Goal: Transaction & Acquisition: Obtain resource

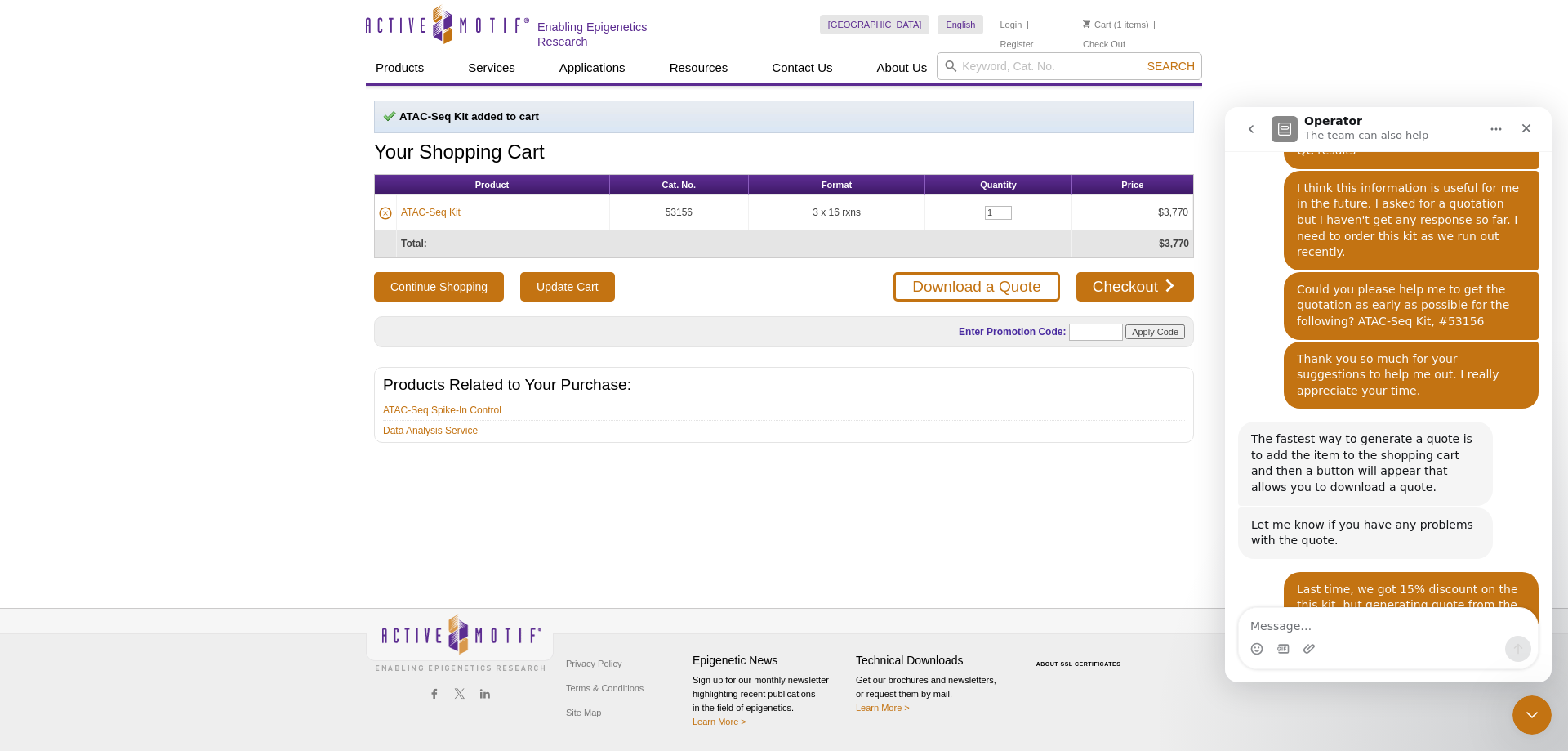
scroll to position [2712, 0]
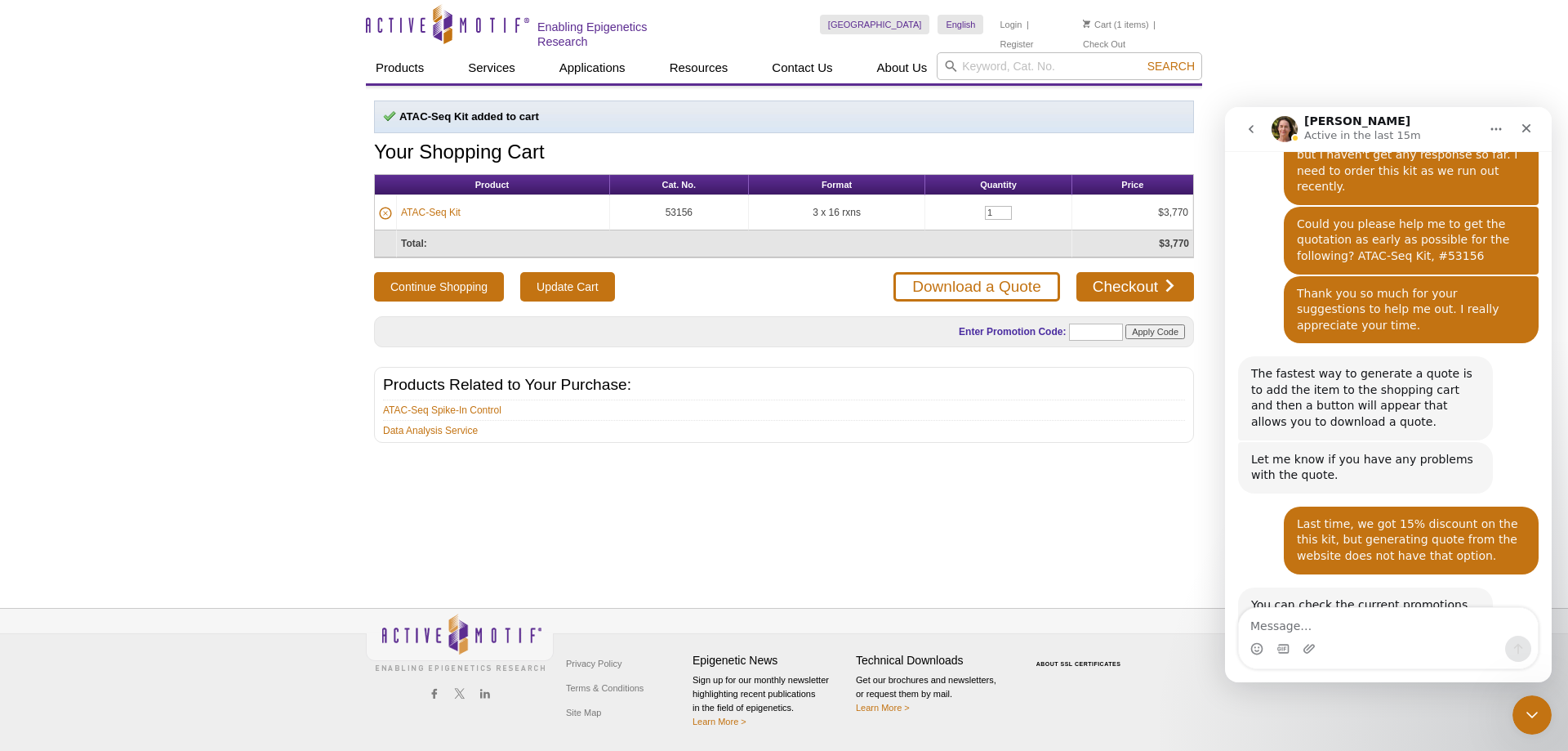
scroll to position [2797, 0]
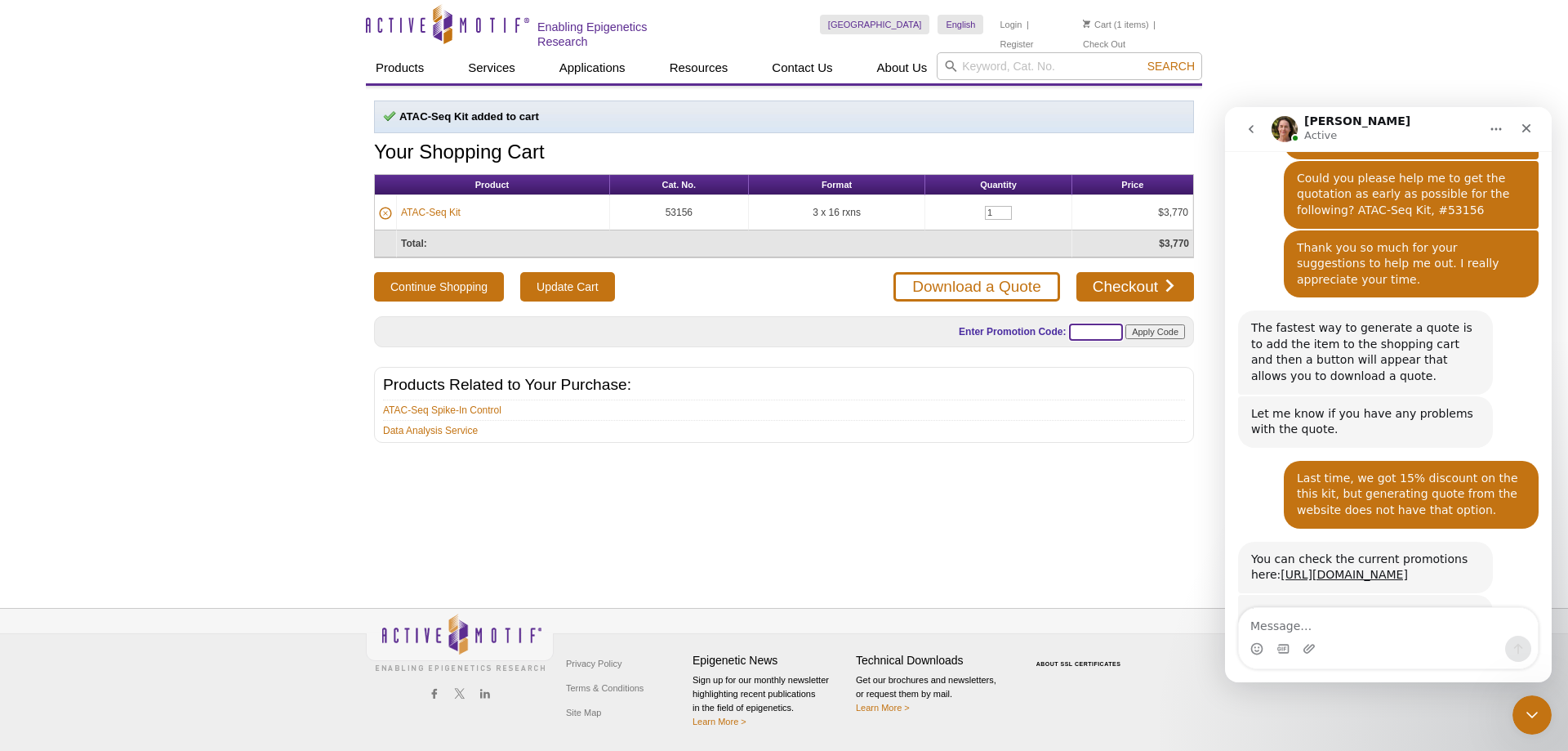
click at [1104, 331] on input "text" at bounding box center [1096, 332] width 54 height 17
paste input "ATACUP25"
type input "ATACUP25"
click at [1152, 329] on input "Apply Code" at bounding box center [1155, 331] width 60 height 14
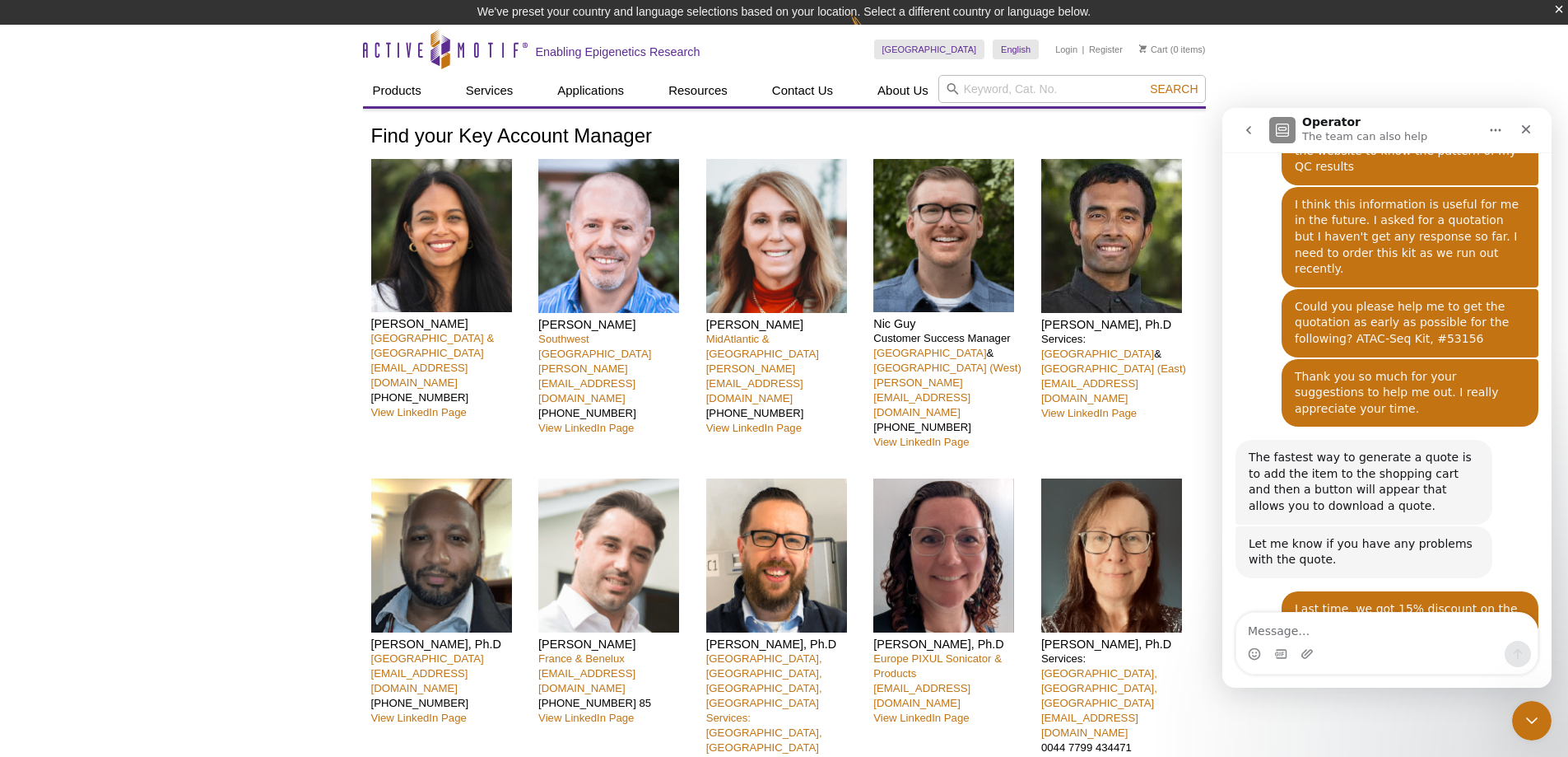
scroll to position [2706, 0]
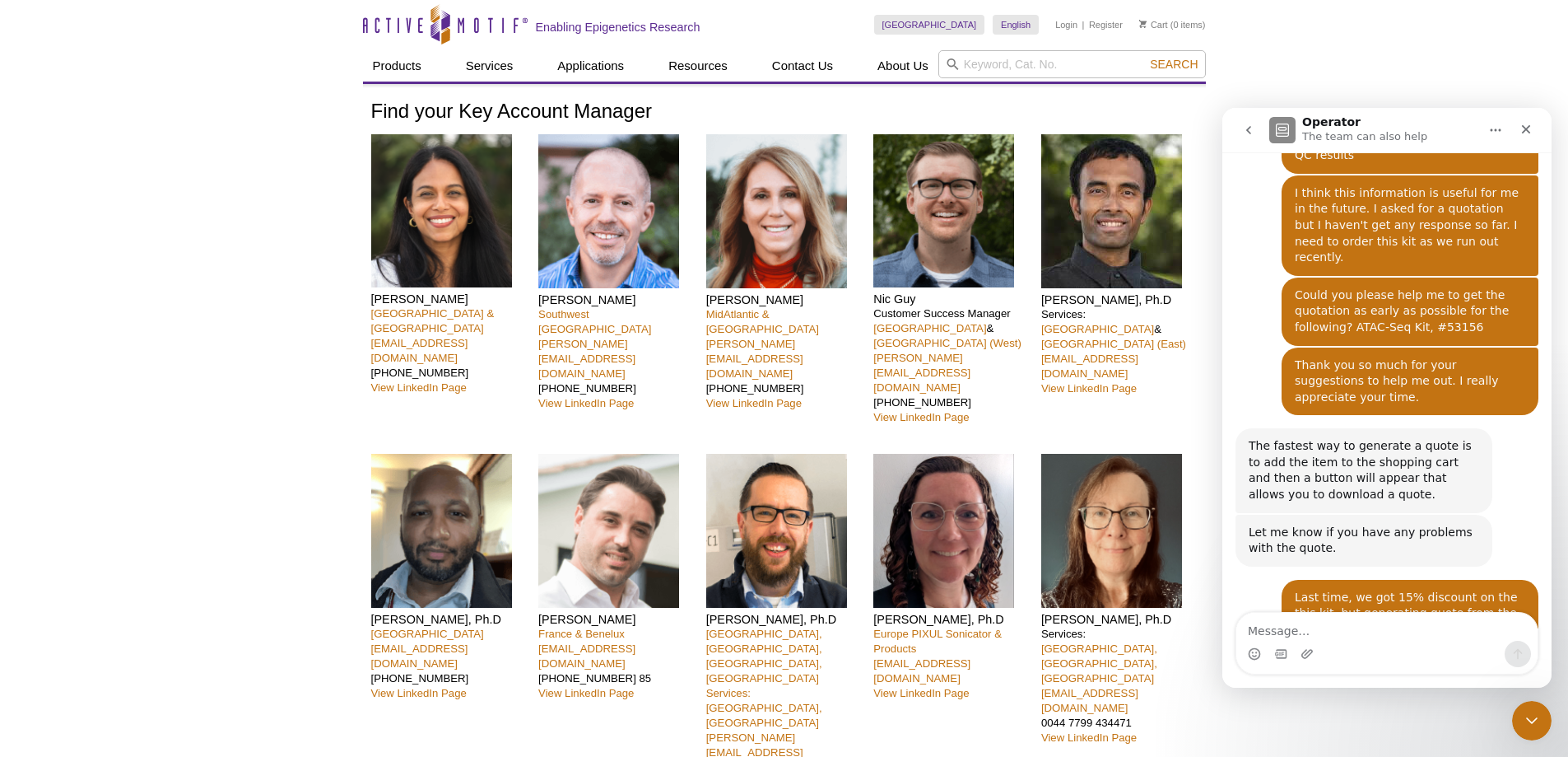
click at [1275, 628] on textarea "Message…" at bounding box center [1388, 627] width 301 height 28
click at [1390, 634] on textarea "Yes, I mailed Nicholas Guy" at bounding box center [1388, 627] width 301 height 28
type textarea "Yes, I mailed Nicholas Guy."
click at [1521, 652] on icon "Send a message…" at bounding box center [1519, 654] width 9 height 11
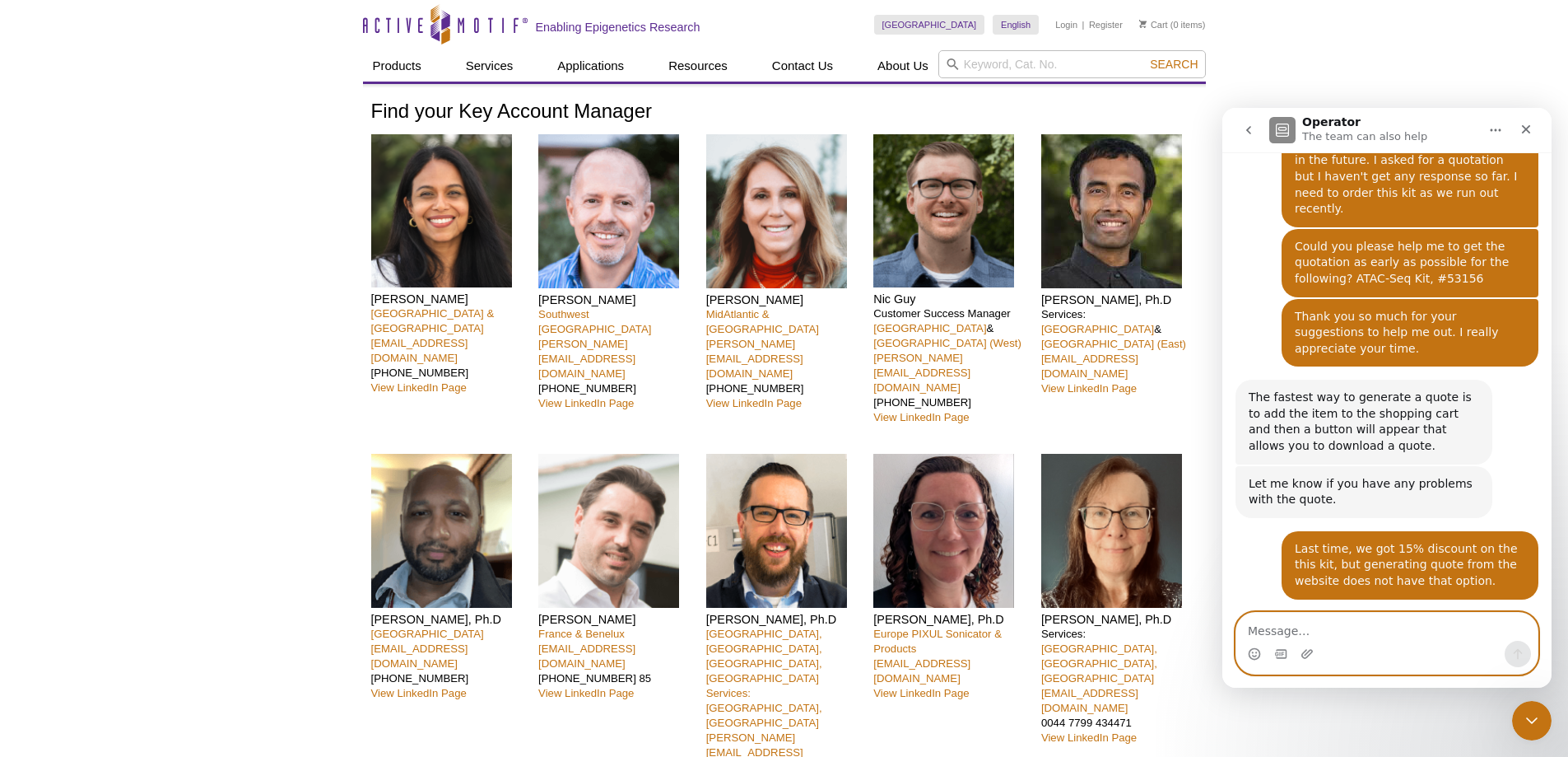
scroll to position [2756, 0]
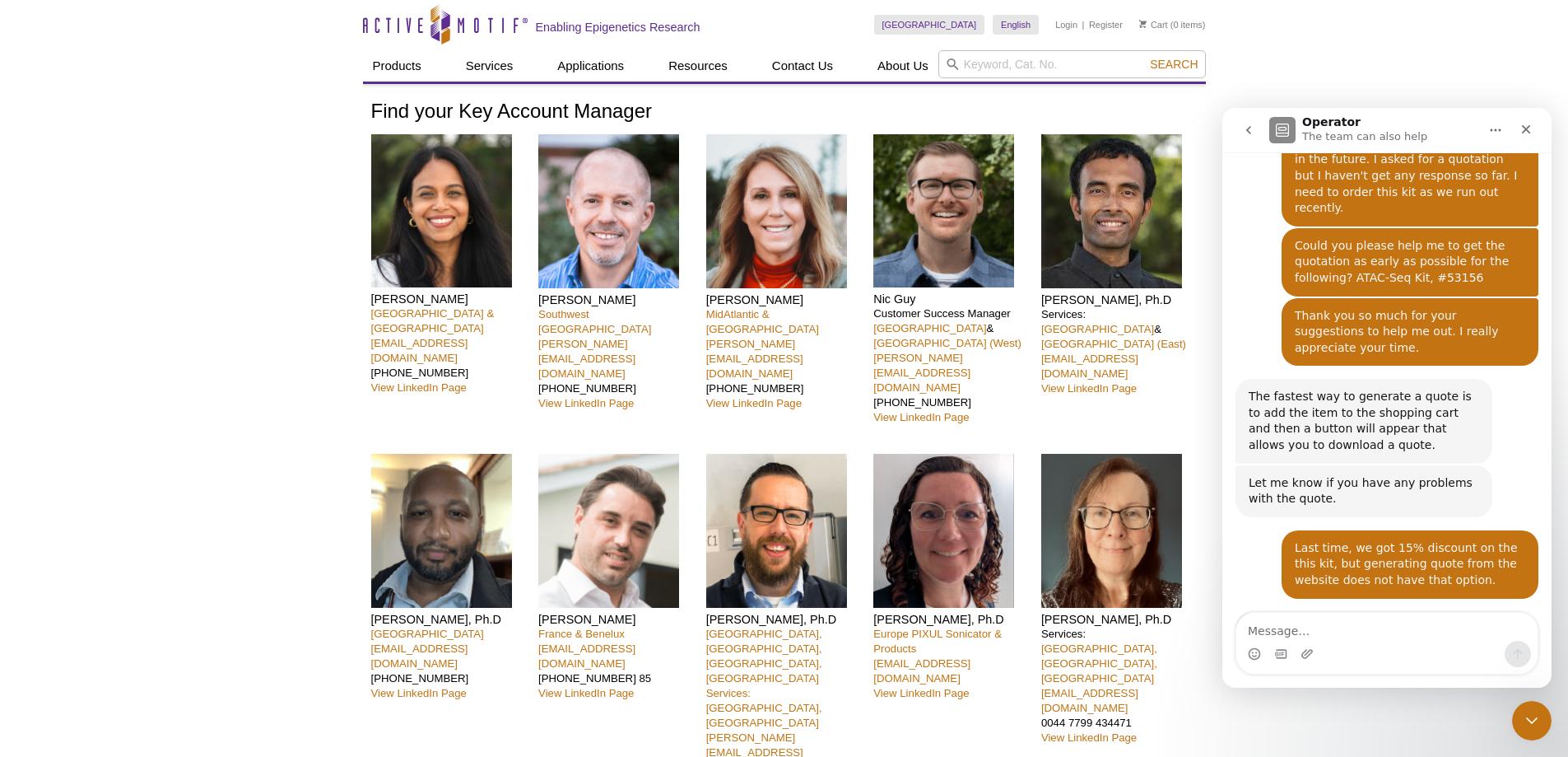
click at [1370, 639] on link "[URL][DOMAIN_NAME]" at bounding box center [1342, 645] width 129 height 13
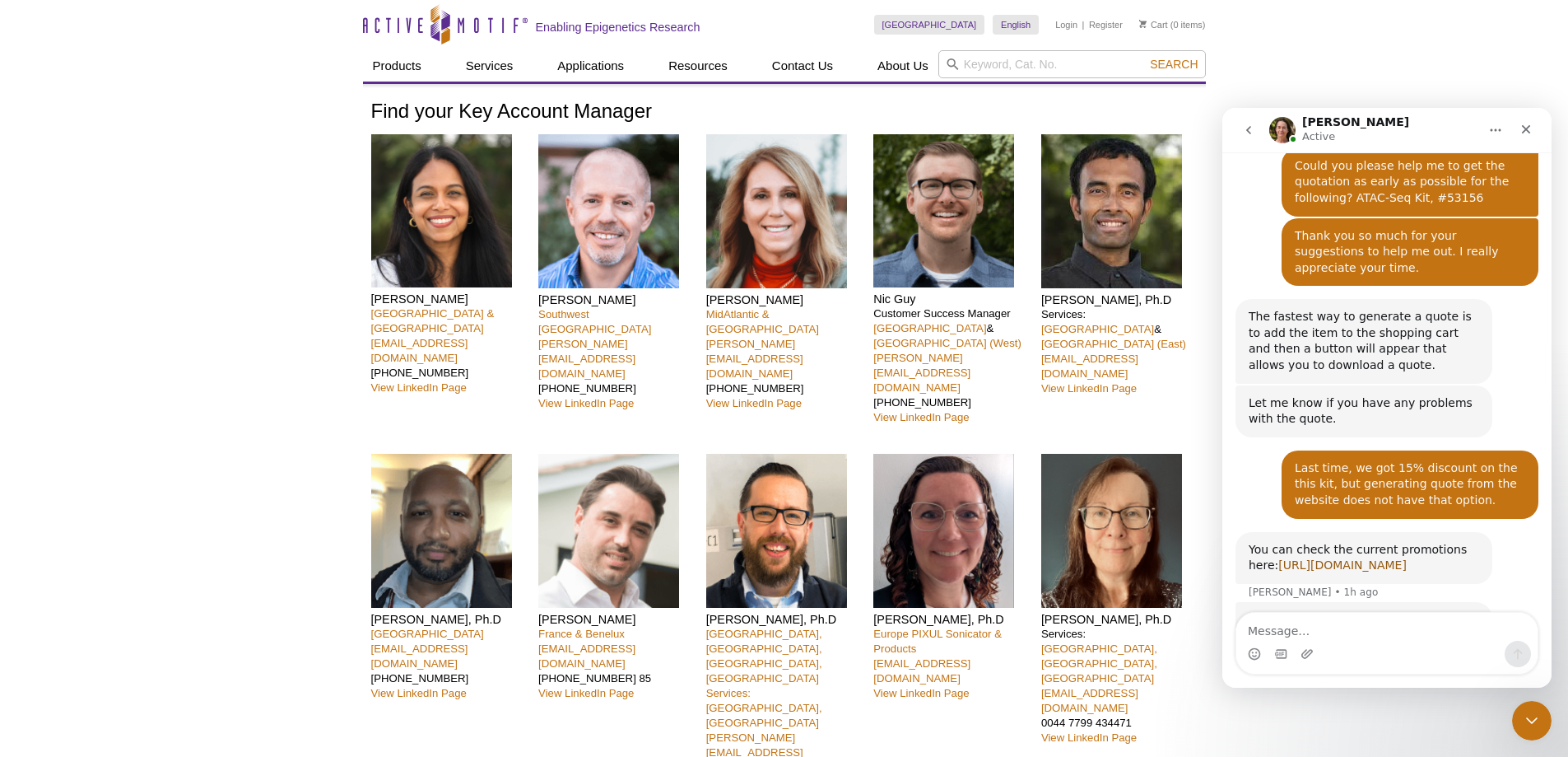
scroll to position [2919, 0]
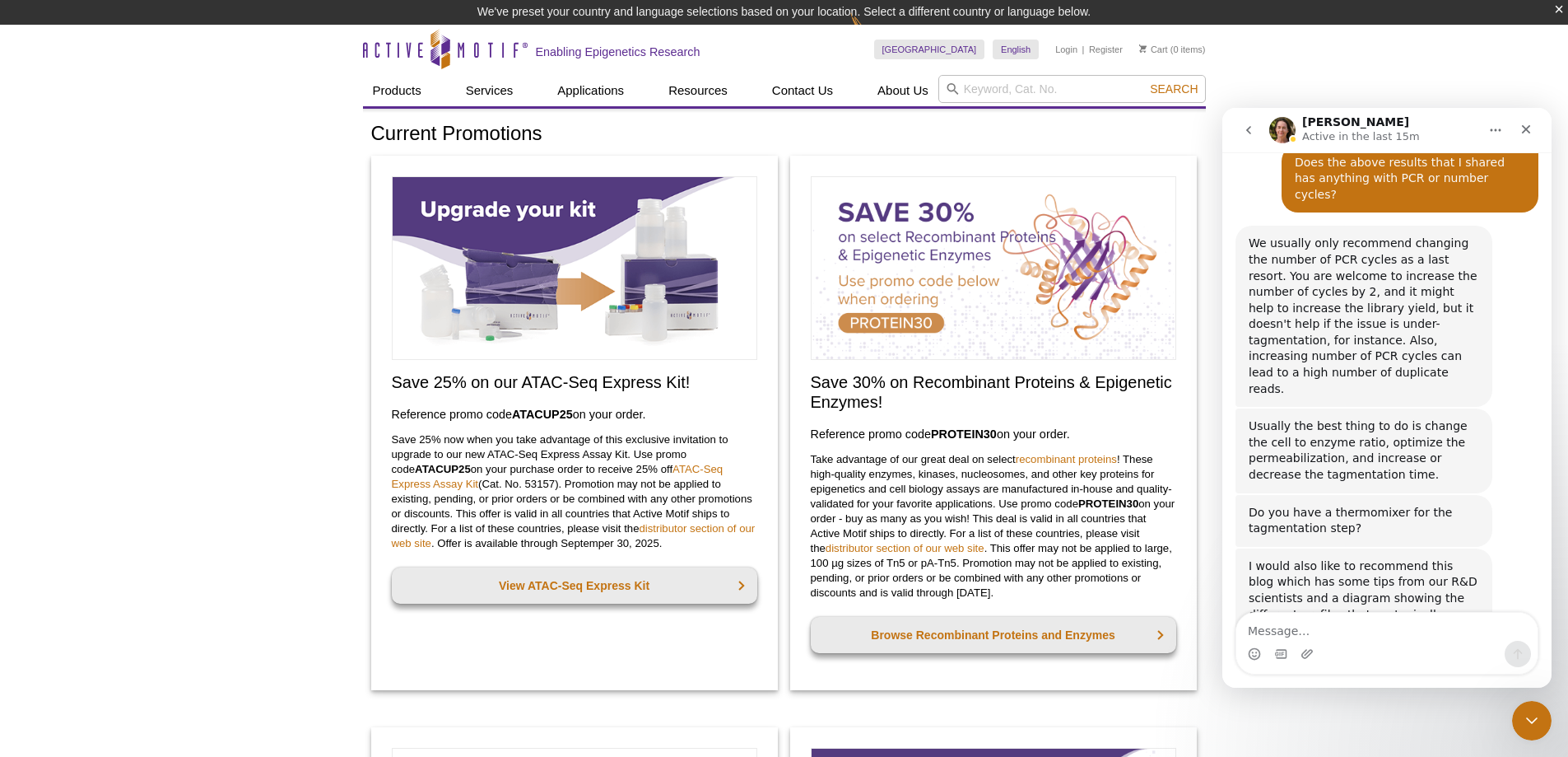
scroll to position [2756, 0]
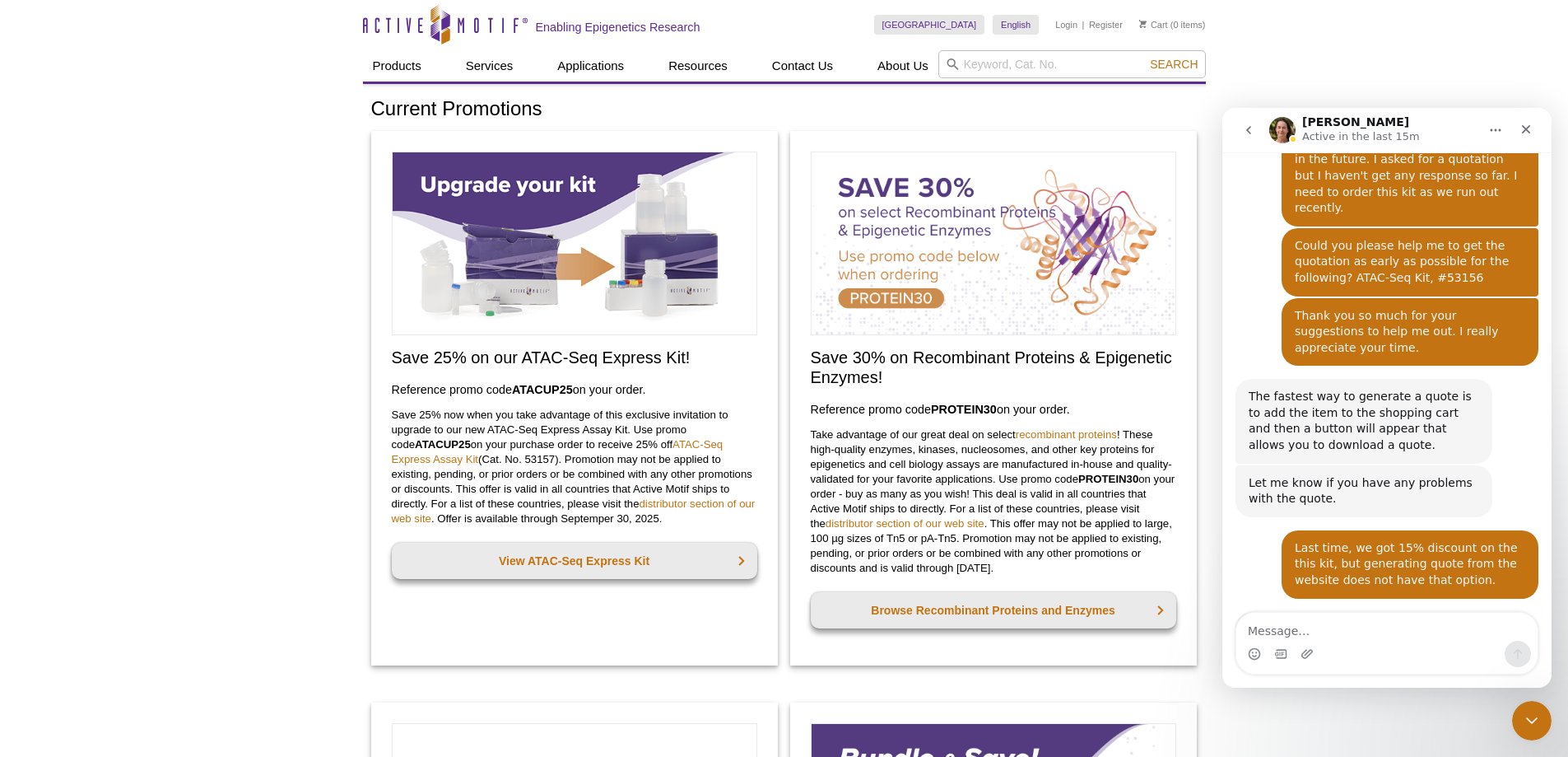
click at [549, 387] on strong "ATACUP25" at bounding box center [543, 389] width 61 height 13
click at [537, 388] on strong "ATACUP25" at bounding box center [543, 389] width 61 height 13
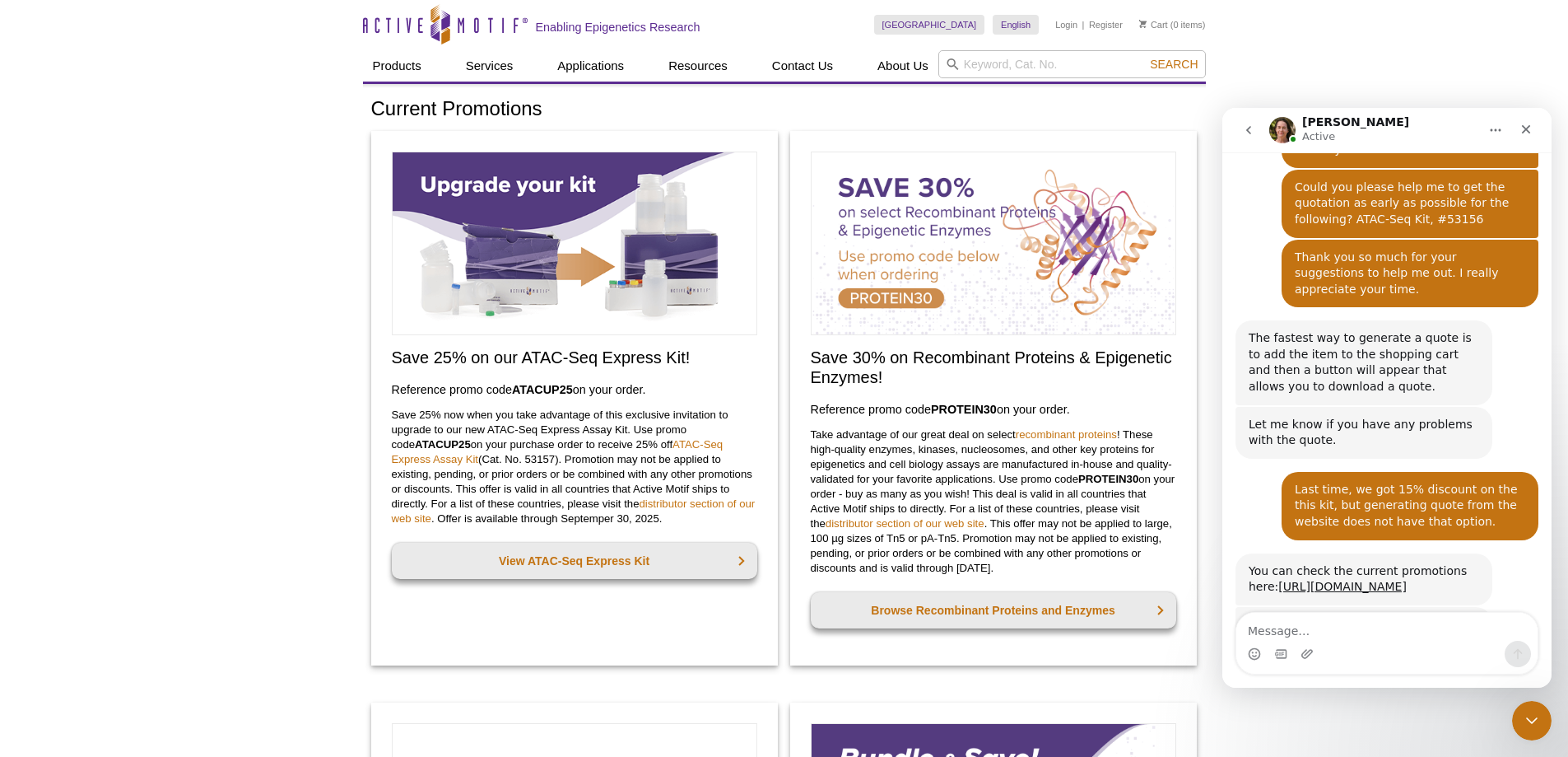
scroll to position [2819, 0]
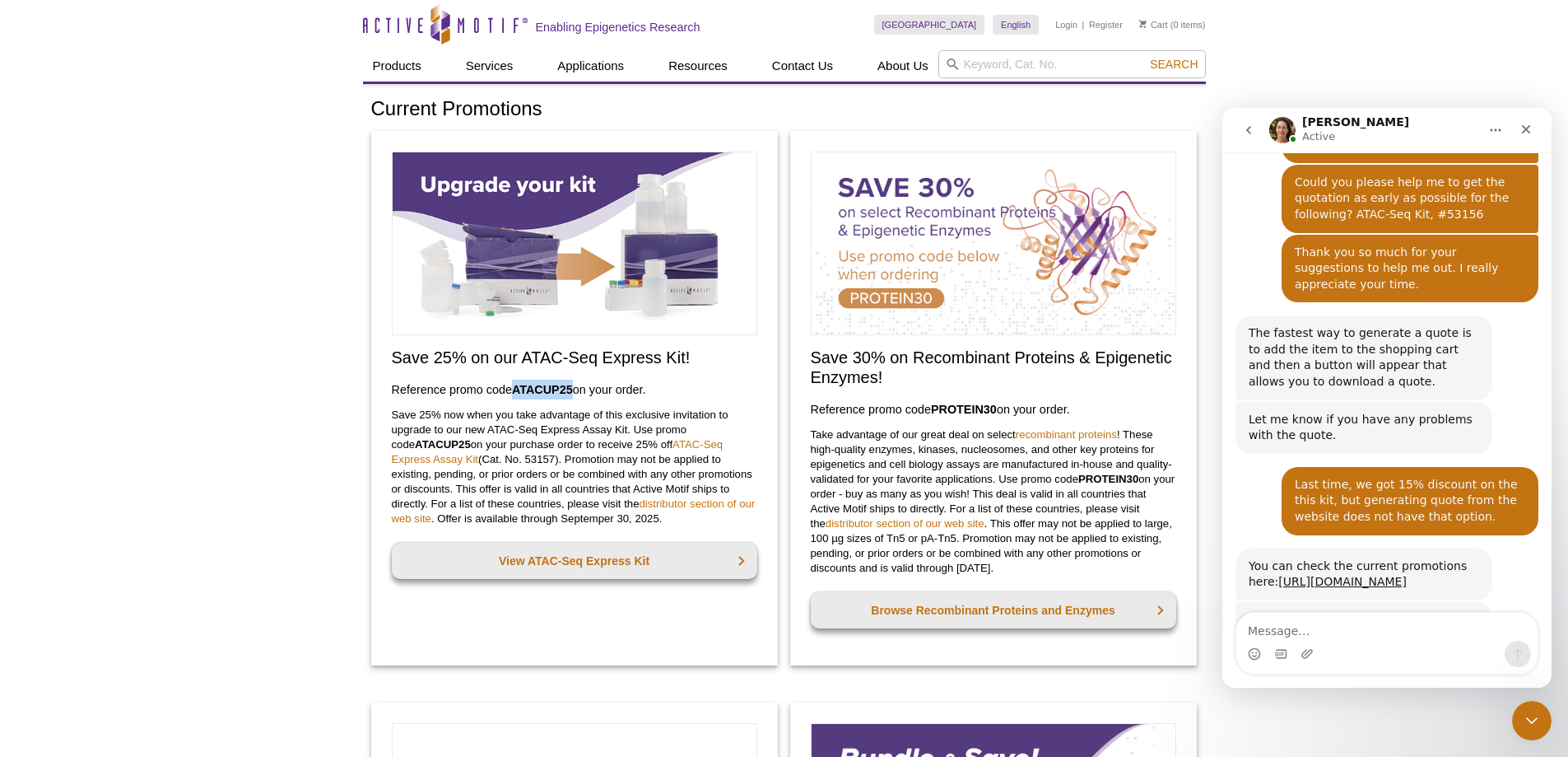
drag, startPoint x: 516, startPoint y: 387, endPoint x: 576, endPoint y: 387, distance: 60.0
click at [576, 387] on h3 "Reference promo code  ATACUP25  on your order." at bounding box center [574, 389] width 365 height 20
copy strong "ATACUP25"
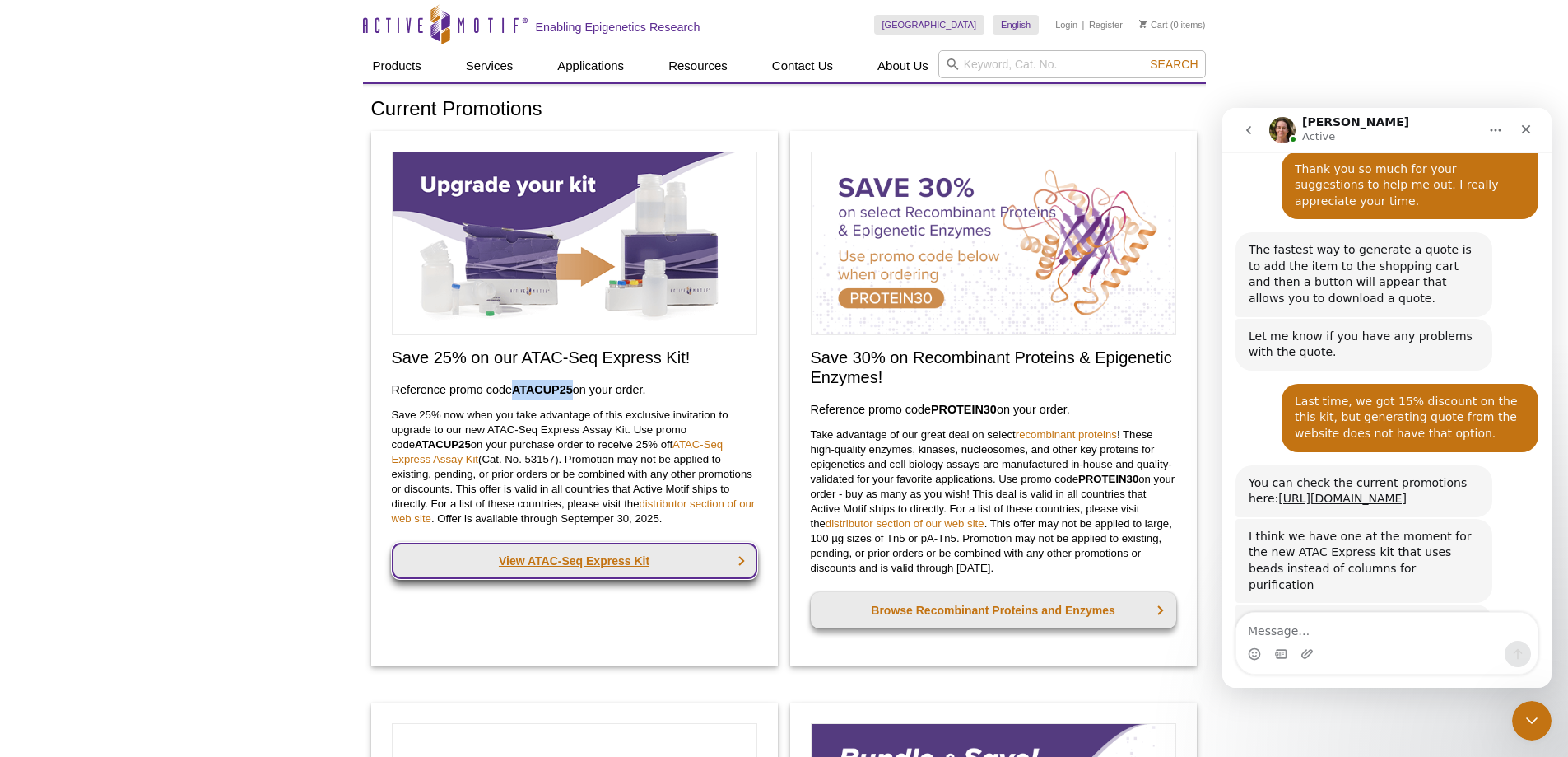
click at [619, 557] on link "View ATAC-Seq Express Kit" at bounding box center [574, 560] width 365 height 37
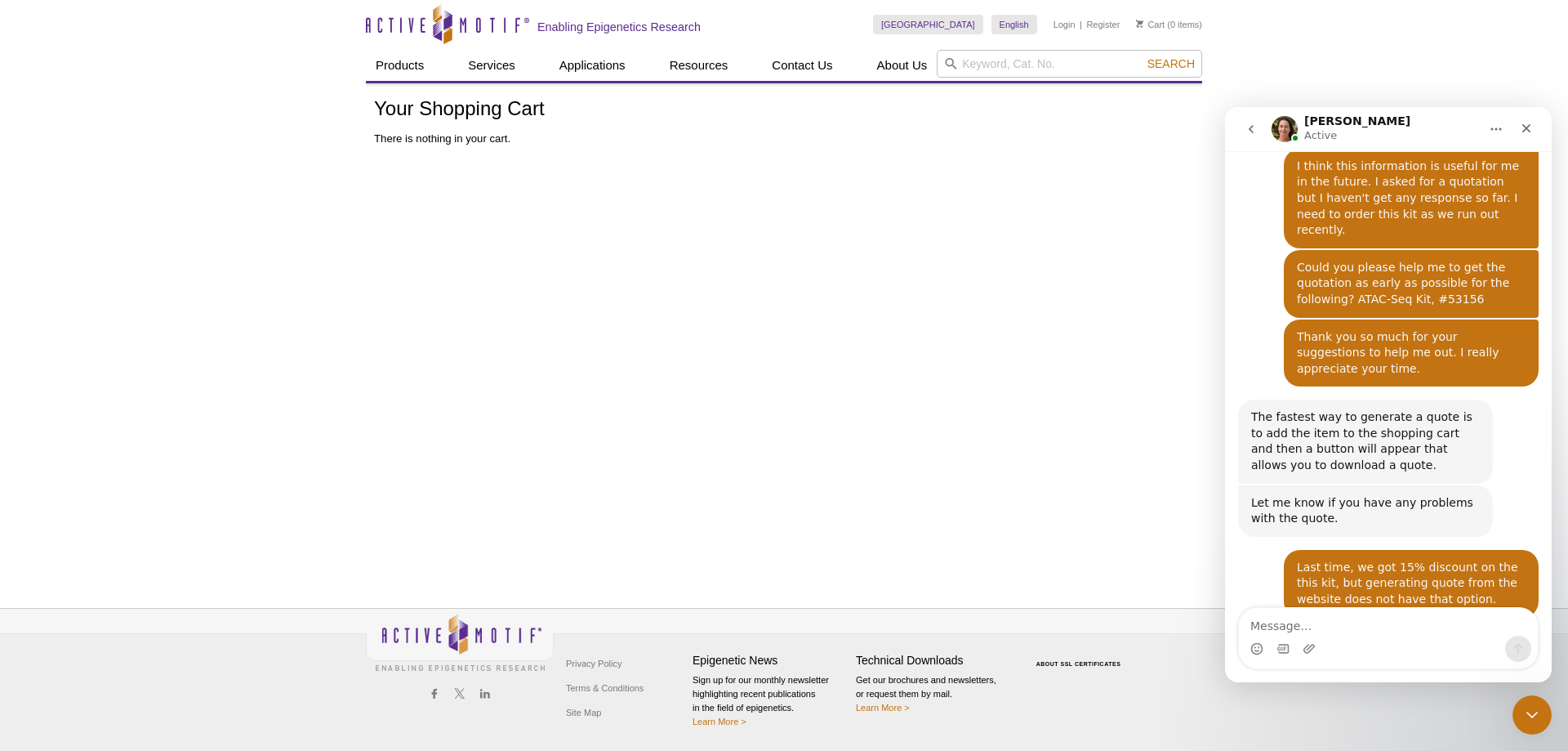
scroll to position [2797, 0]
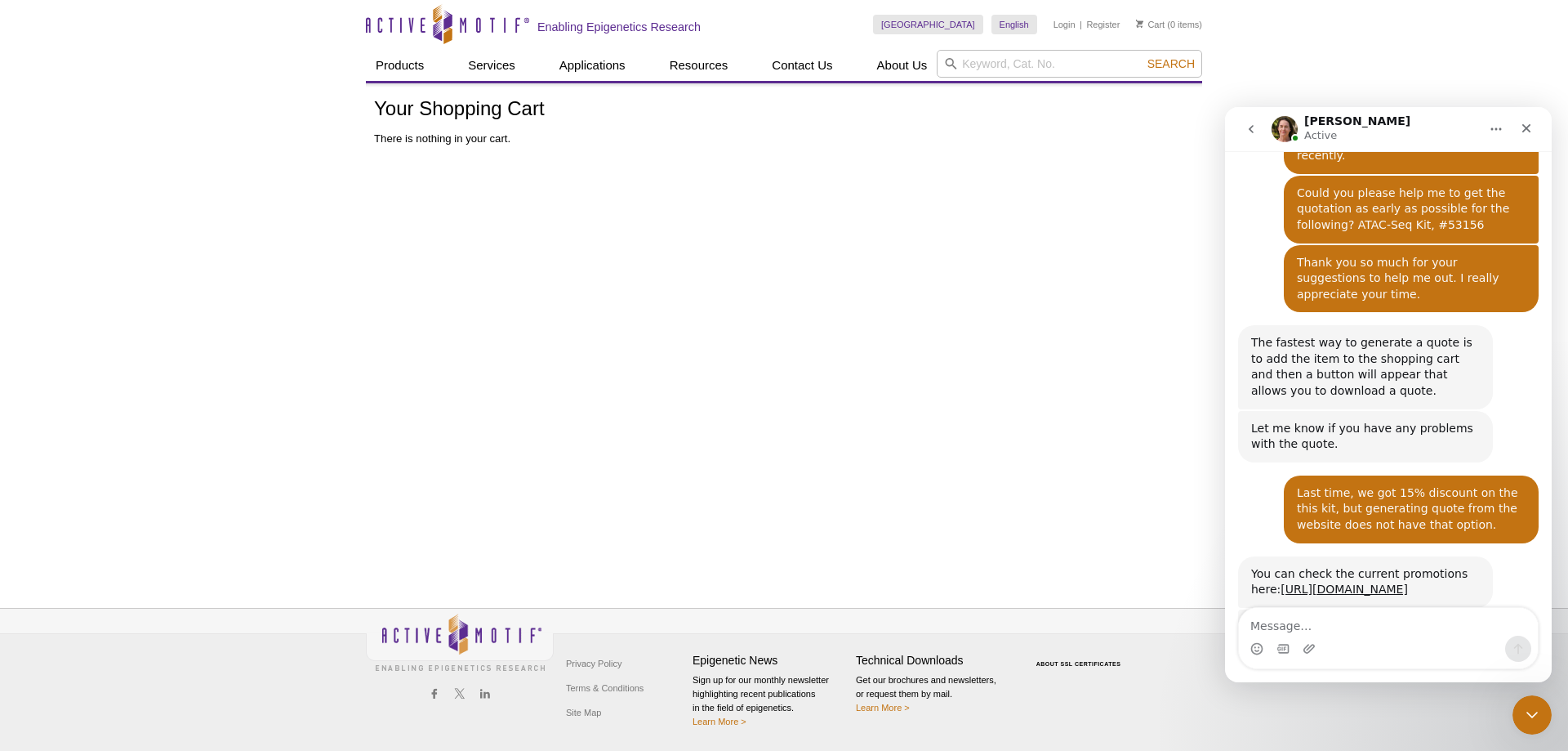
scroll to position [2797, 0]
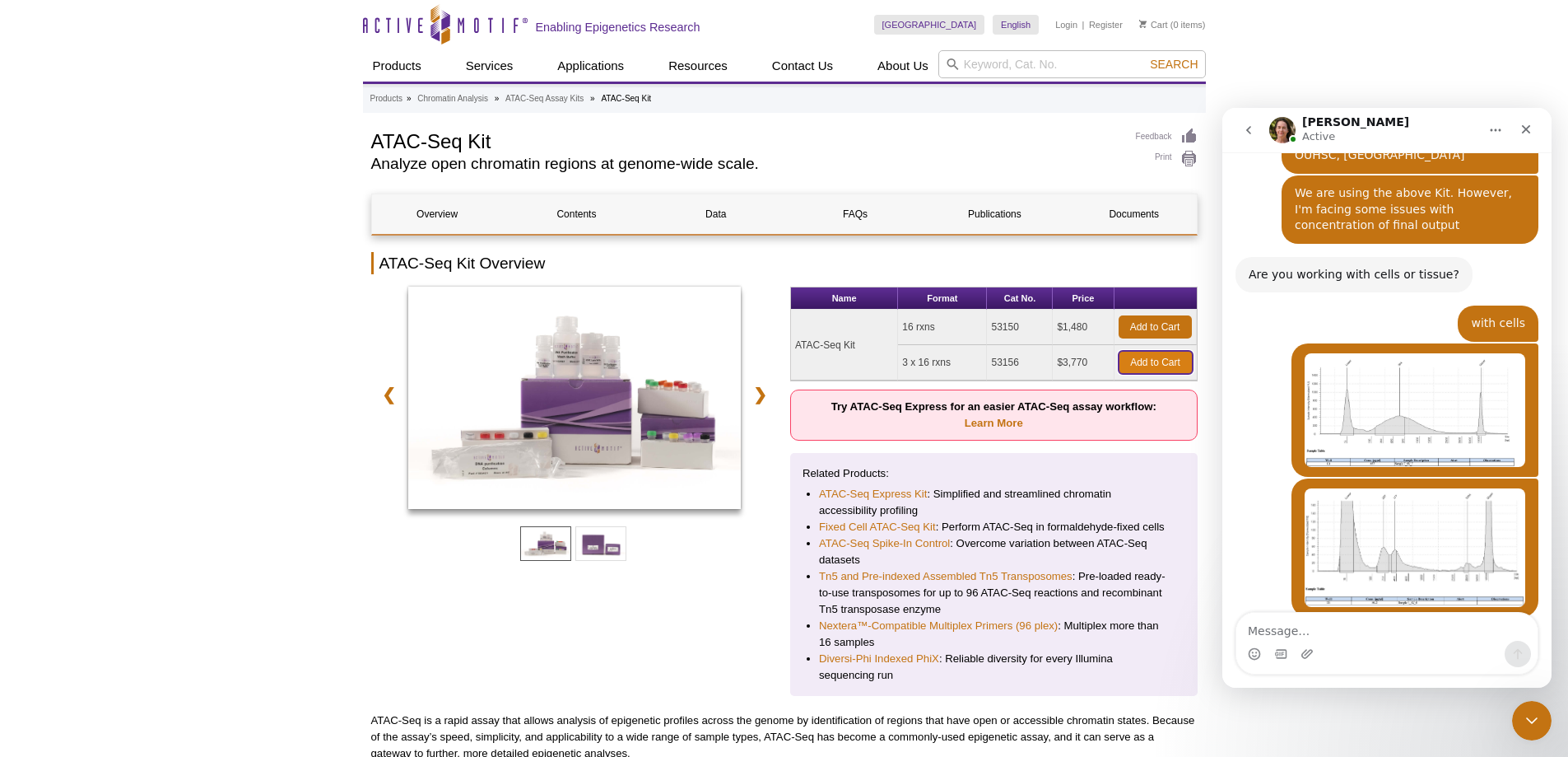
click at [1145, 362] on link "Add to Cart" at bounding box center [1155, 362] width 74 height 23
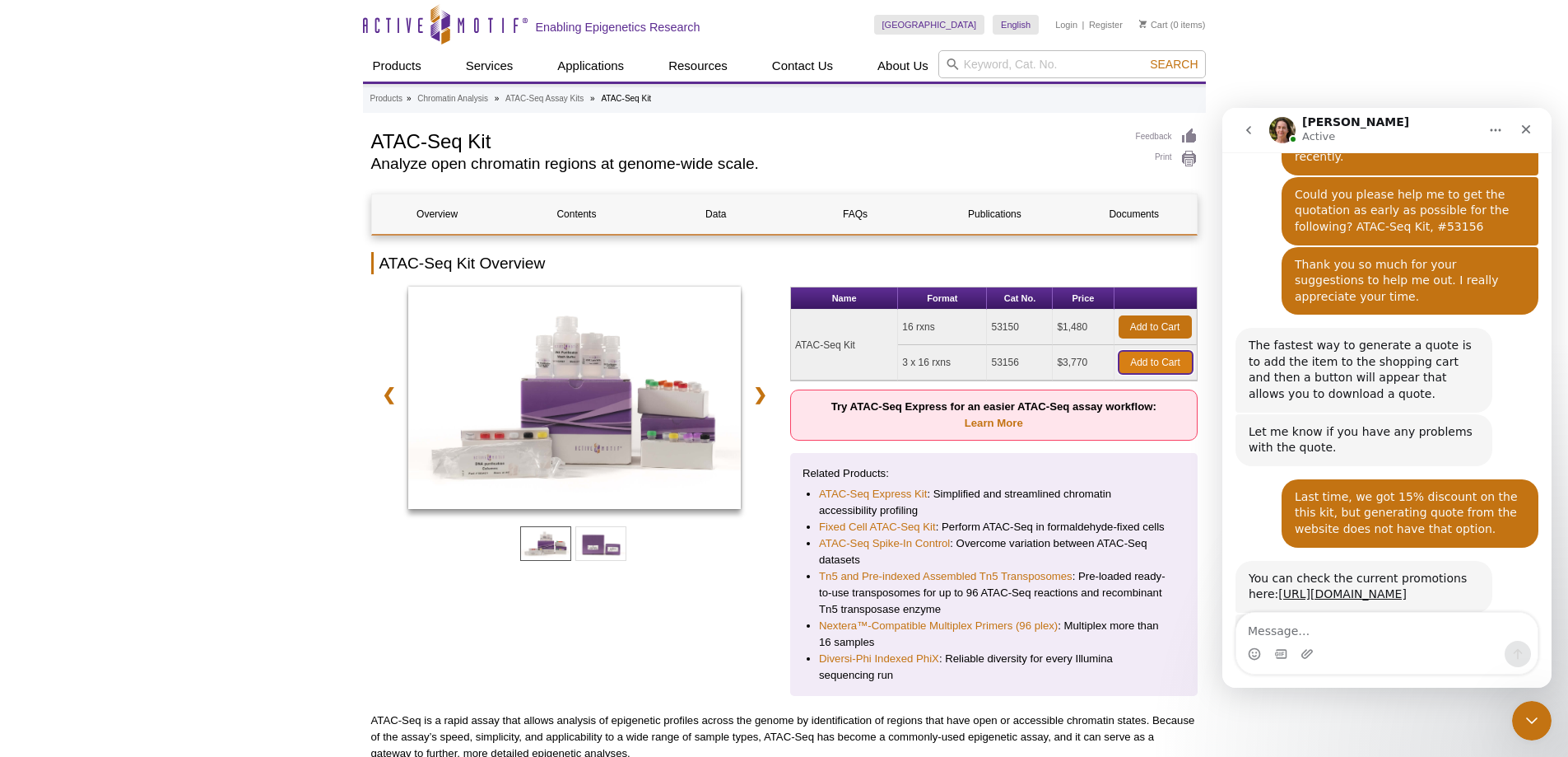
scroll to position [2819, 0]
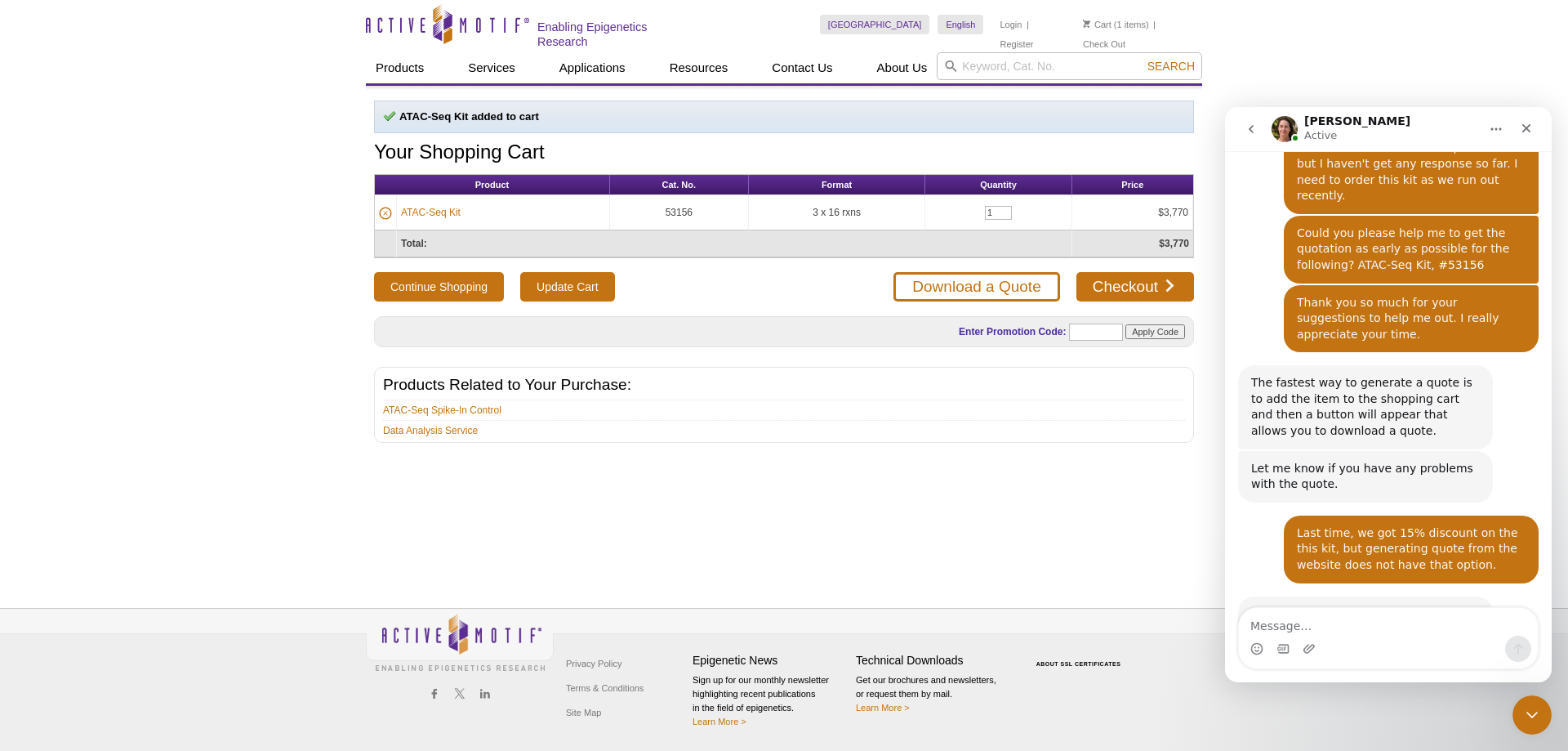
scroll to position [2797, 0]
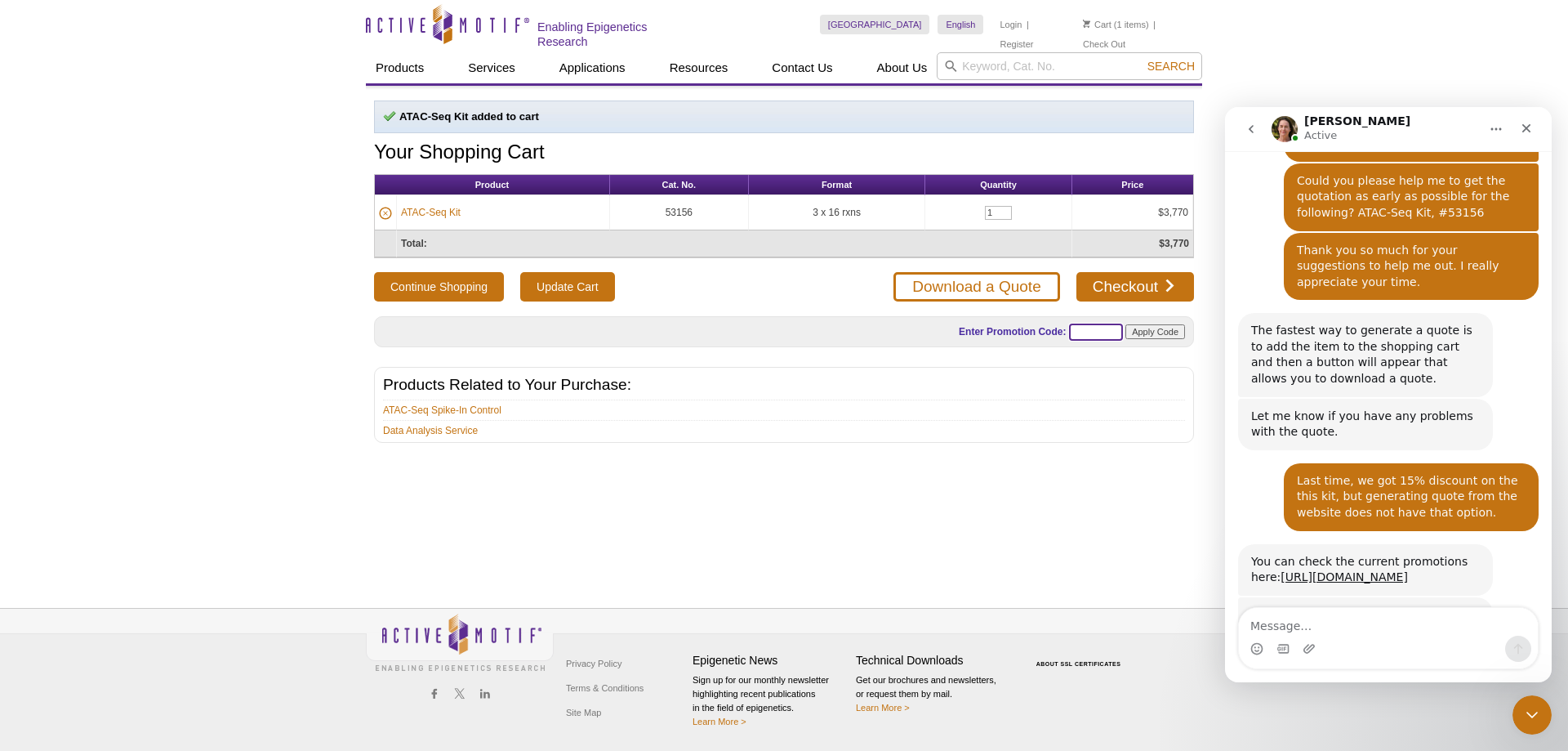
click at [1090, 331] on input "text" at bounding box center [1096, 332] width 54 height 17
type input "ATACUP25"
click at [1139, 329] on input "Apply Code" at bounding box center [1155, 331] width 60 height 14
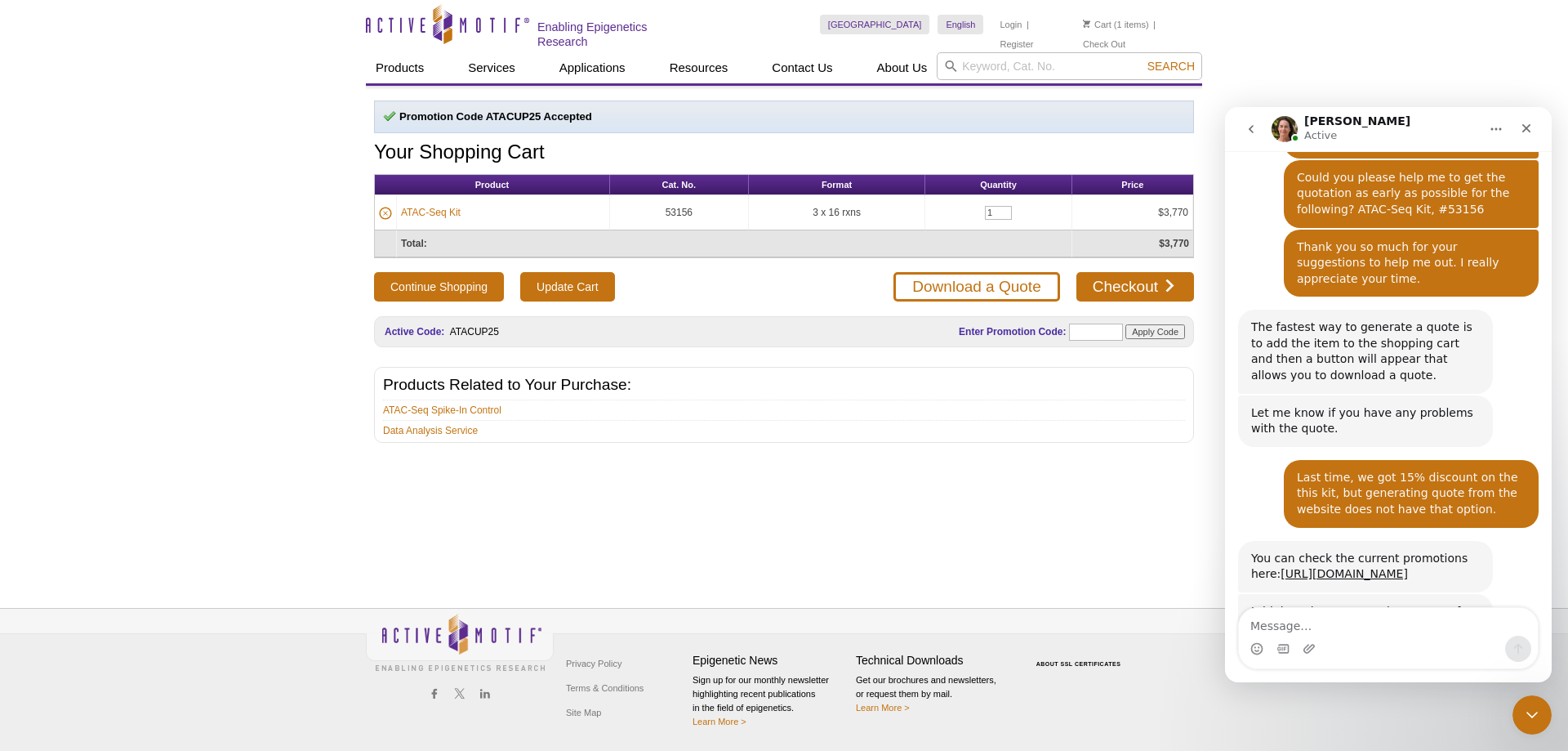
scroll to position [2815, 0]
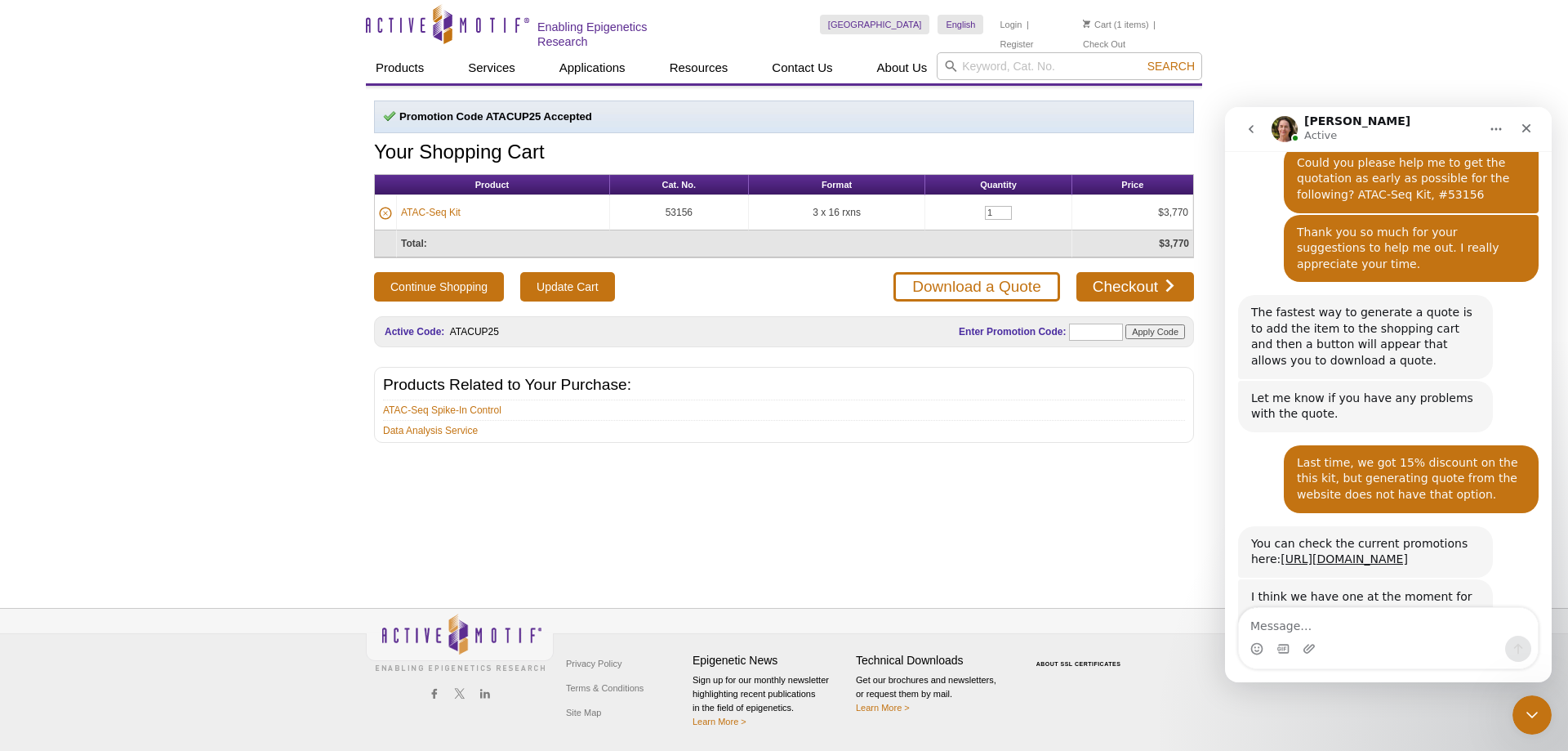
click at [1289, 629] on textarea "Message…" at bounding box center [1388, 622] width 299 height 28
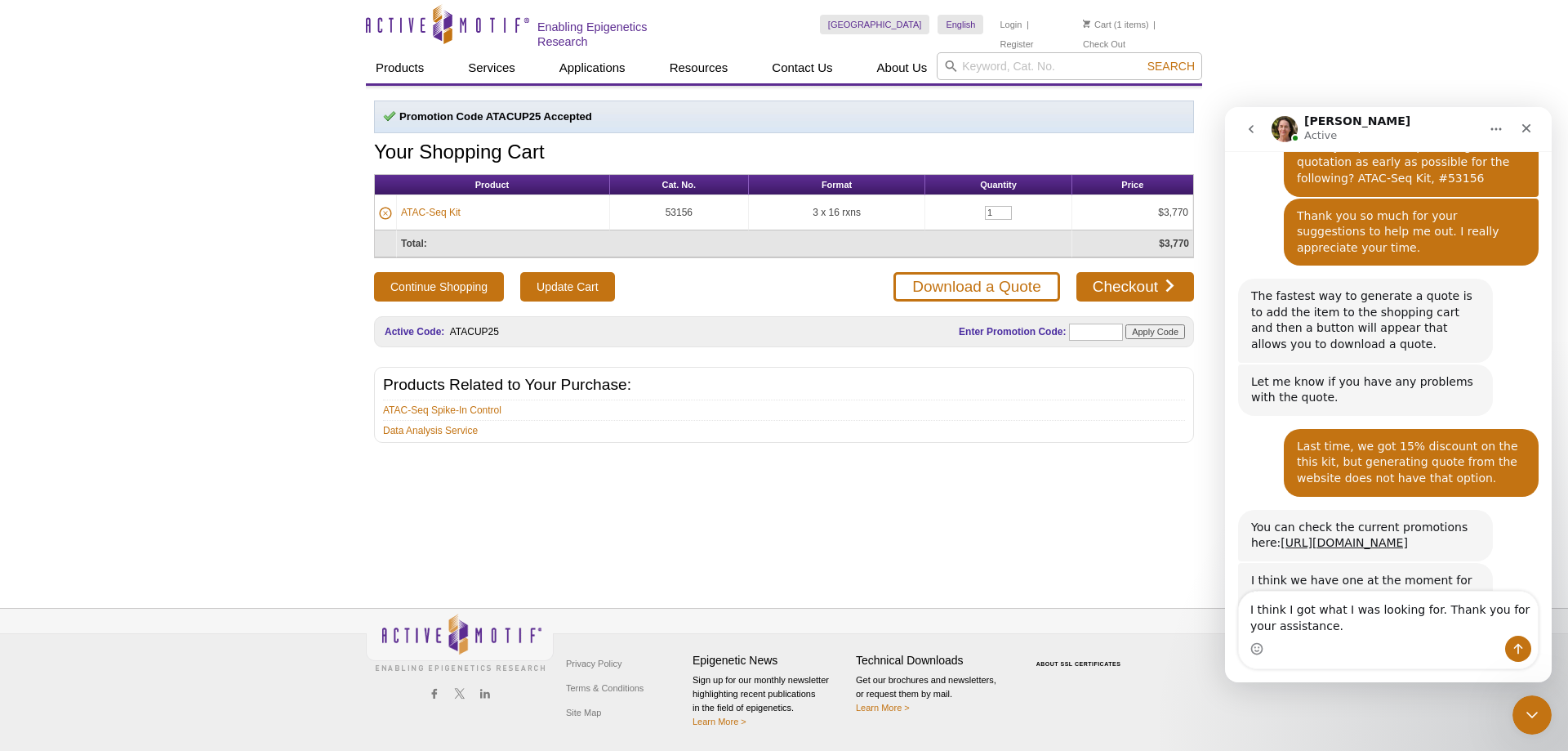
type textarea "I think I got what I was looking for. Thank you for your assistance."
click at [1514, 647] on icon "Send a message…" at bounding box center [1517, 648] width 13 height 13
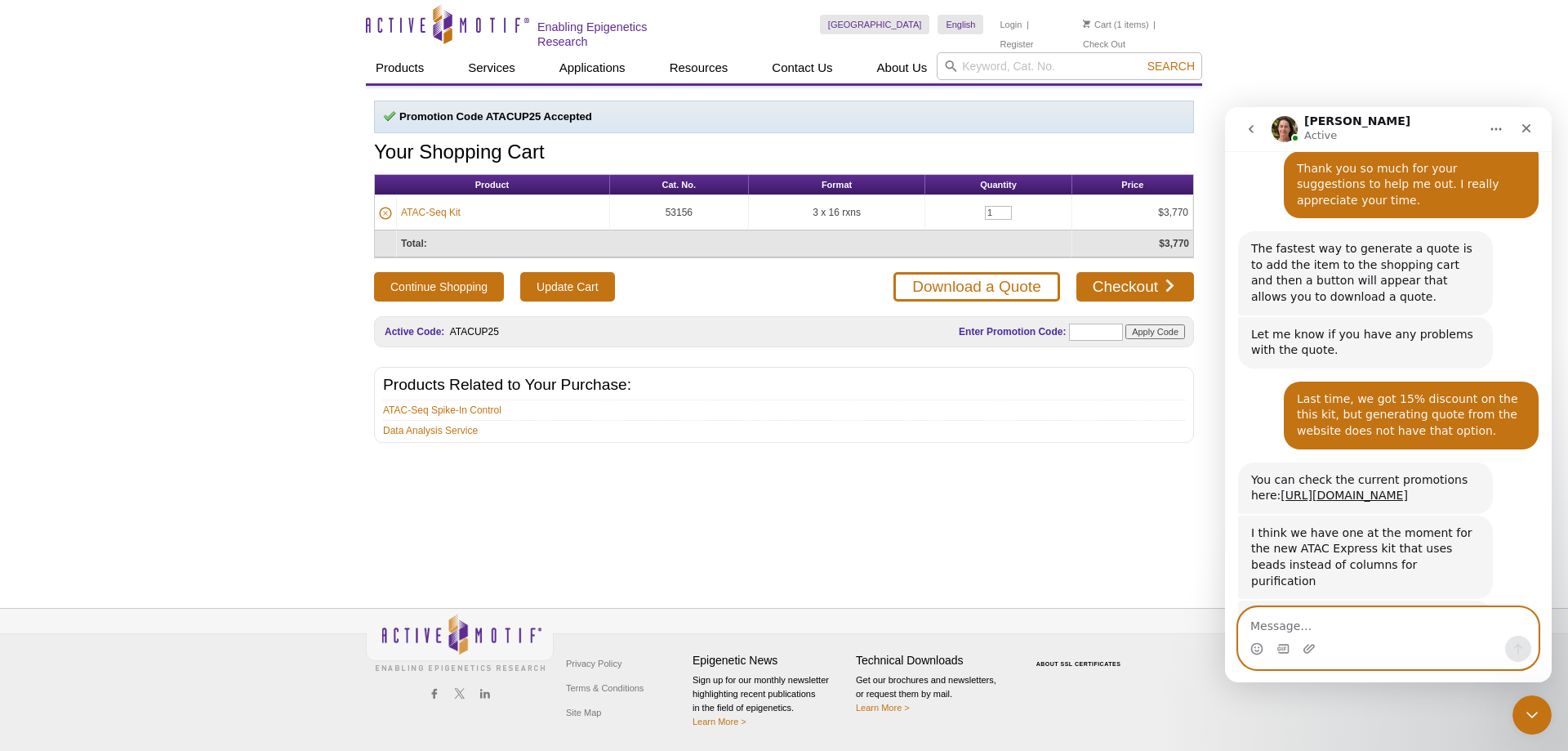
scroll to position [2879, 0]
click at [990, 449] on div "Promotion Code ATACUP25 Accepted Your Shopping Cart Product Cat. No. Format Qua…" at bounding box center [784, 329] width 836 height 486
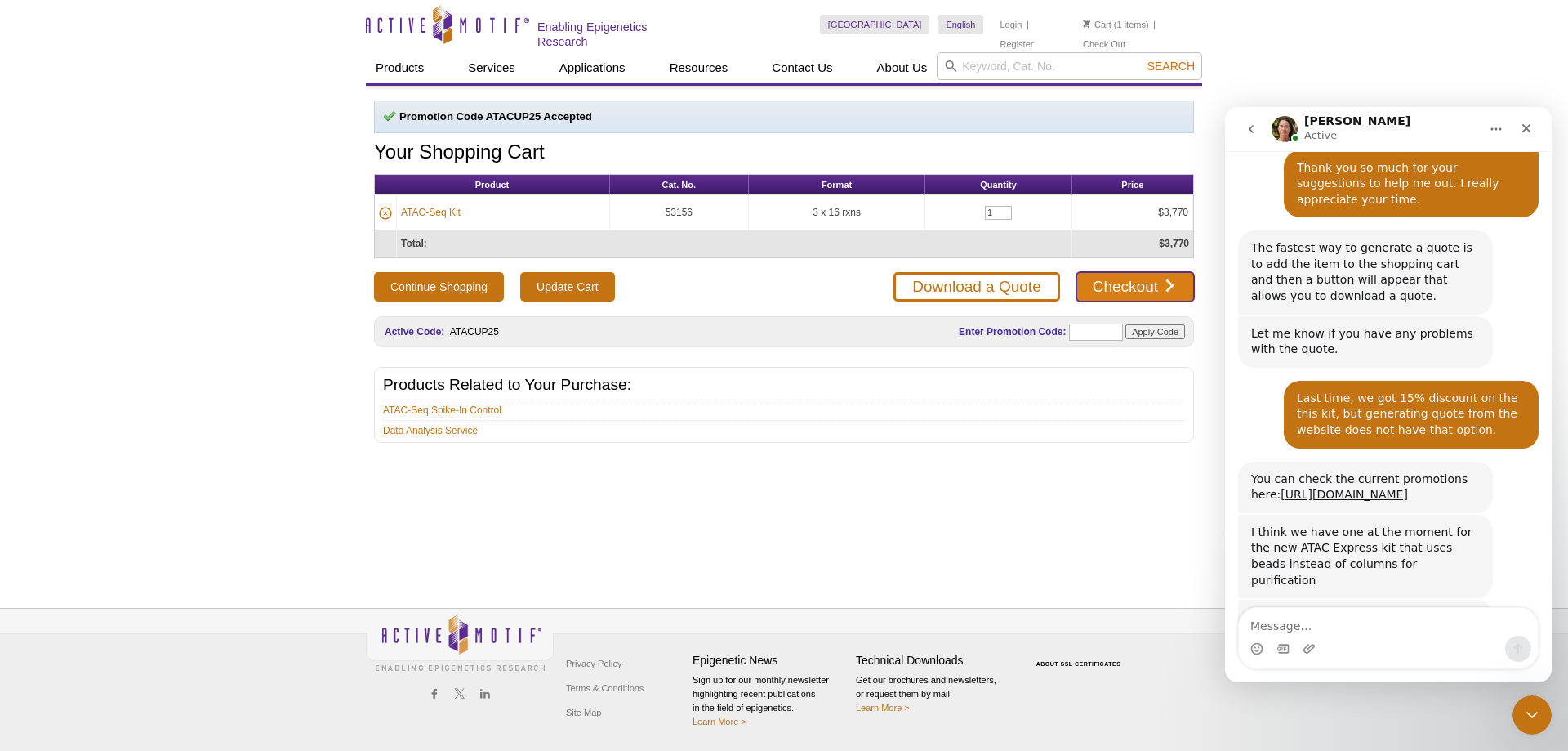
click at [1130, 285] on link "Checkout" at bounding box center [1135, 286] width 117 height 30
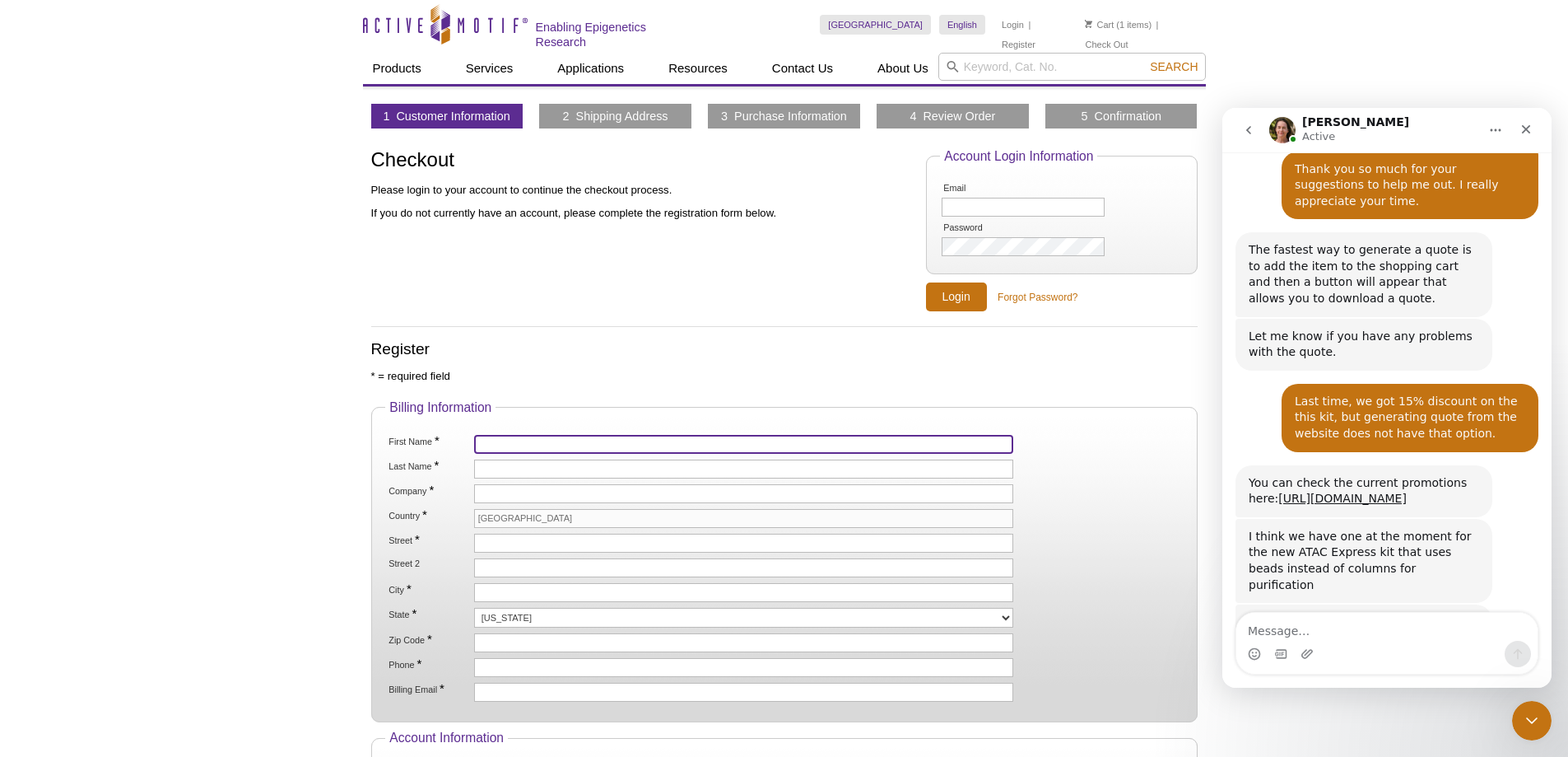
click at [499, 446] on input "First Name *" at bounding box center [744, 444] width 540 height 19
click at [511, 437] on input "First Name *" at bounding box center [744, 444] width 540 height 19
type input "Suresh"
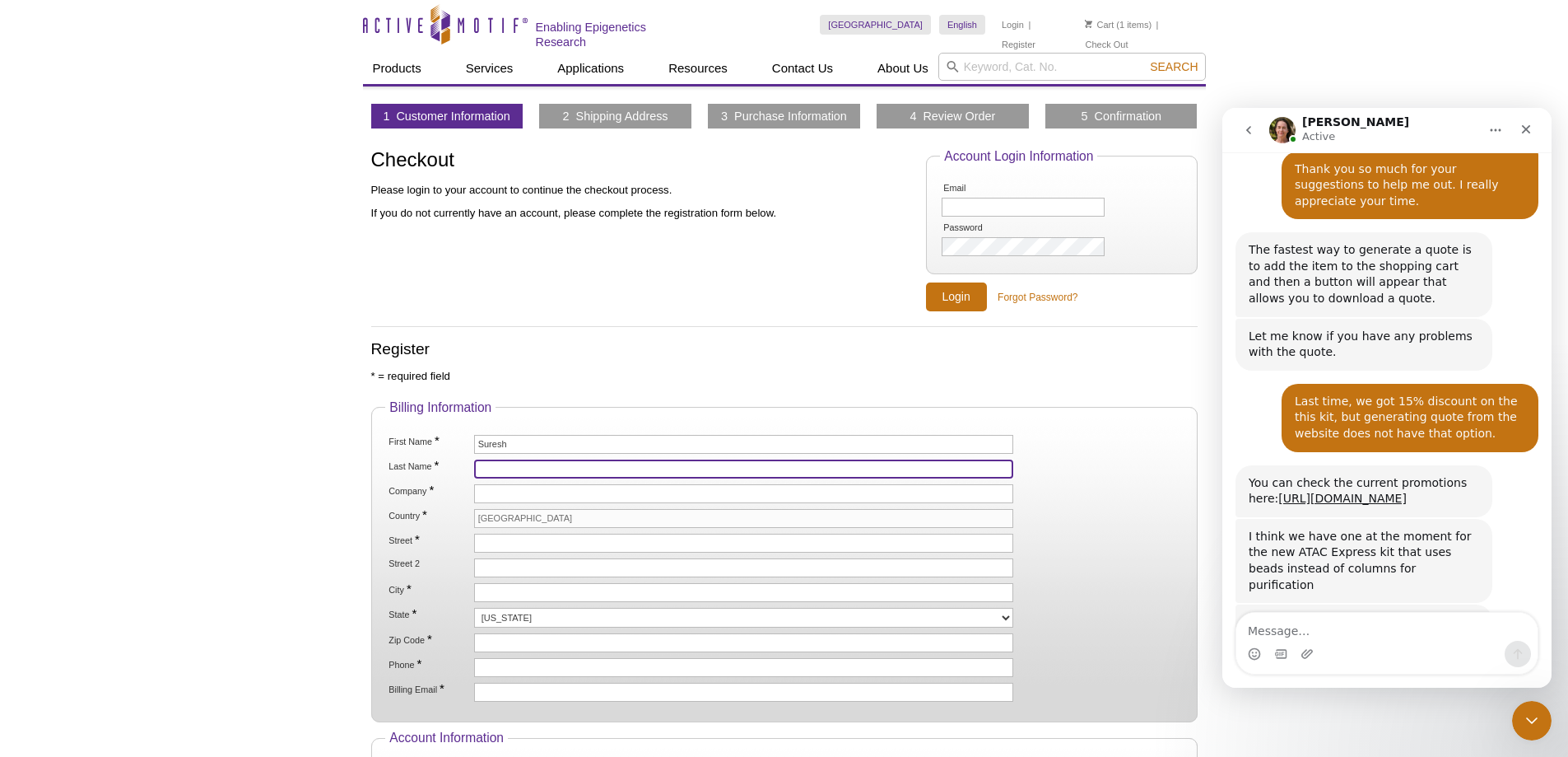
type input "Voddu"
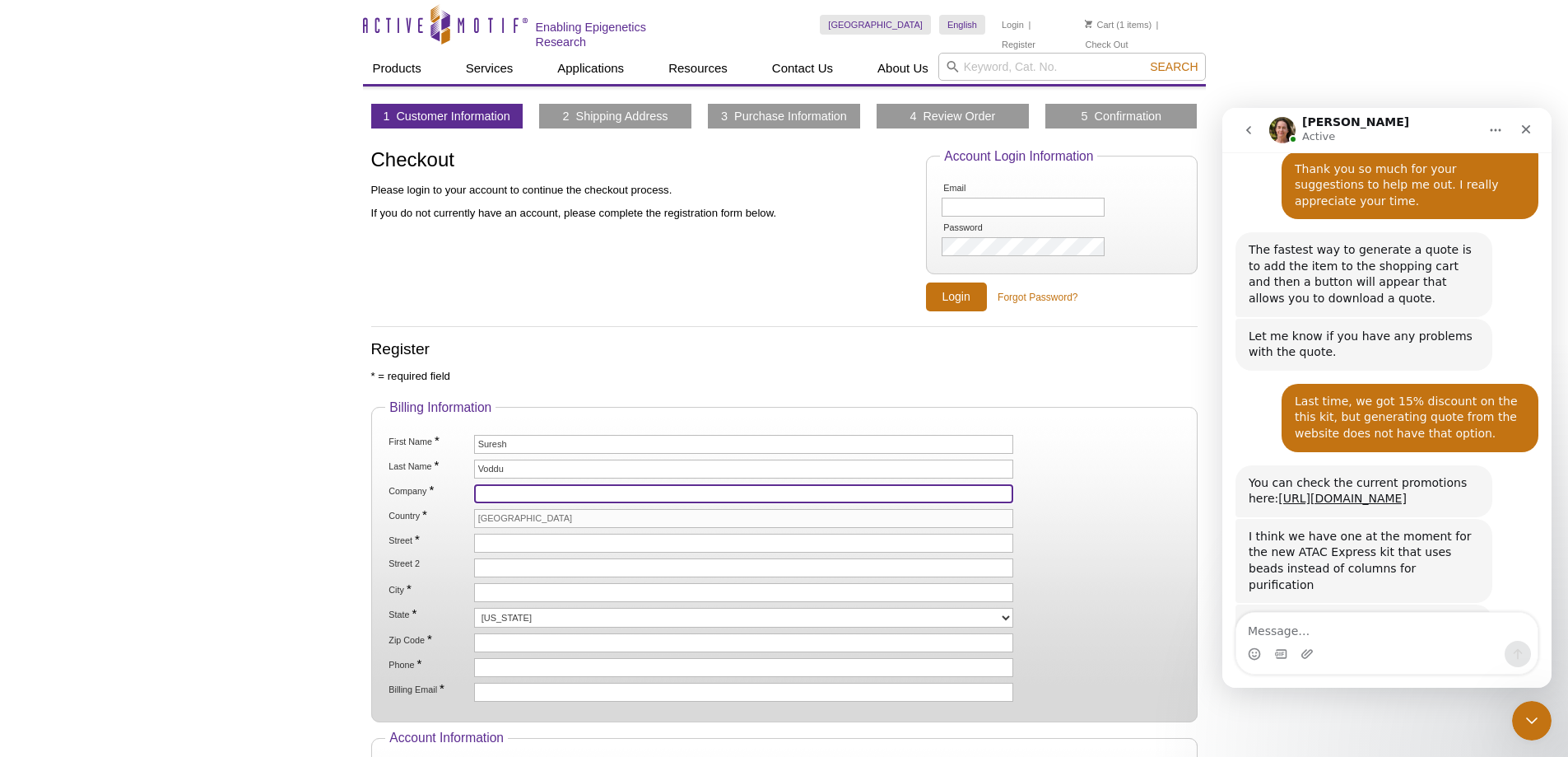
type input "UNIVERSITY OF OKLAHOMA HEALTH SCIENCES CENTER"
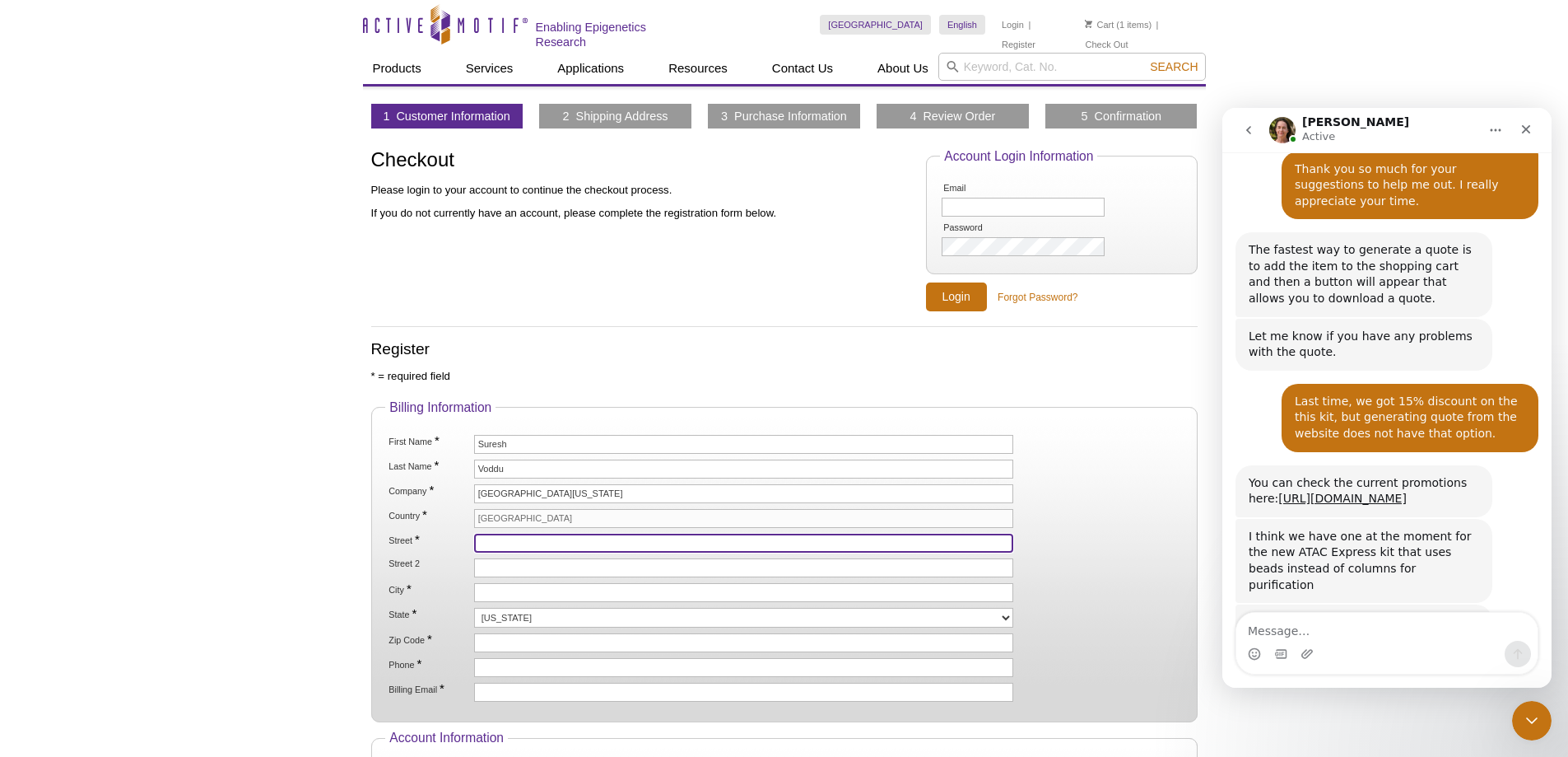
type input "1714 N Lindsay Avenue Apt 3"
type input "Oklahoma City"
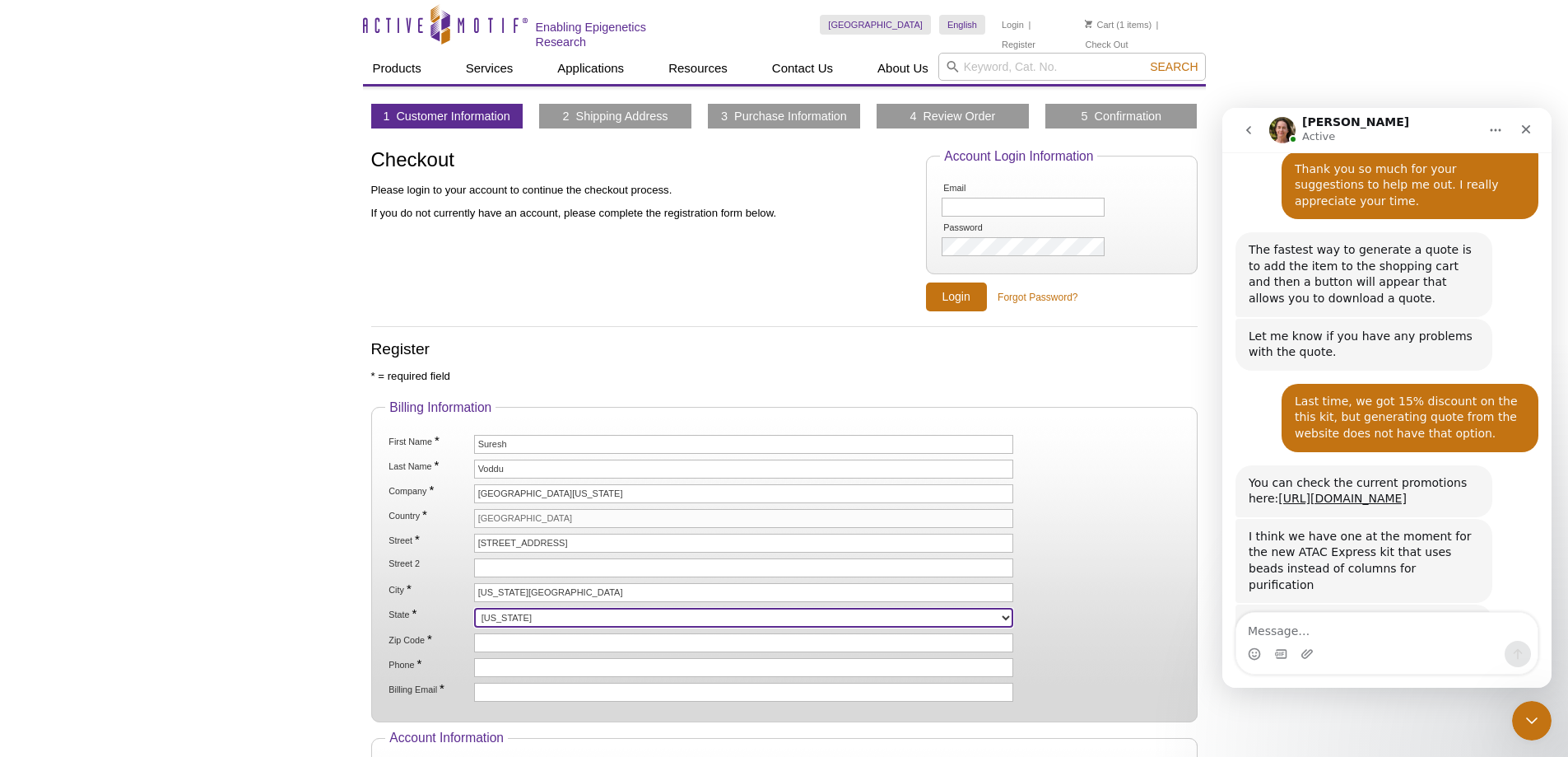
select select "OK"
type input "73105"
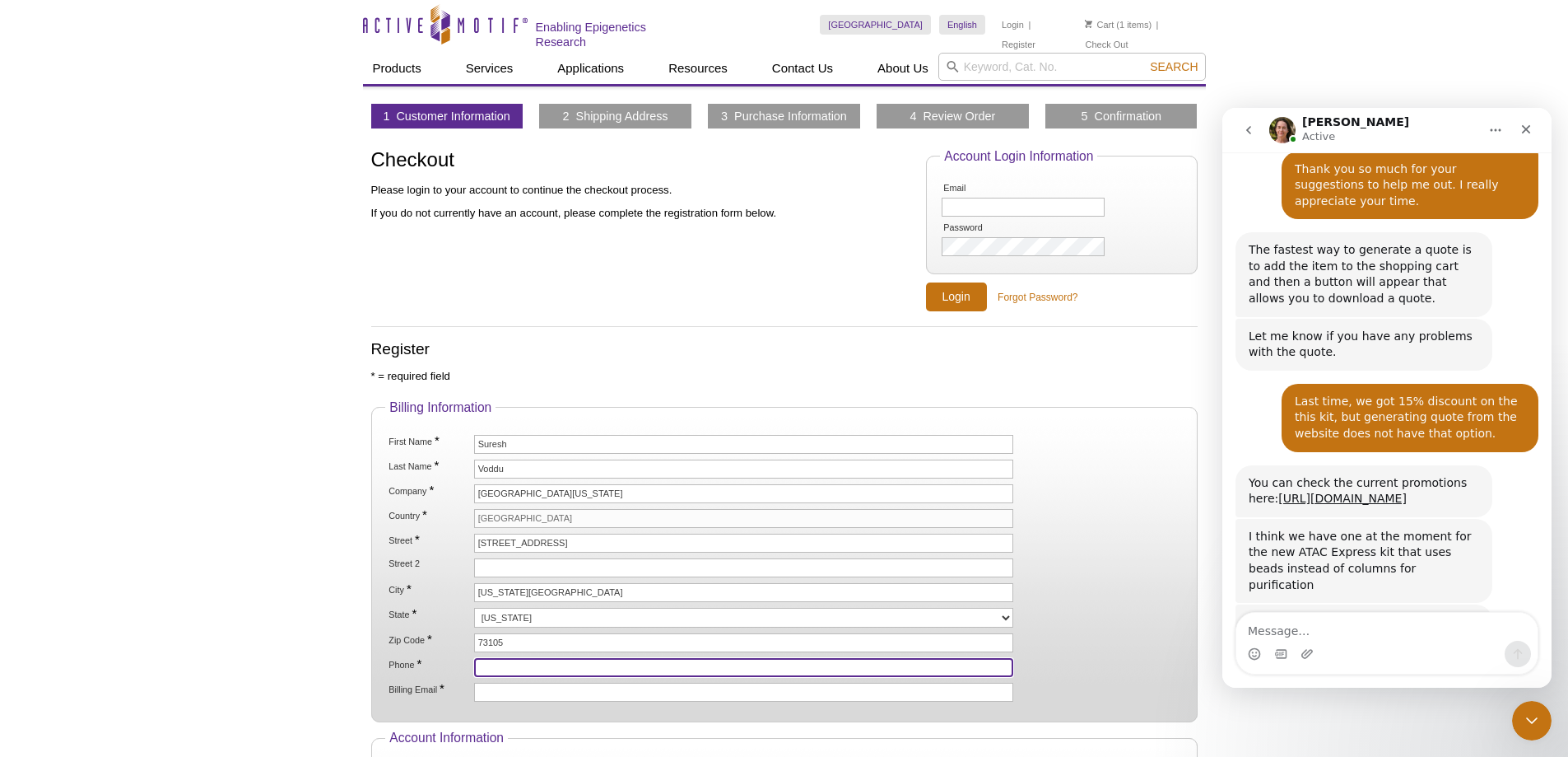
type input "4054746040"
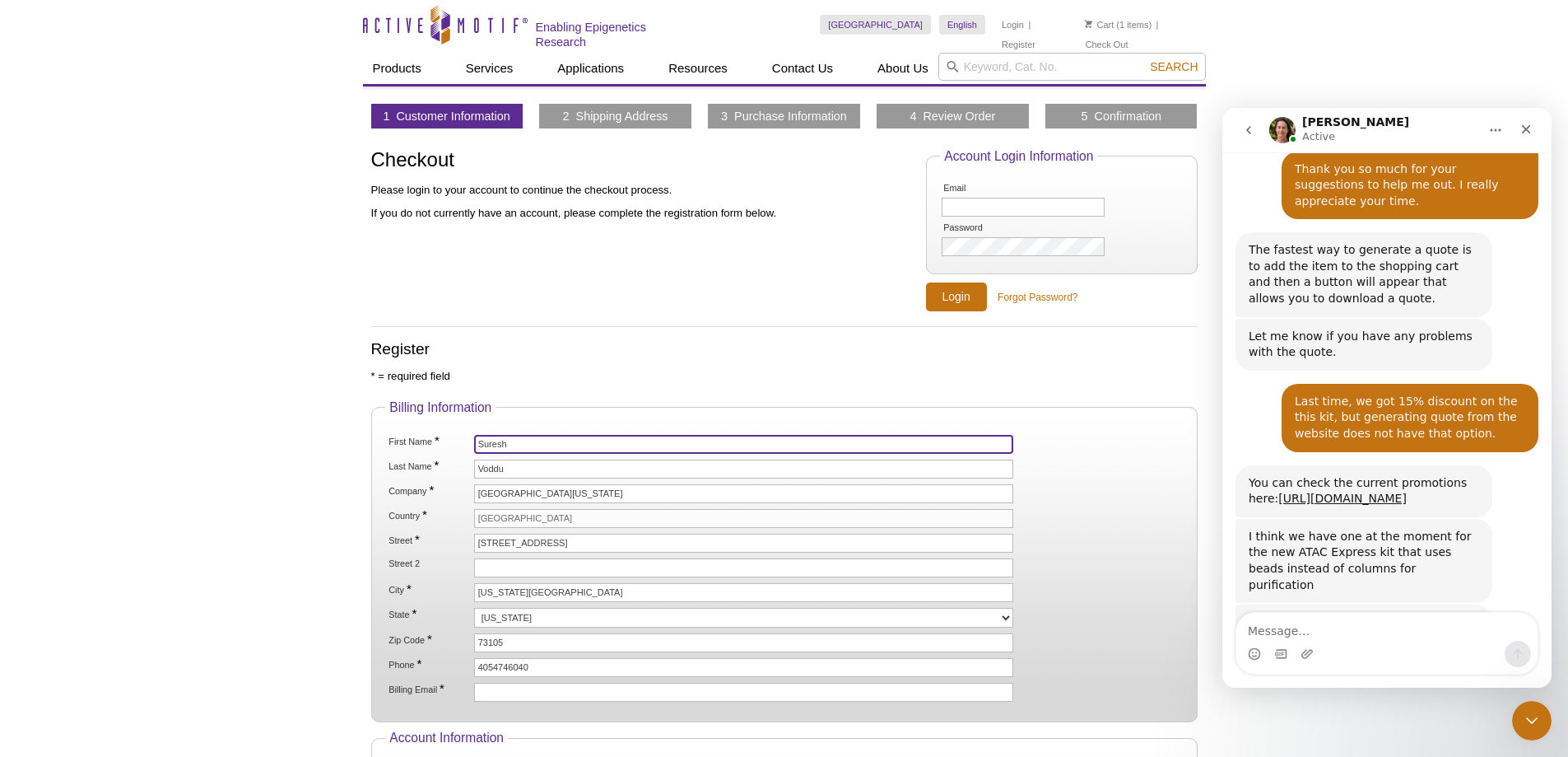
scroll to position [330, 0]
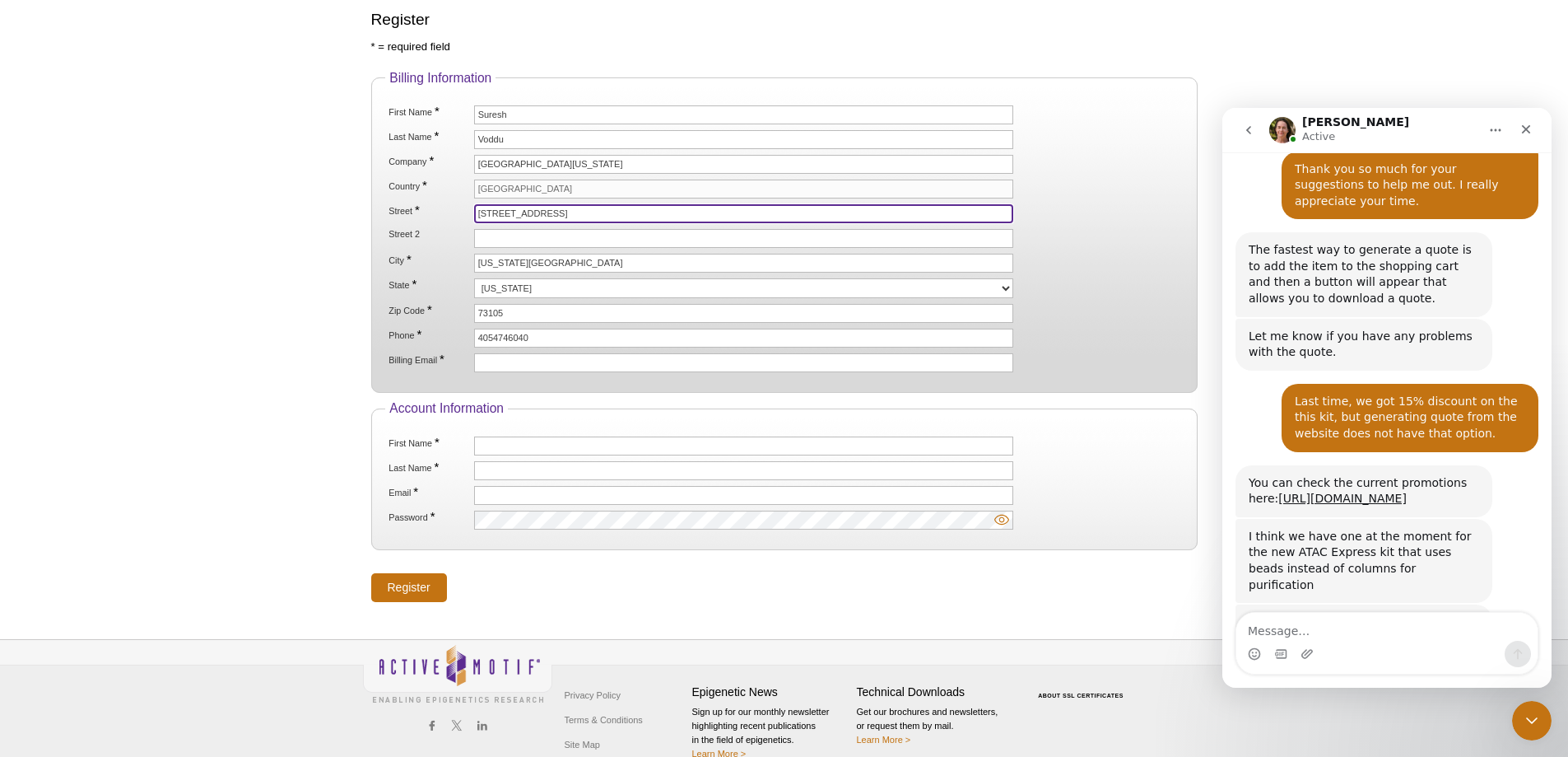
click at [341, 192] on div "Active Motif Logo Enabling Epigenetics Research 1 Search Skip to content Active…" at bounding box center [784, 227] width 1568 height 1113
type input "940 Stanton L. Young Blvd., BMSB 340"
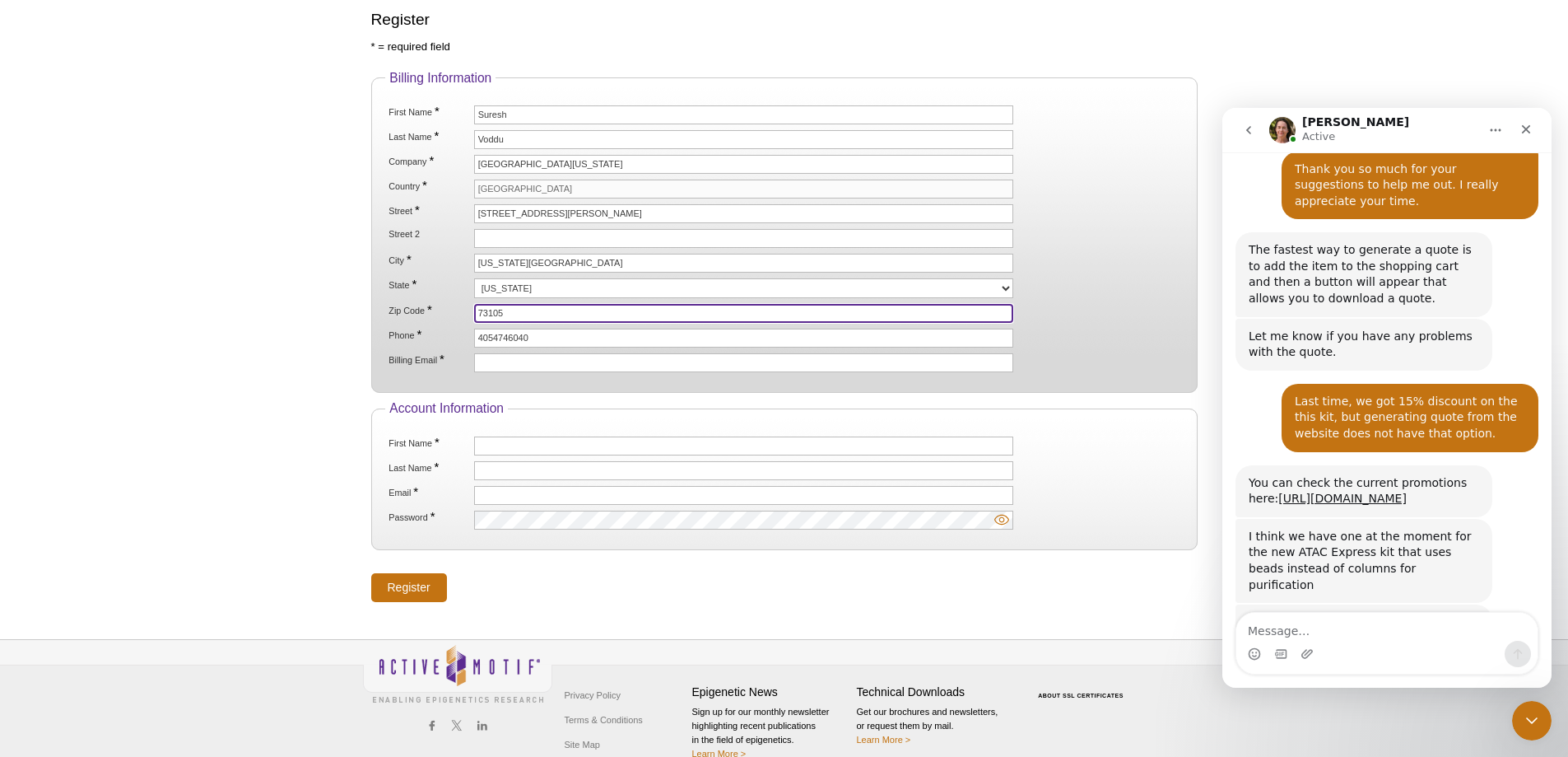
click at [527, 310] on input "73105" at bounding box center [744, 313] width 540 height 19
type input "73104"
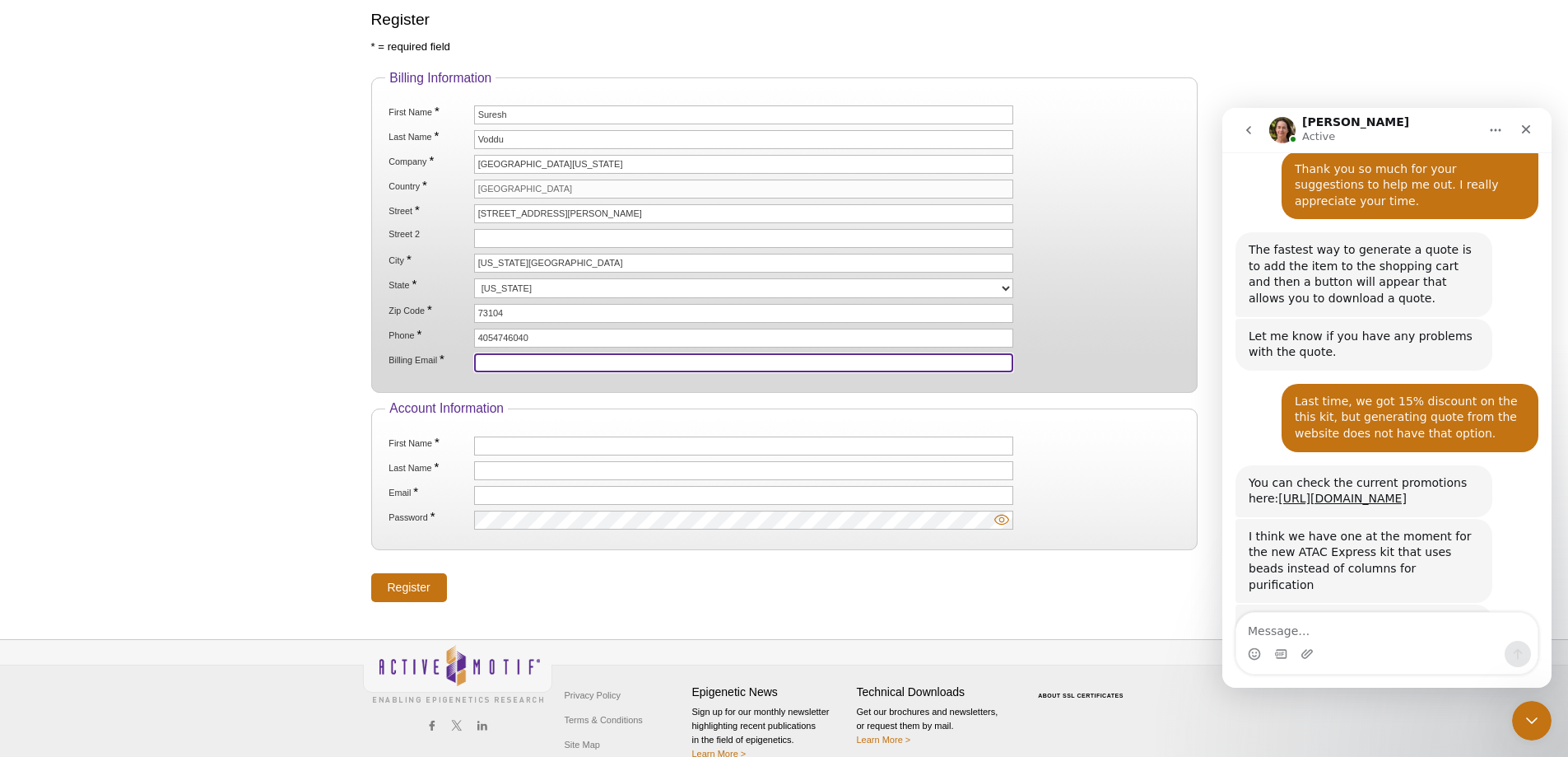
click at [528, 360] on input "Billing Email *" at bounding box center [744, 363] width 540 height 19
drag, startPoint x: 564, startPoint y: 359, endPoint x: 570, endPoint y: 364, distance: 7.8
click at [564, 359] on input "suresh-voddu@ouhsc.edu" at bounding box center [744, 363] width 540 height 19
type input "suresh-voddu@ou.edu"
click at [304, 323] on div "Active Motif Logo Enabling Epigenetics Research 1 Search Skip to content Active…" at bounding box center [784, 227] width 1568 height 1113
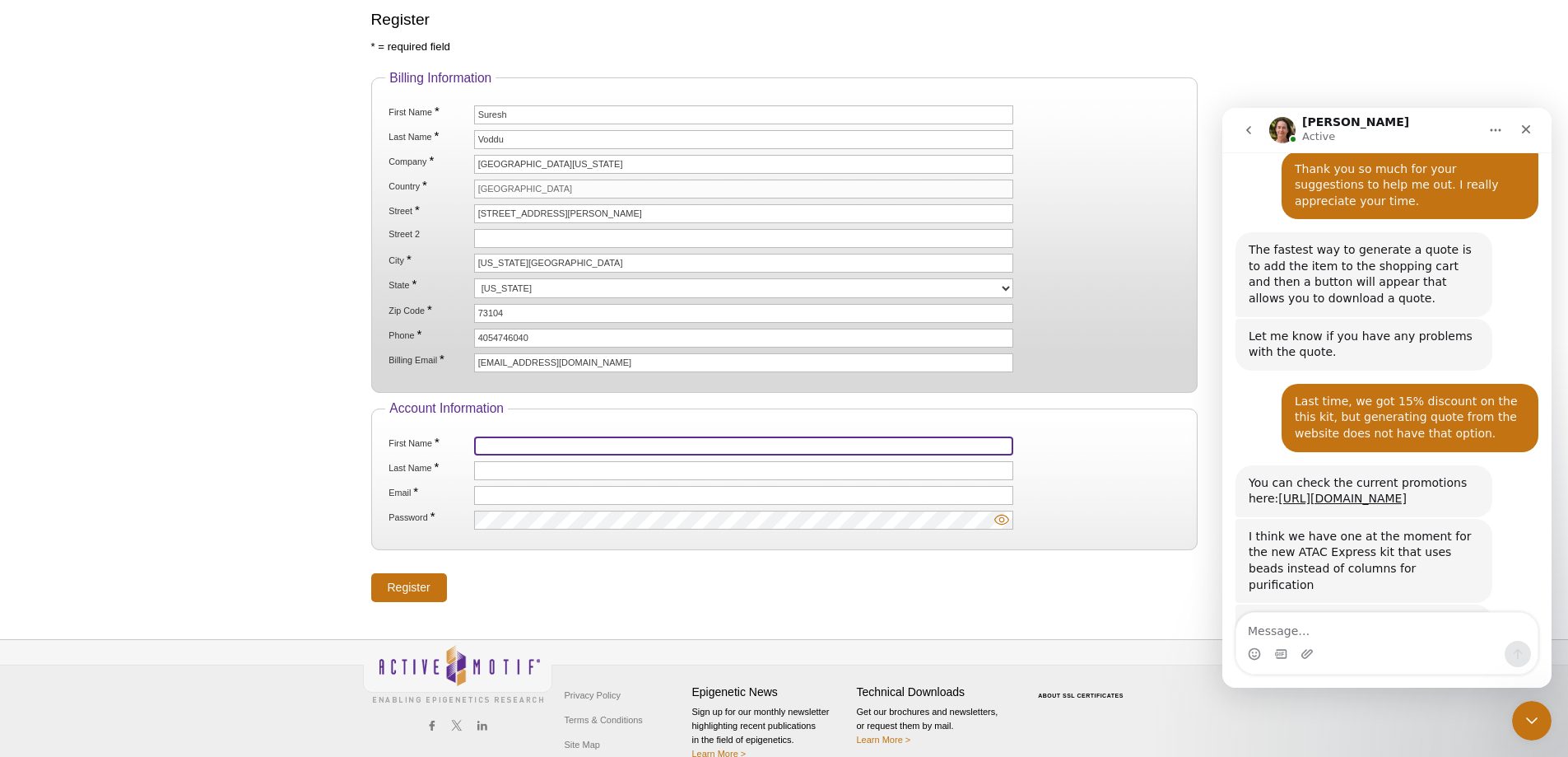
click at [528, 443] on input "First Name *" at bounding box center [744, 446] width 540 height 19
type input "Suresh"
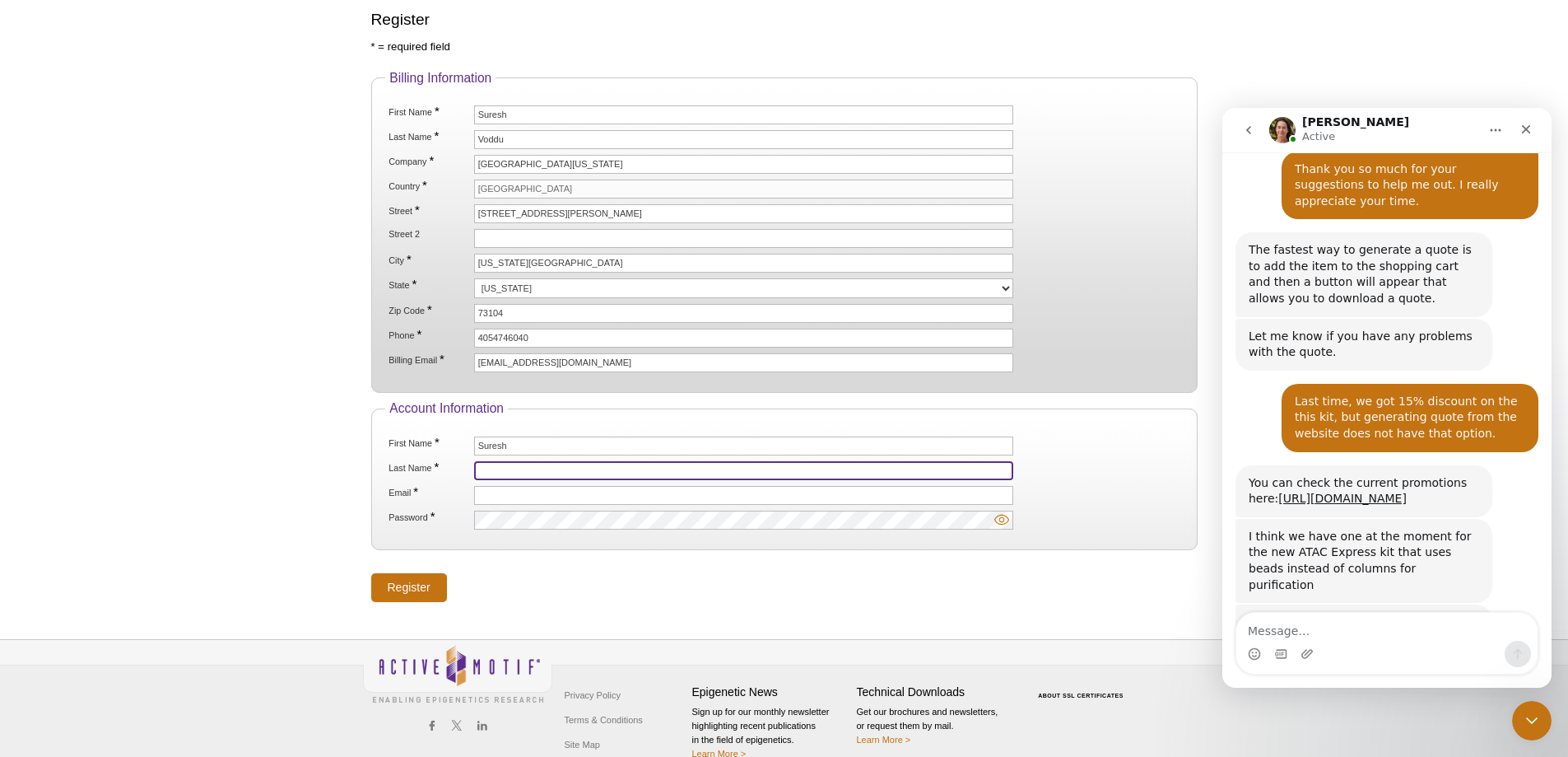
type input "Voddu"
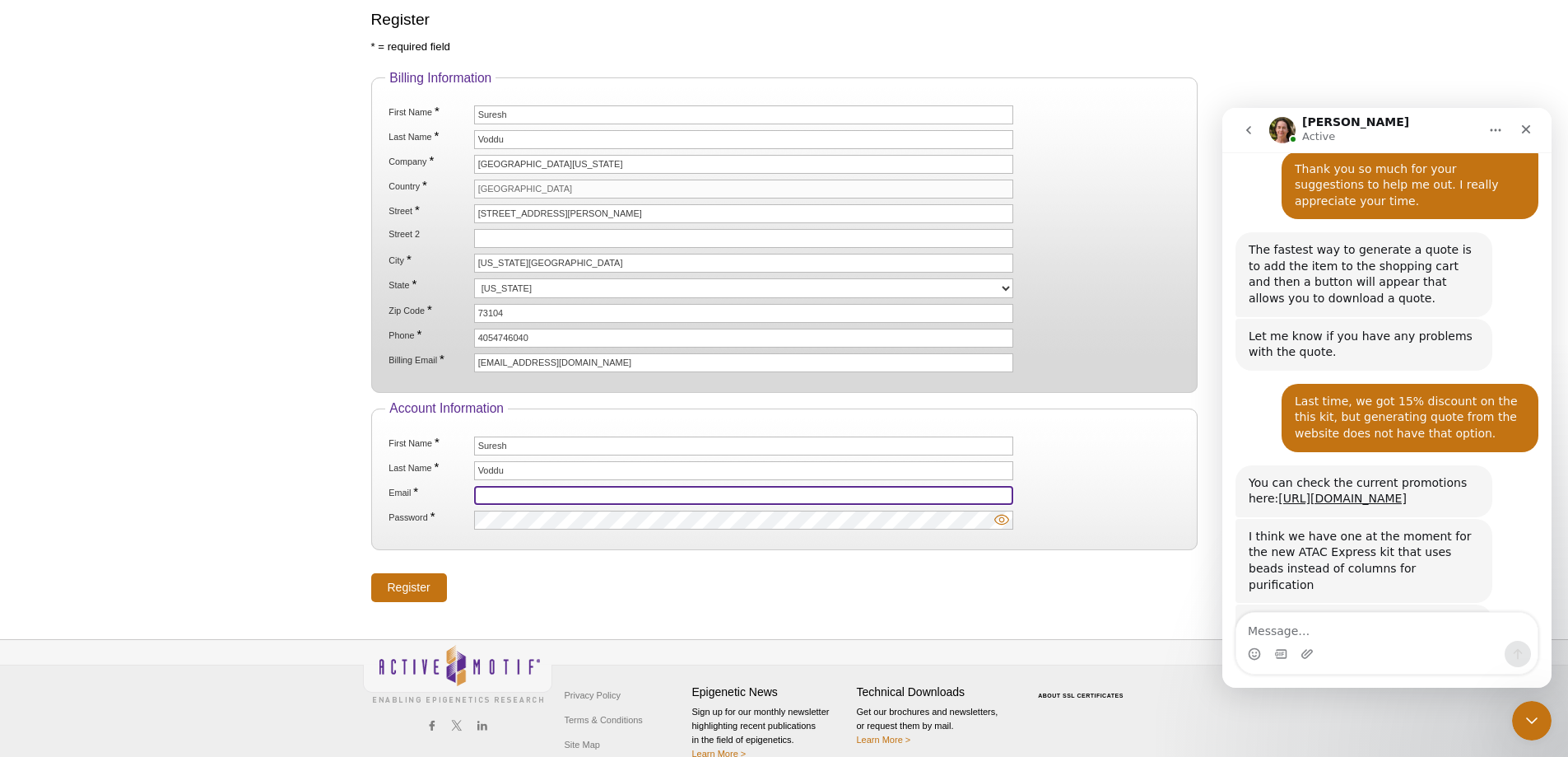
click at [504, 487] on input "Email *" at bounding box center [744, 496] width 540 height 19
click at [564, 496] on input "suresh-voddu@ouhsc.edu" at bounding box center [744, 496] width 540 height 19
type input "[EMAIL_ADDRESS][DOMAIN_NAME]"
click at [402, 587] on input "Register" at bounding box center [409, 588] width 76 height 29
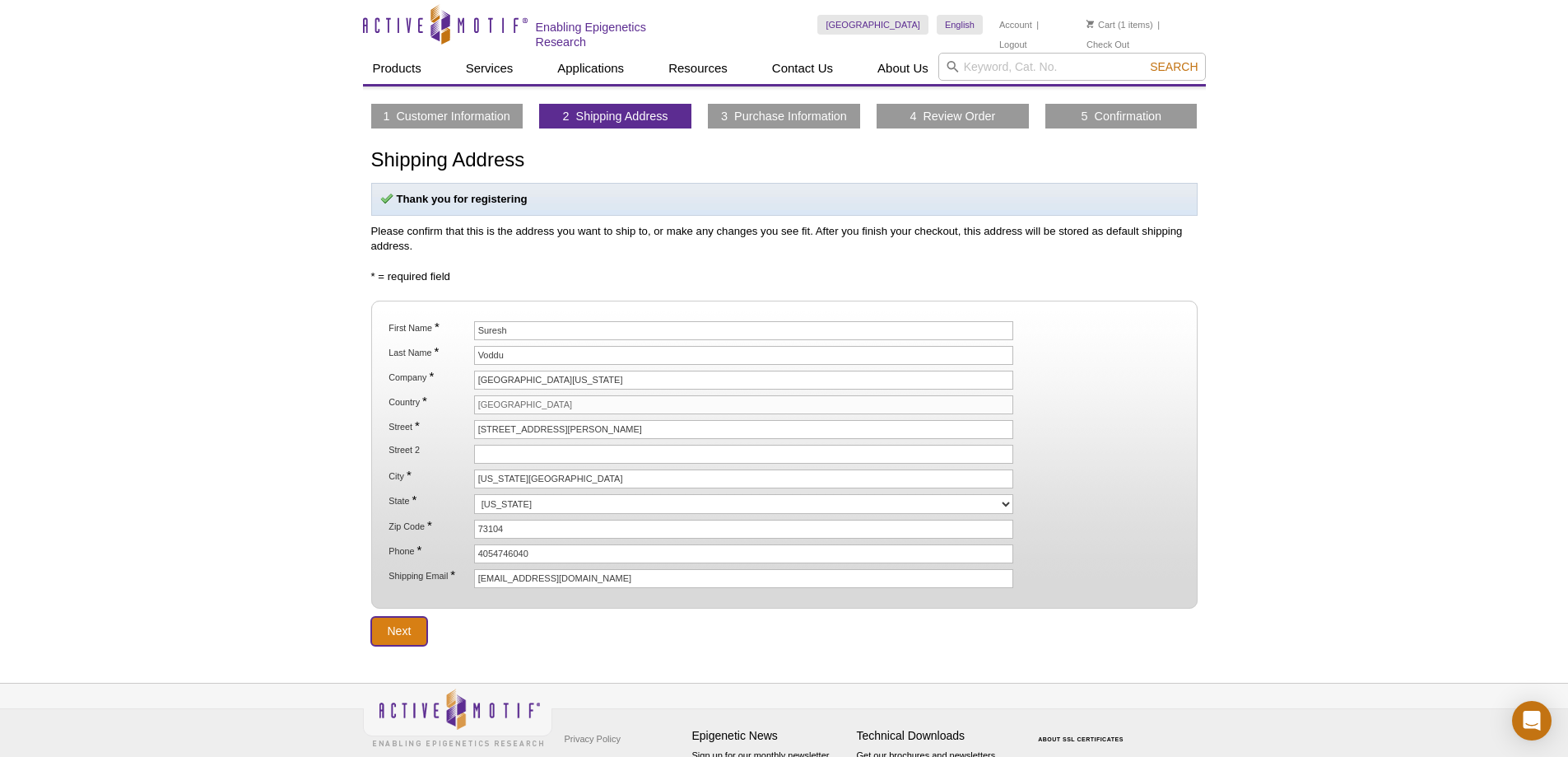
click at [406, 622] on input "Next" at bounding box center [399, 631] width 57 height 29
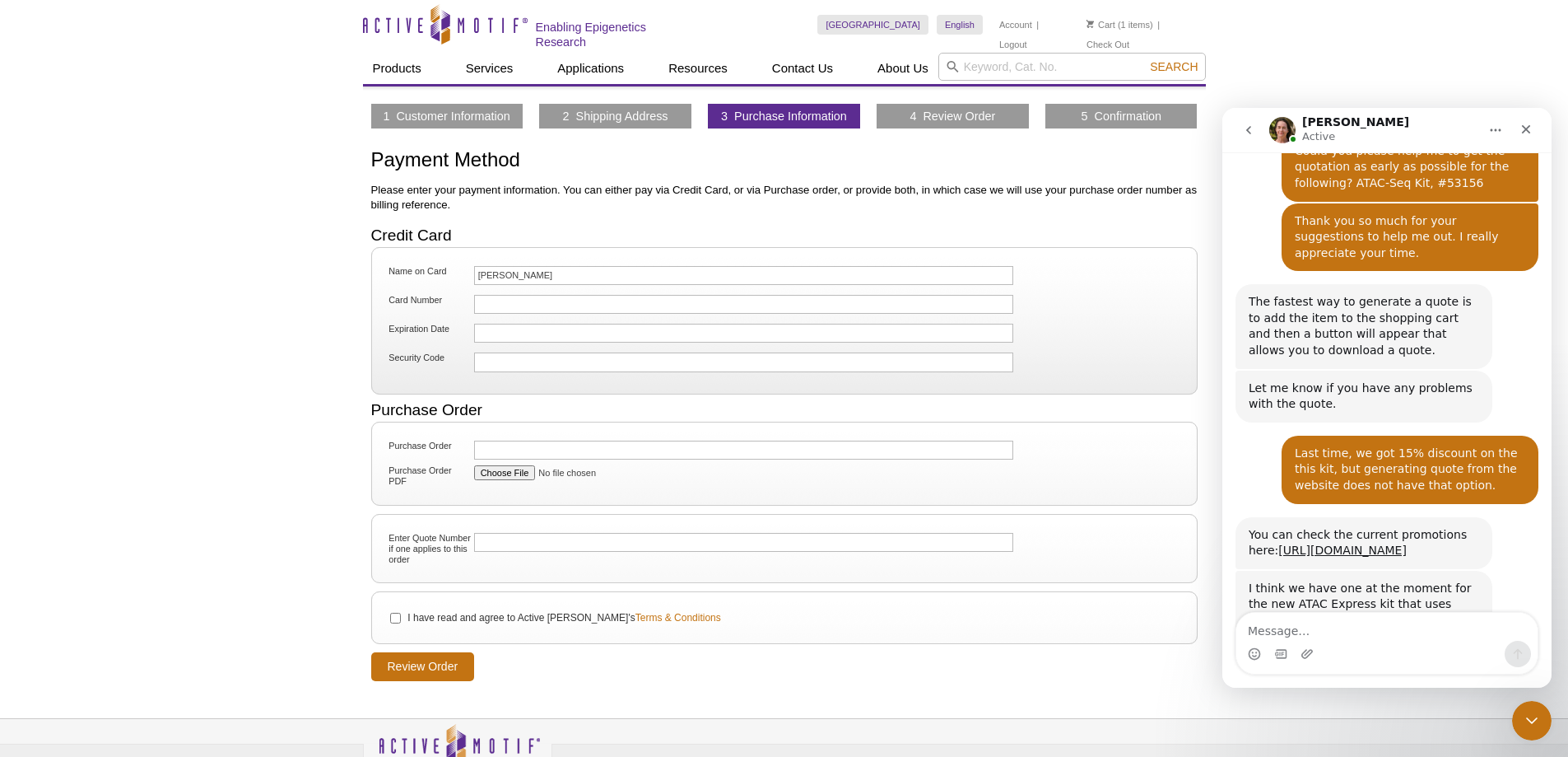
scroll to position [2902, 0]
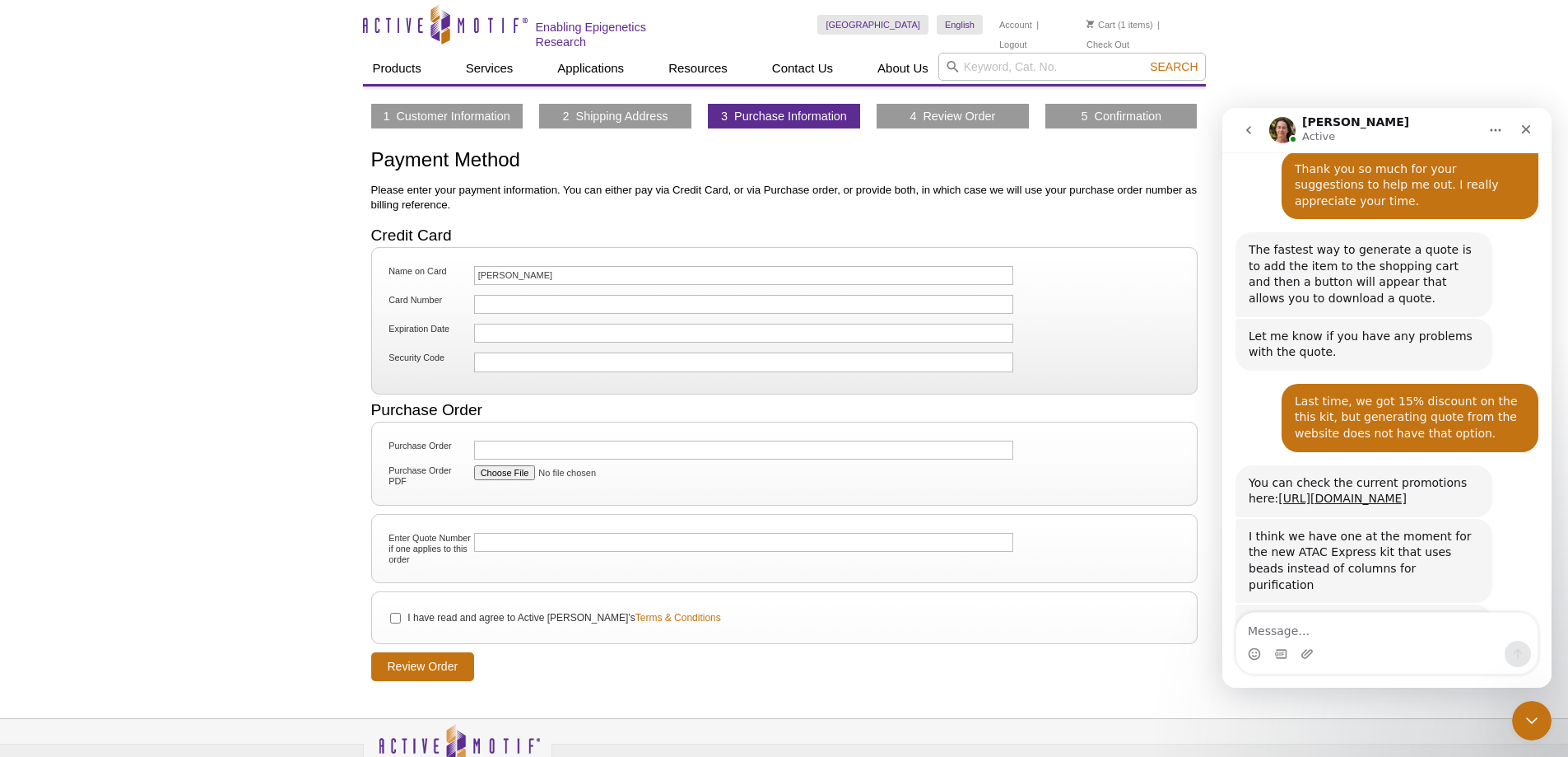
click at [1489, 127] on button "Home" at bounding box center [1496, 129] width 31 height 32
click at [1436, 201] on div "Download transcript" at bounding box center [1452, 205] width 117 height 17
click at [213, 371] on div "Active Motif Logo Enabling Epigenetics Research 1 Search Skip to content Active…" at bounding box center [784, 431] width 1568 height 863
click at [1527, 131] on icon "Close" at bounding box center [1526, 129] width 9 height 9
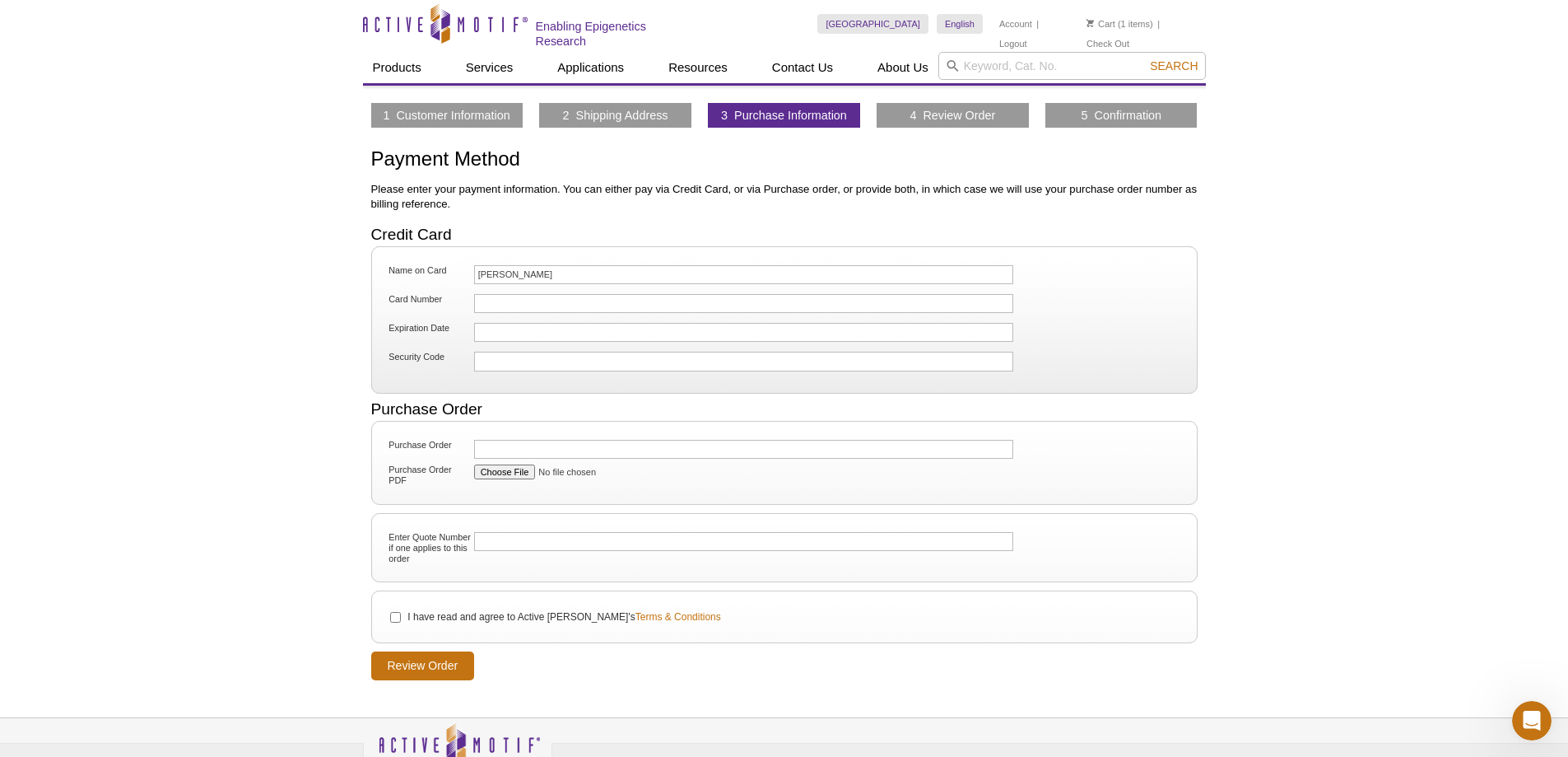
scroll to position [0, 0]
click at [433, 113] on link "1 Customer Information" at bounding box center [446, 116] width 127 height 14
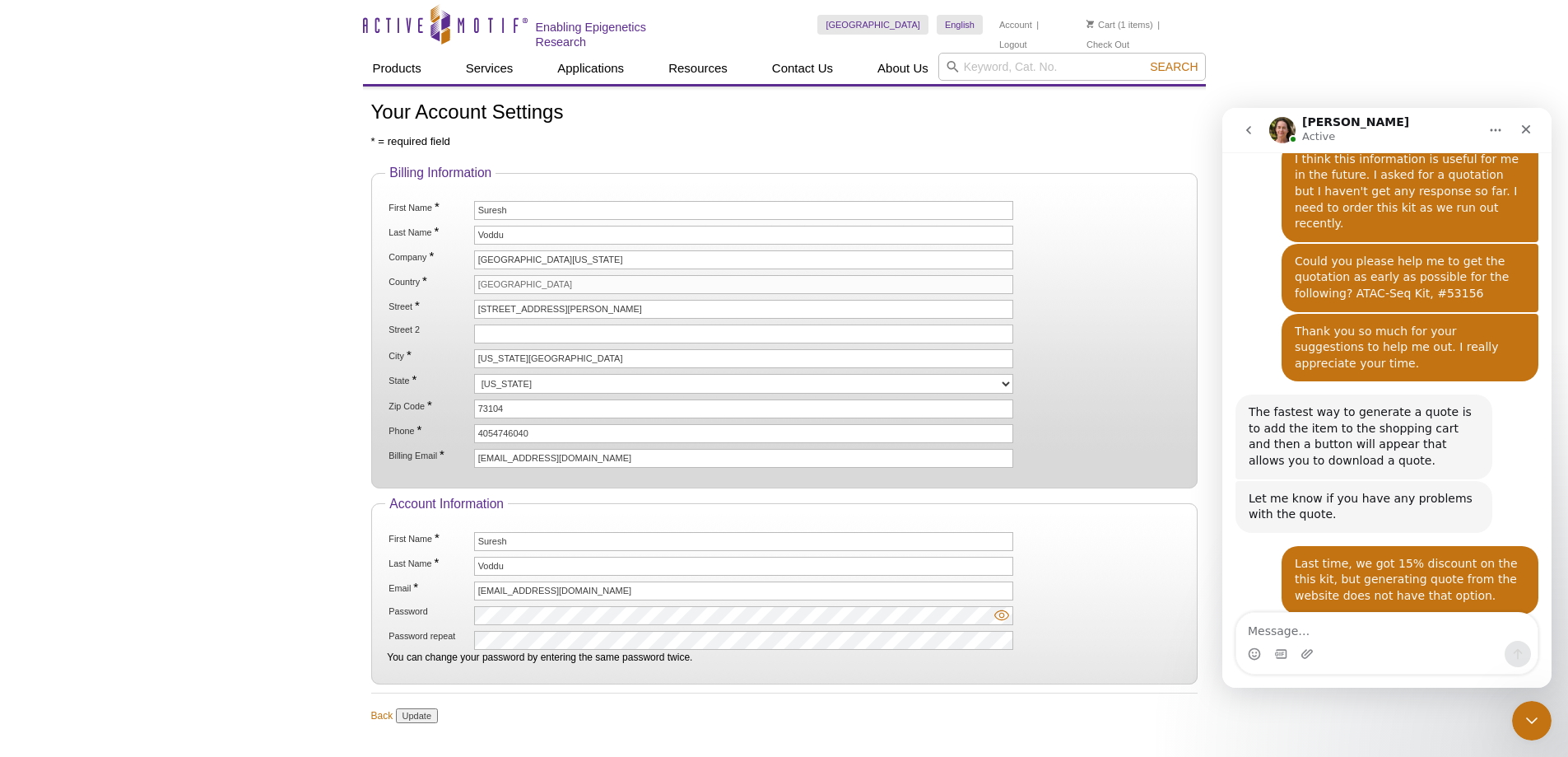
scroll to position [2902, 0]
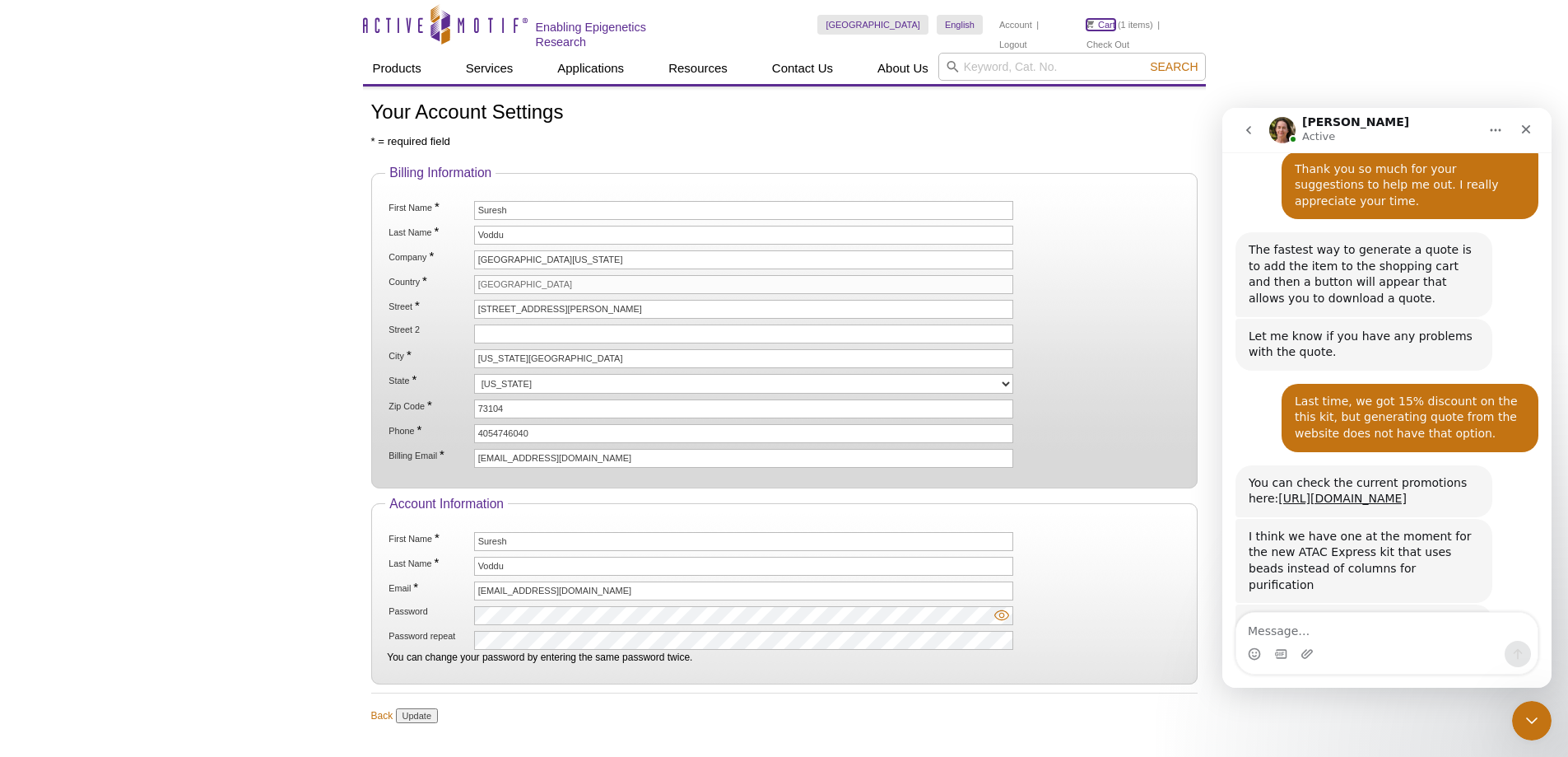
click at [1113, 19] on link "Cart" at bounding box center [1102, 25] width 29 height 12
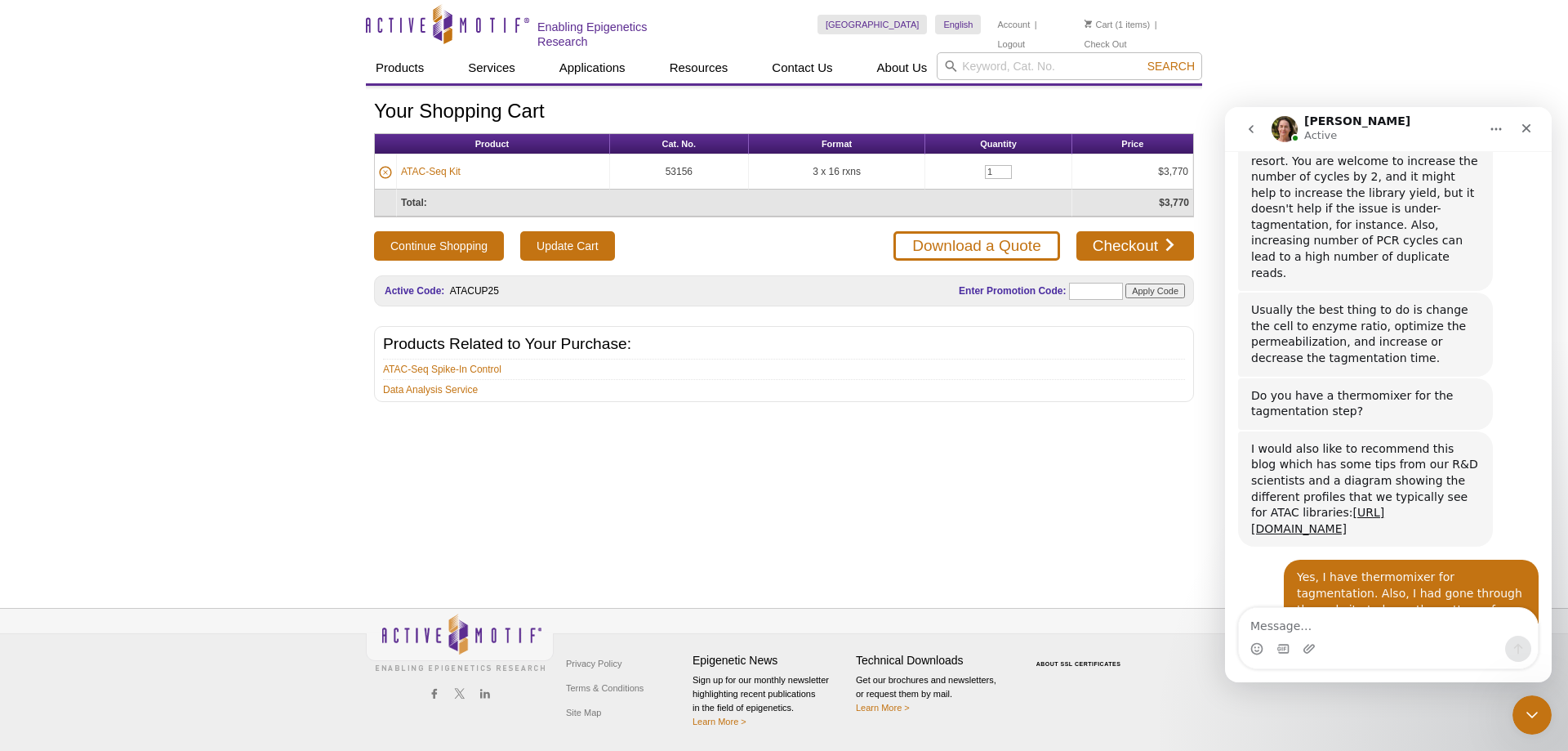
scroll to position [2879, 0]
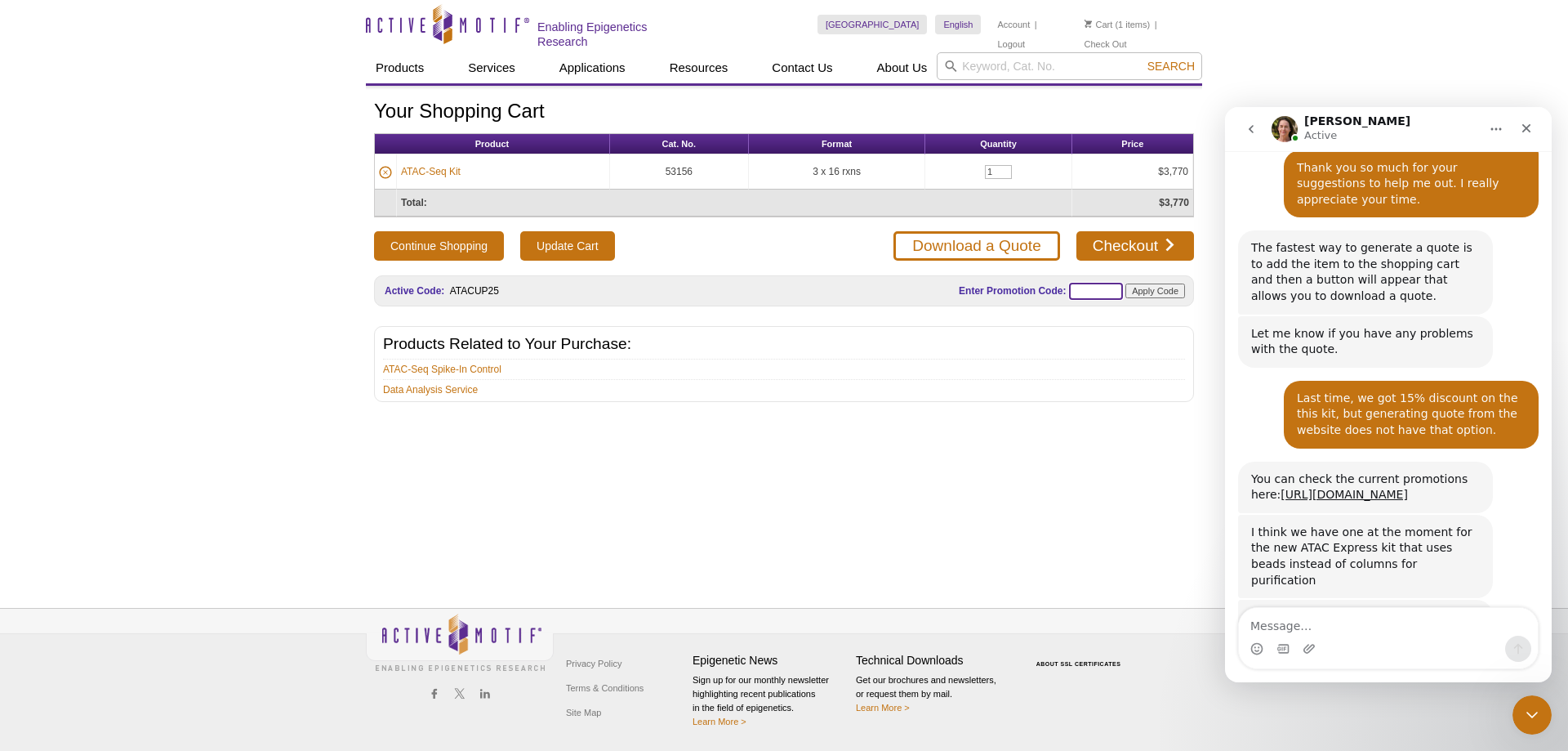
click at [1077, 287] on input "text" at bounding box center [1096, 291] width 54 height 17
click at [424, 171] on link "ATAC-Seq Kit" at bounding box center [431, 171] width 60 height 14
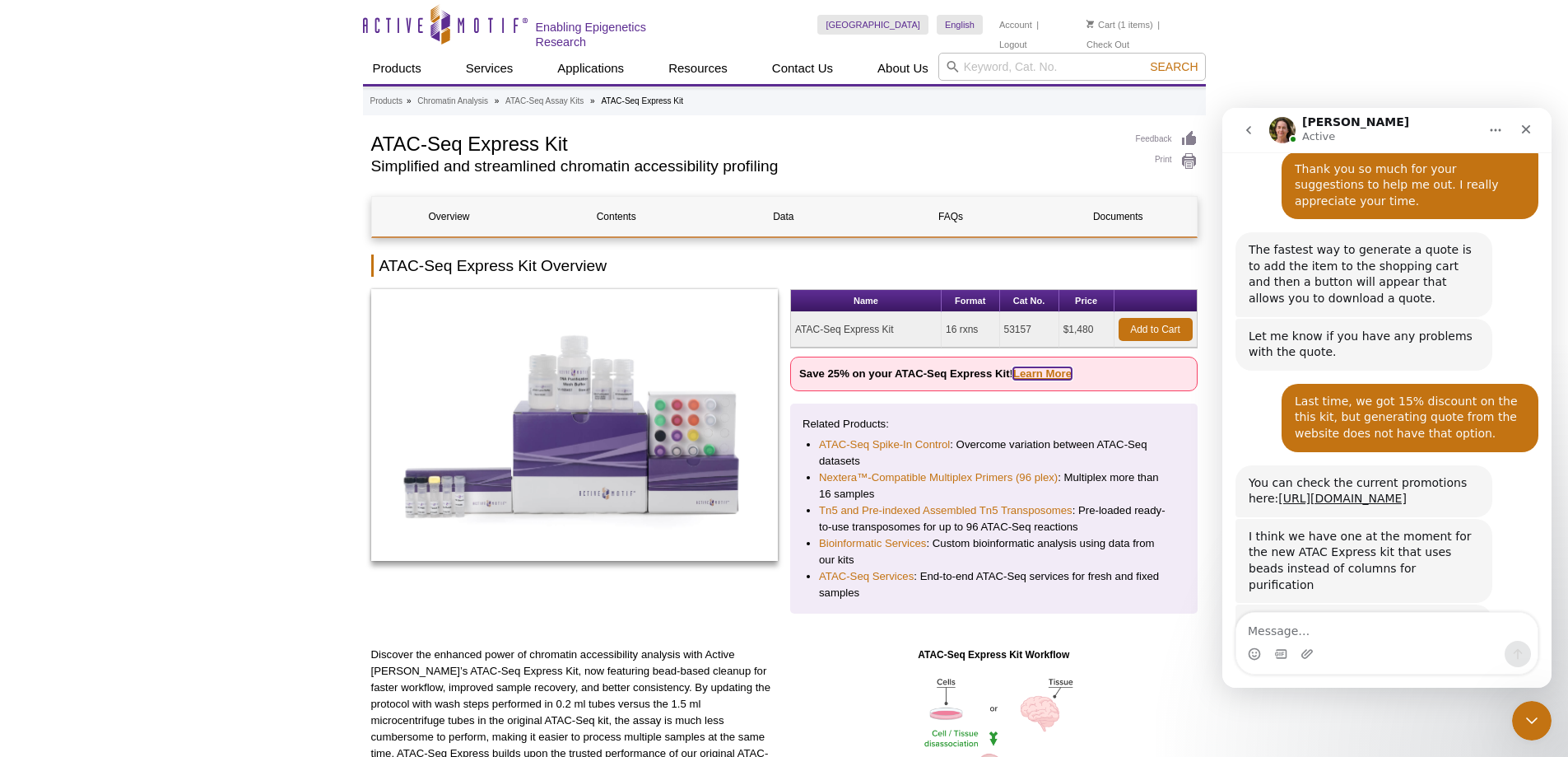
click at [1041, 372] on link "Learn More" at bounding box center [1043, 373] width 59 height 13
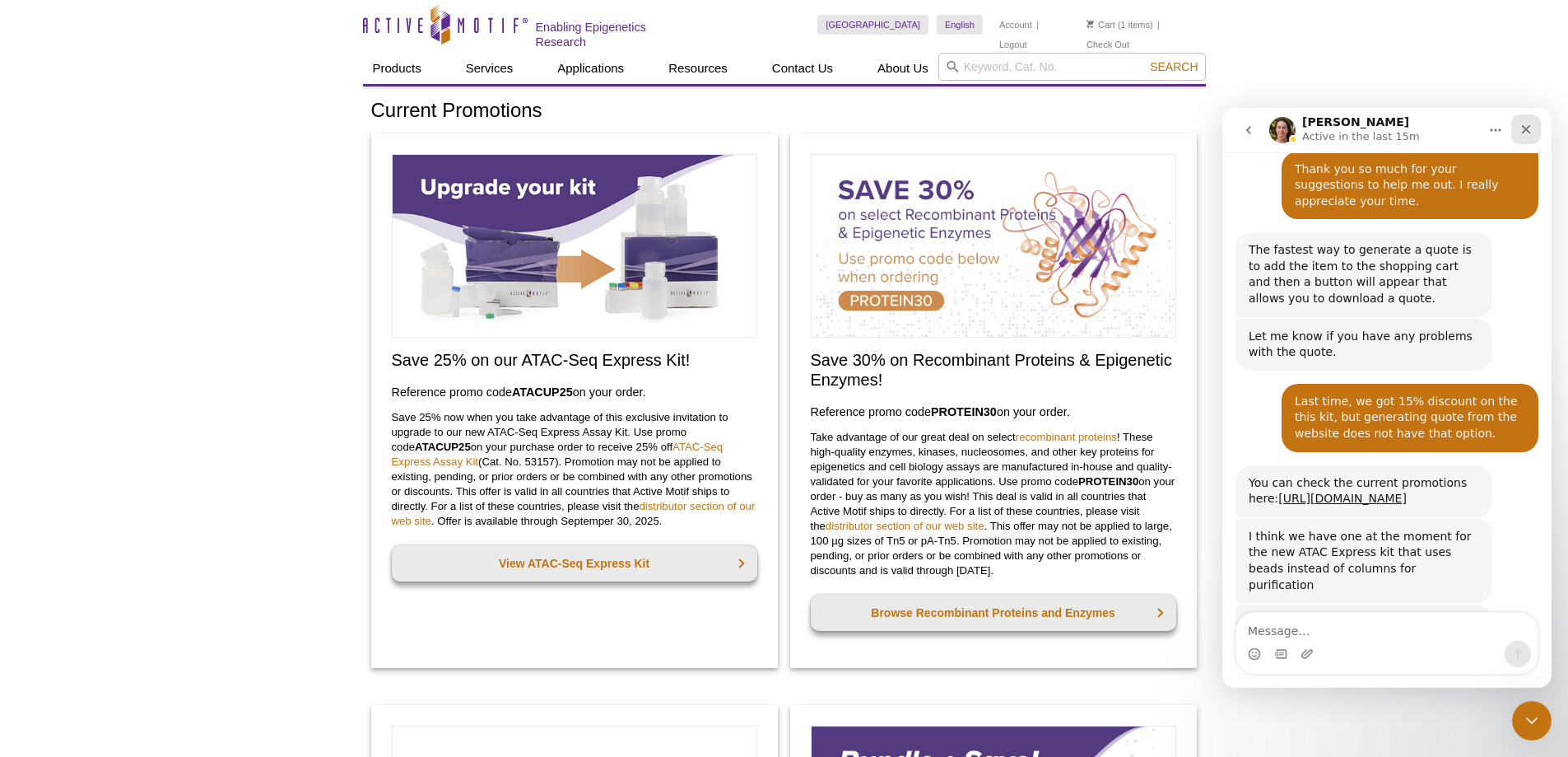
click at [1526, 130] on icon "Close" at bounding box center [1526, 129] width 9 height 9
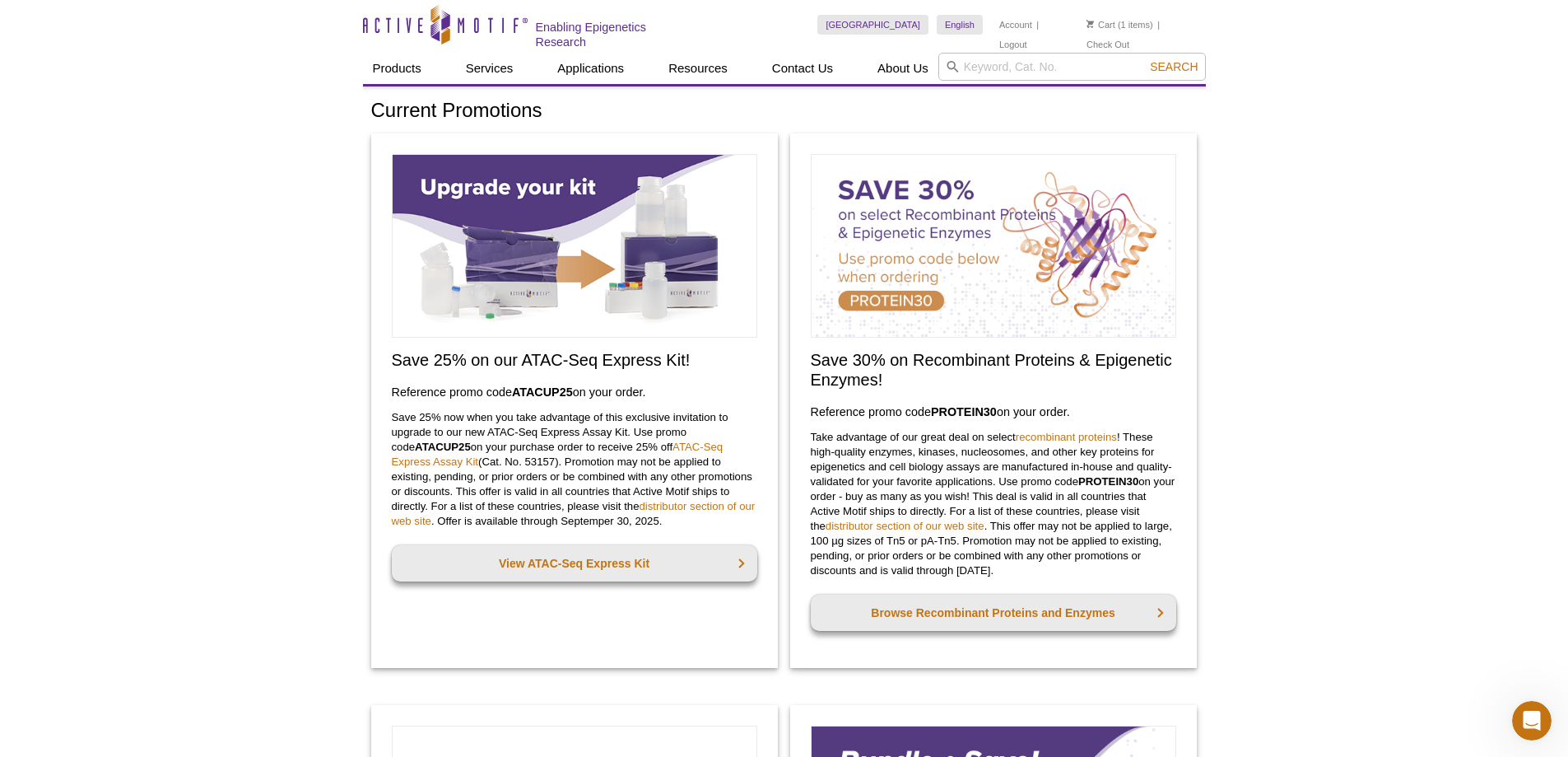
scroll to position [2902, 0]
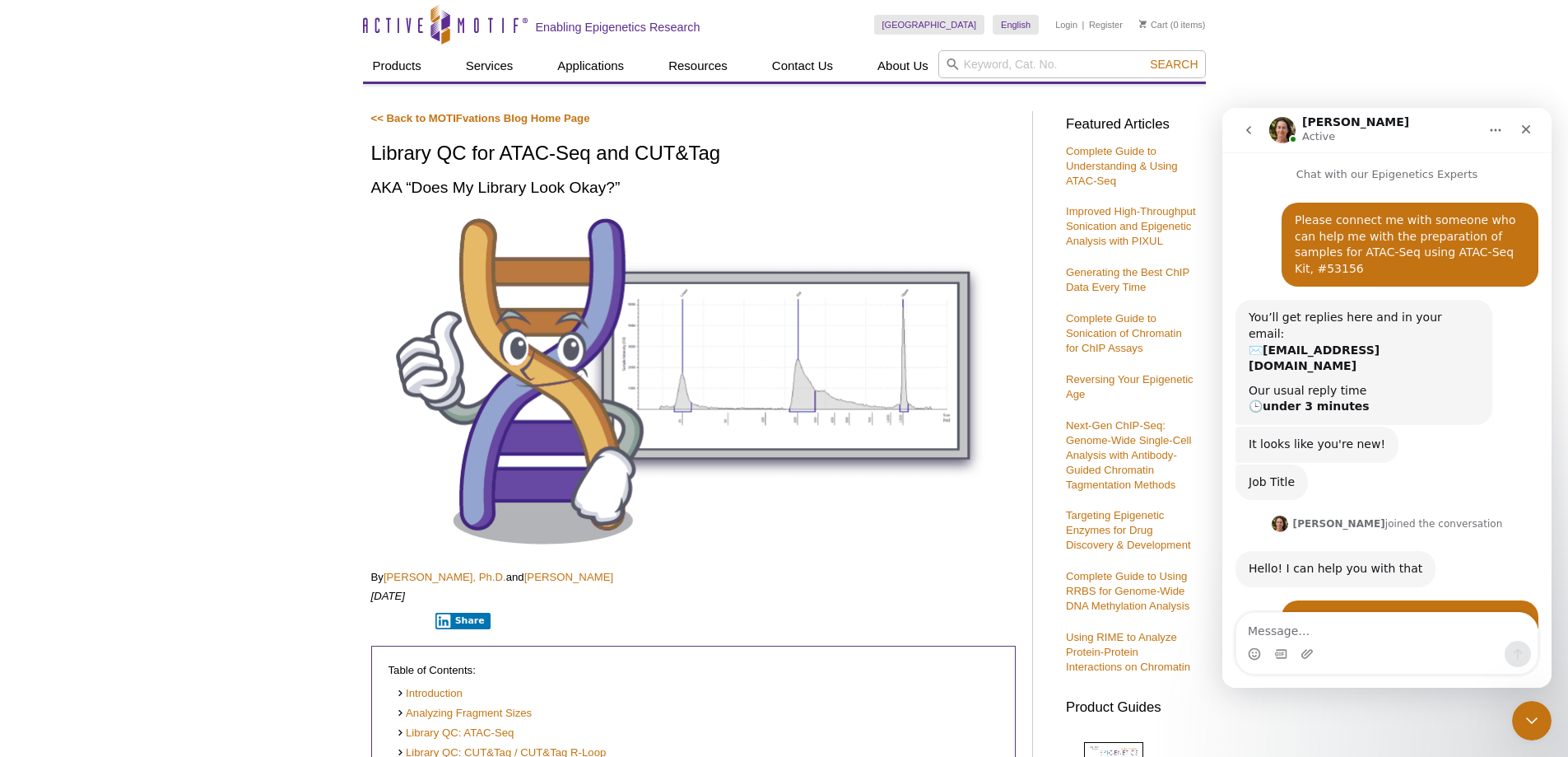
scroll to position [2919, 0]
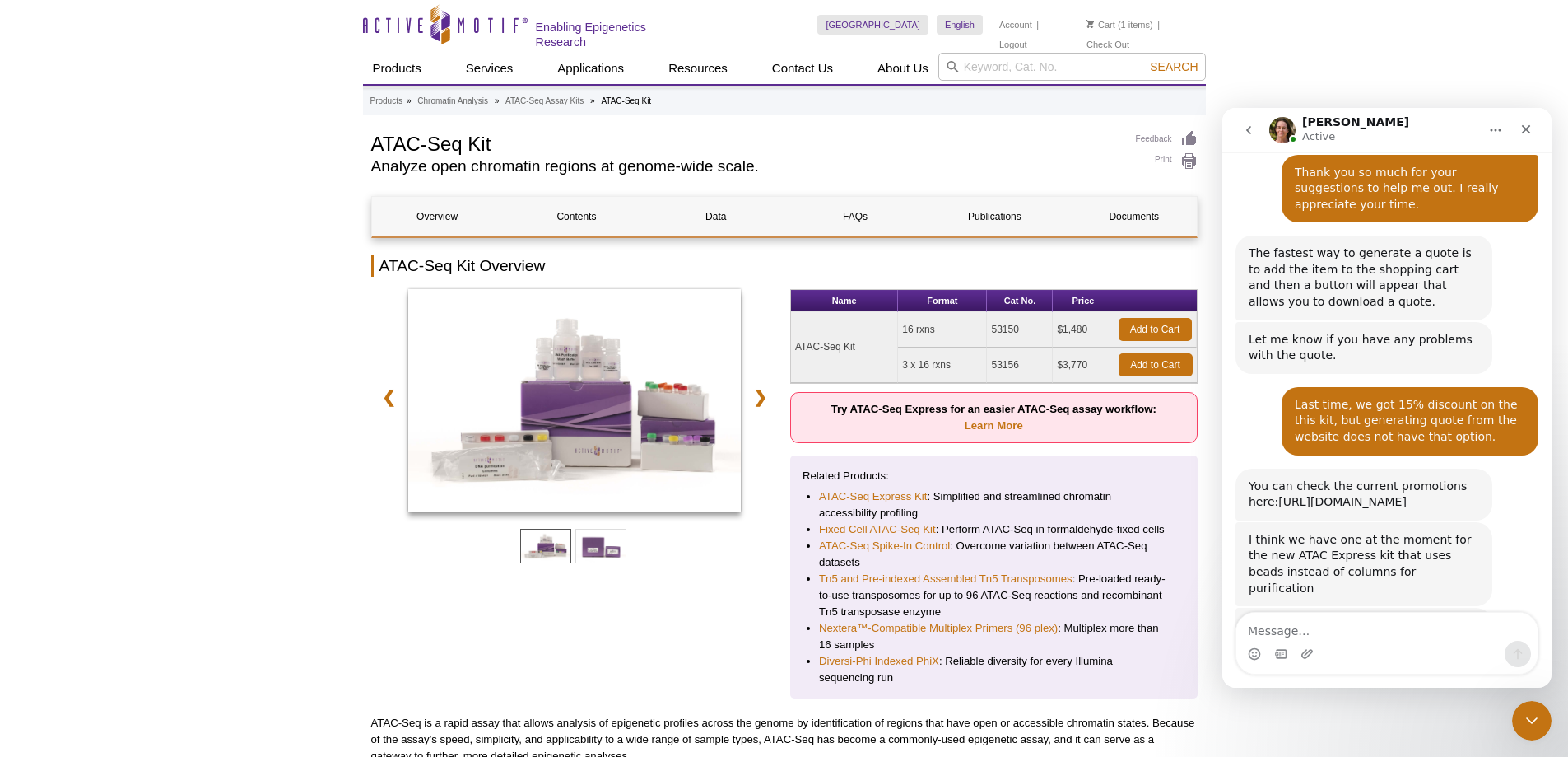
scroll to position [2902, 0]
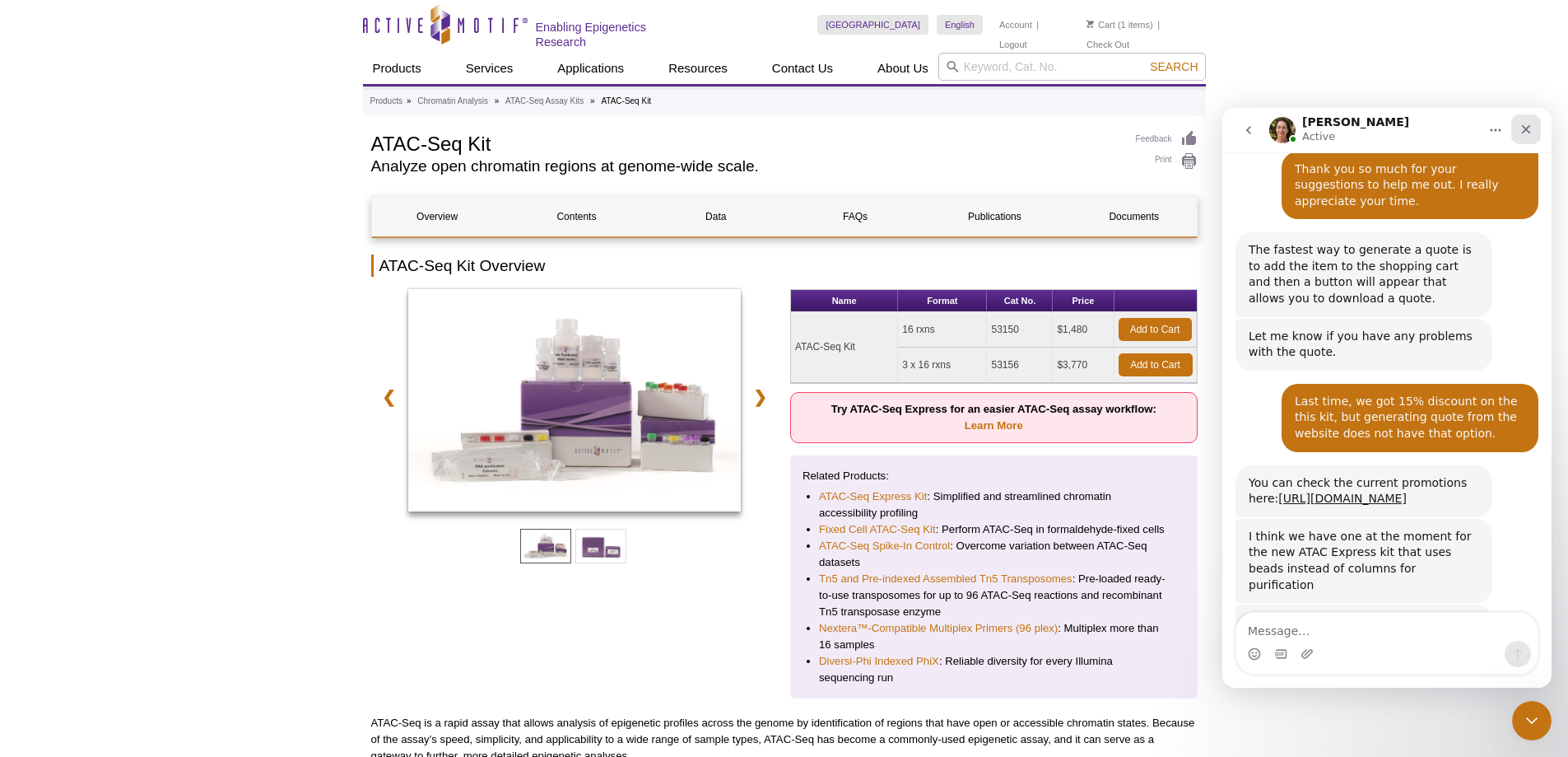
click at [1527, 122] on div "Close" at bounding box center [1526, 129] width 30 height 30
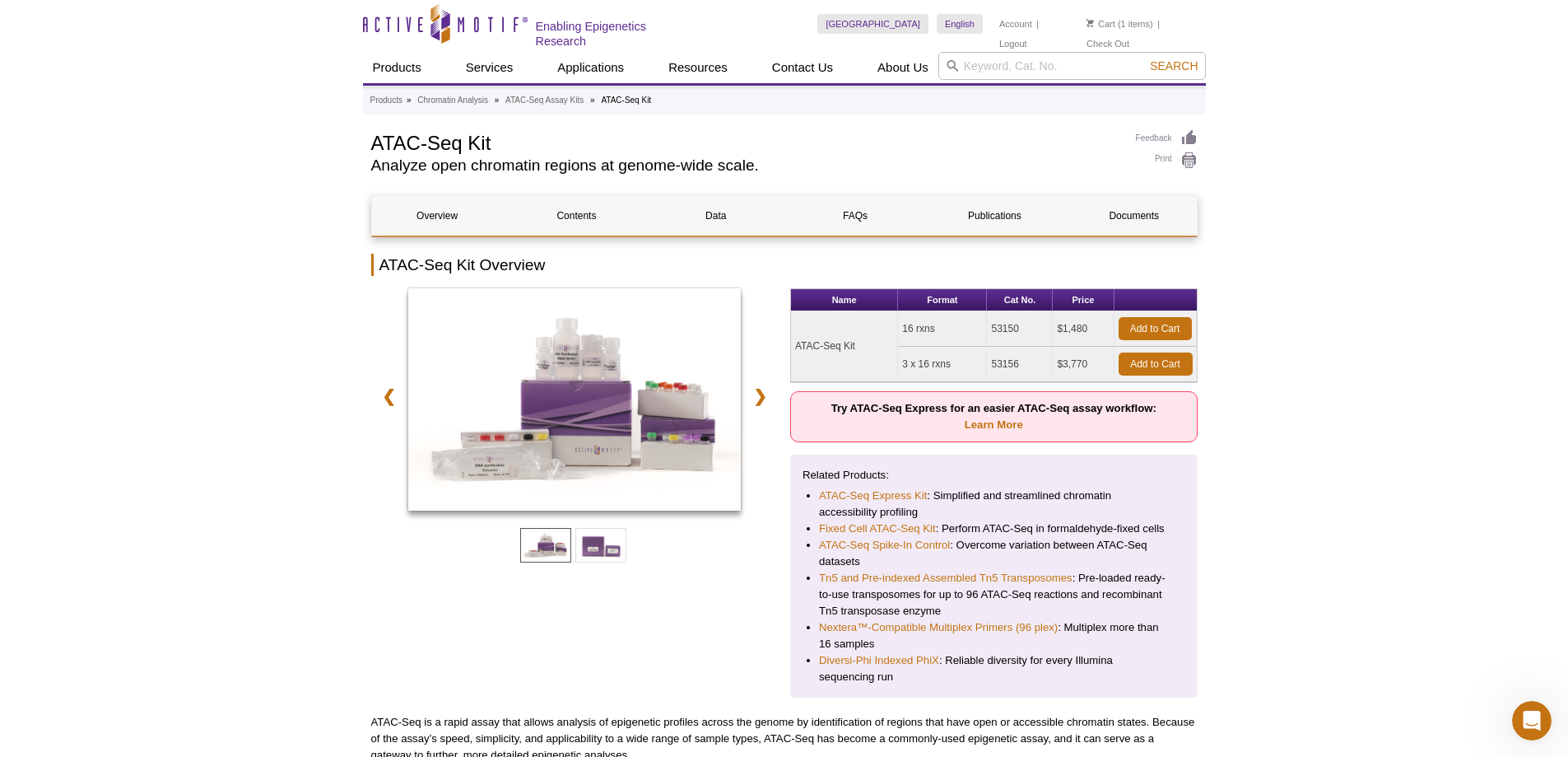
scroll to position [0, 0]
click at [991, 422] on link "Learn More" at bounding box center [994, 425] width 59 height 13
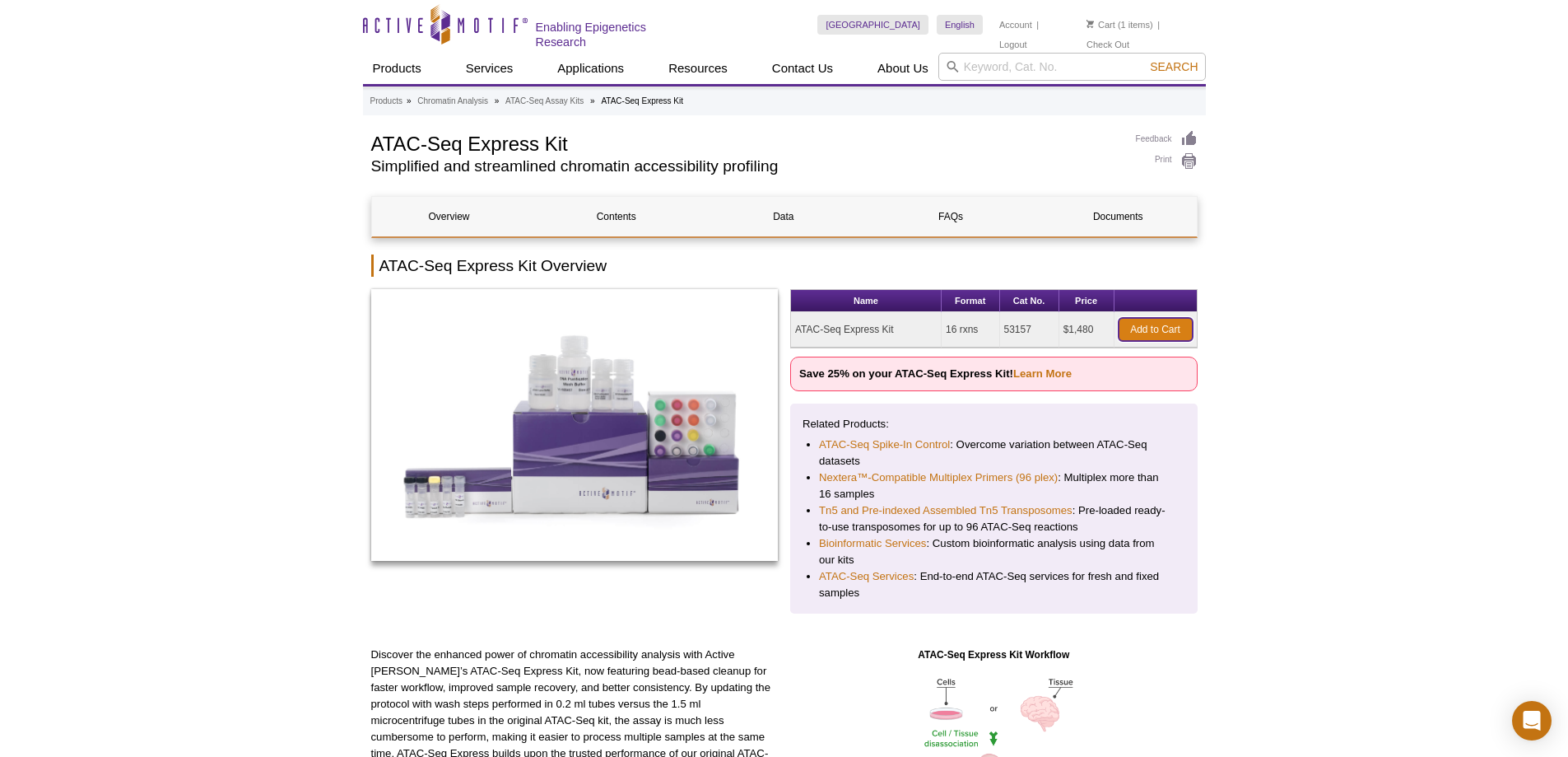
click at [1171, 326] on link "Add to Cart" at bounding box center [1155, 329] width 74 height 23
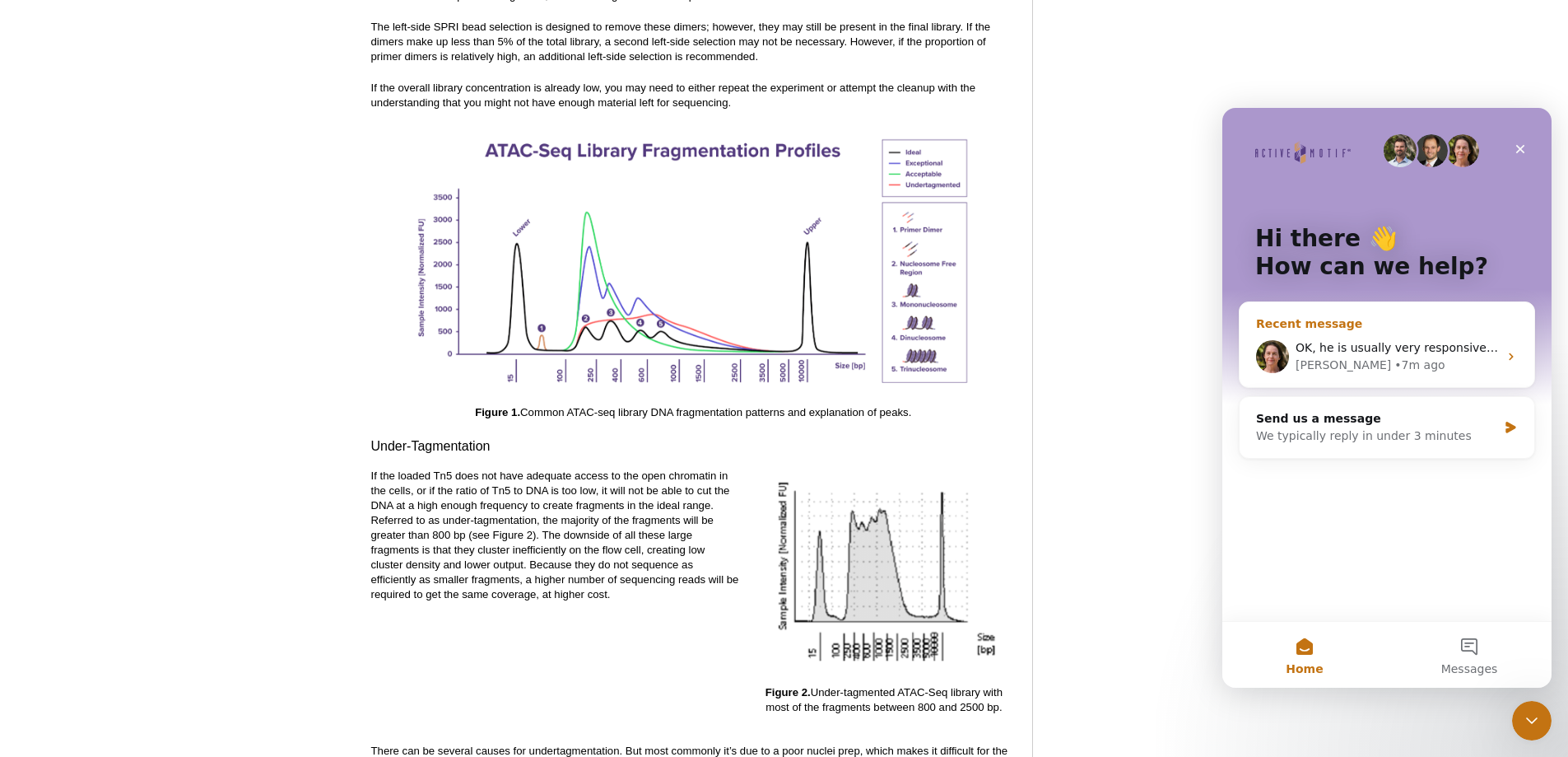
click at [1394, 357] on div "• 7m ago" at bounding box center [1419, 365] width 50 height 17
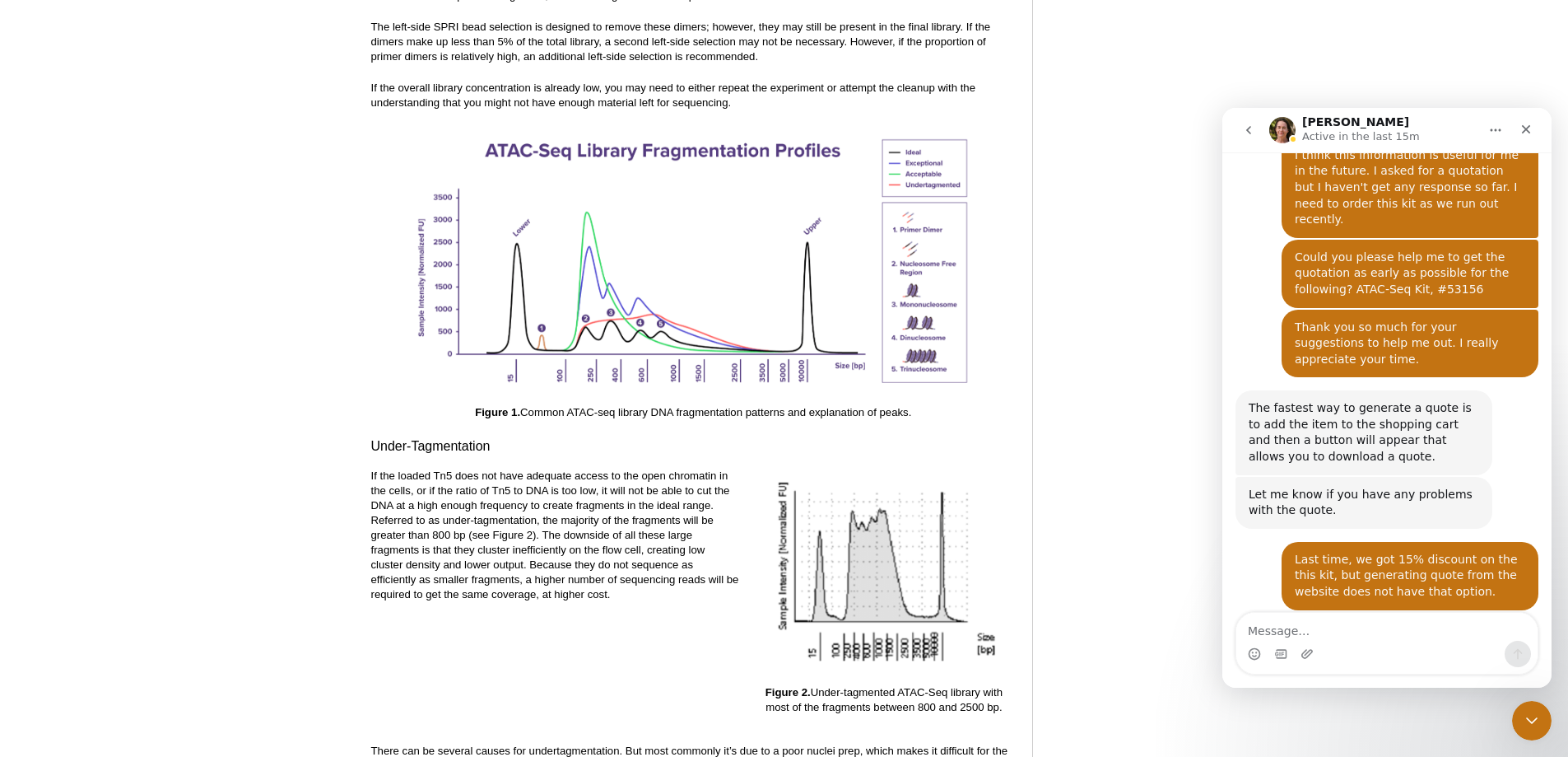
scroll to position [2902, 0]
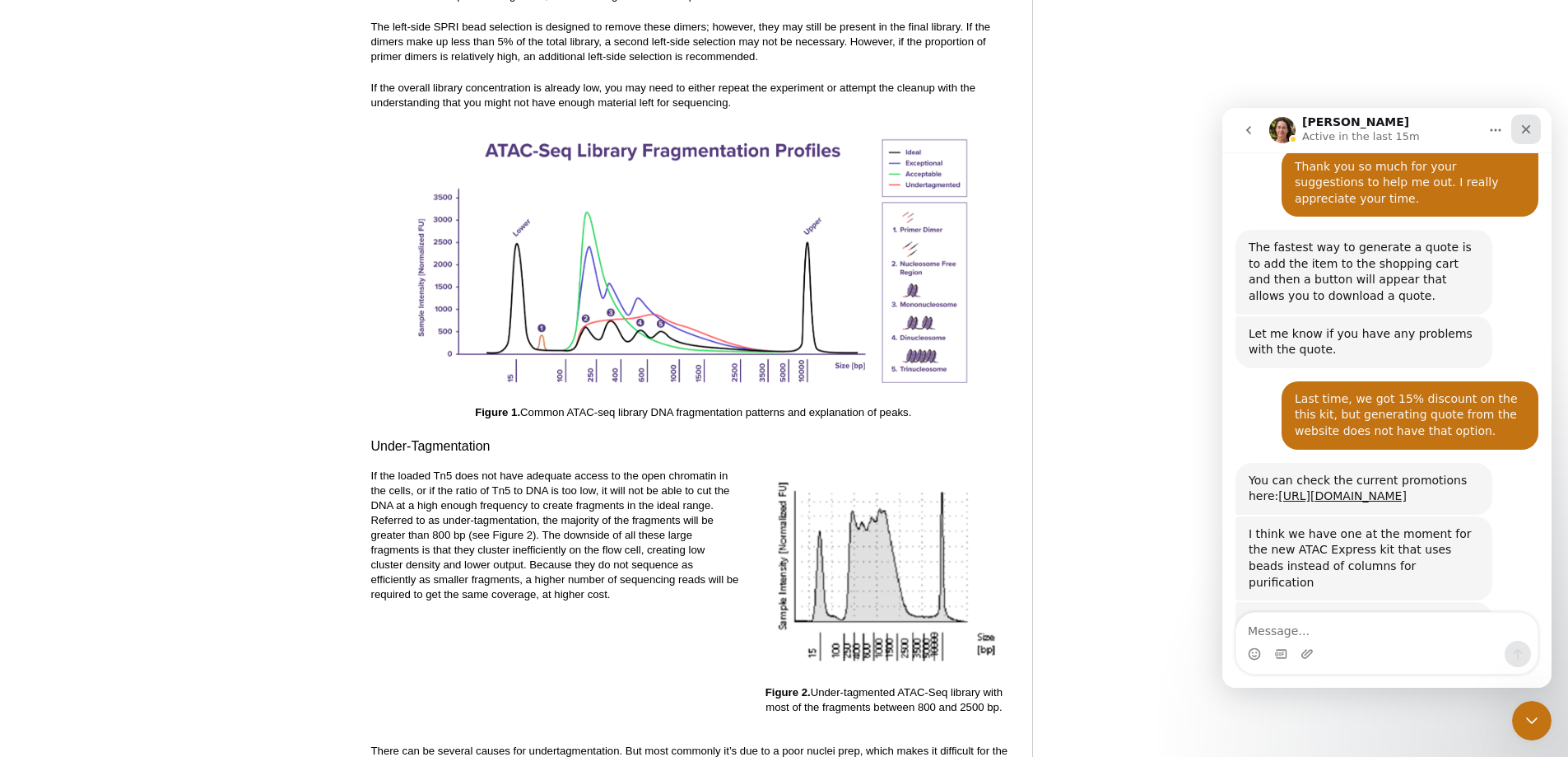
click at [1525, 128] on icon "Close" at bounding box center [1526, 129] width 9 height 9
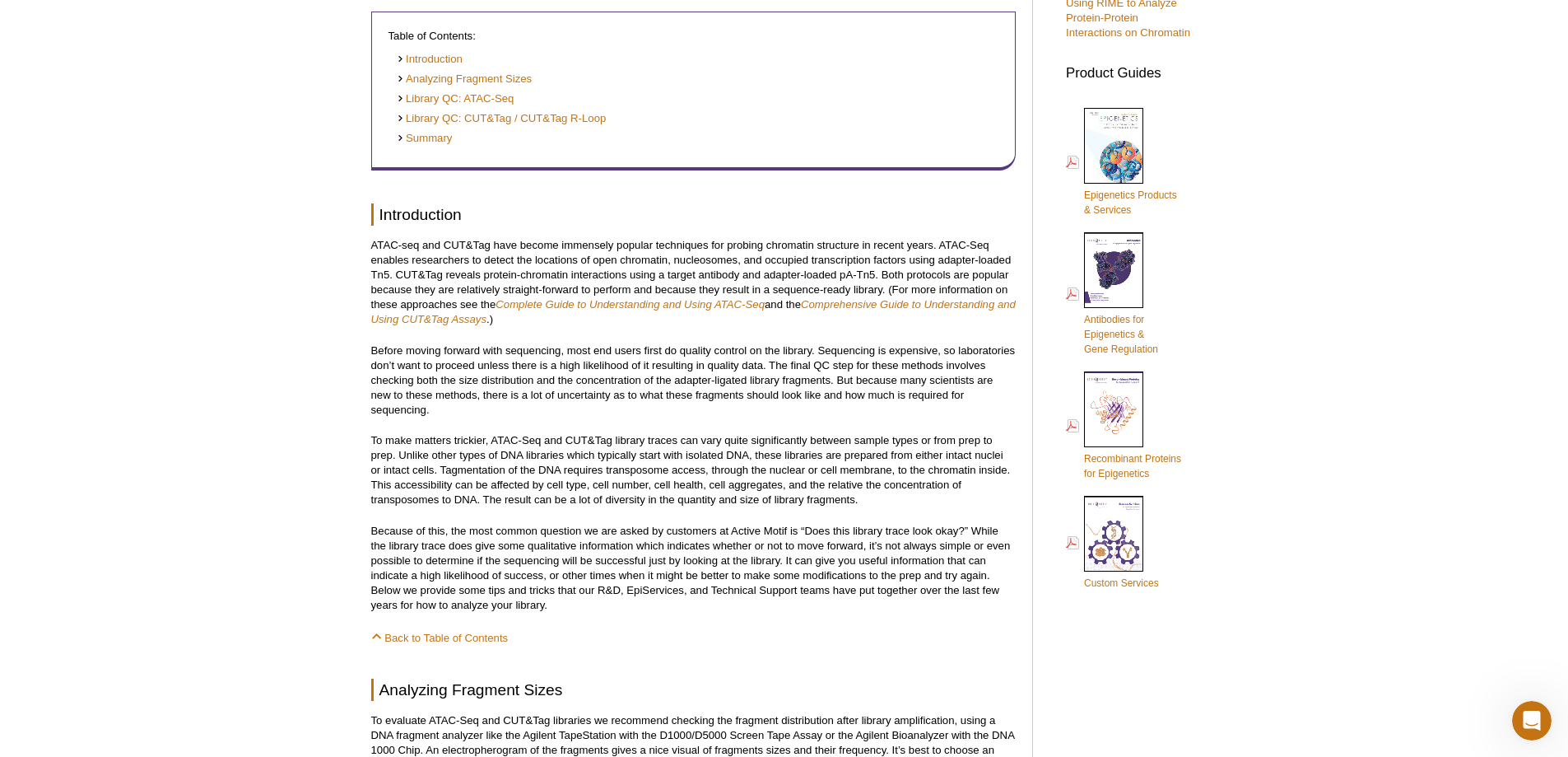
scroll to position [0, 0]
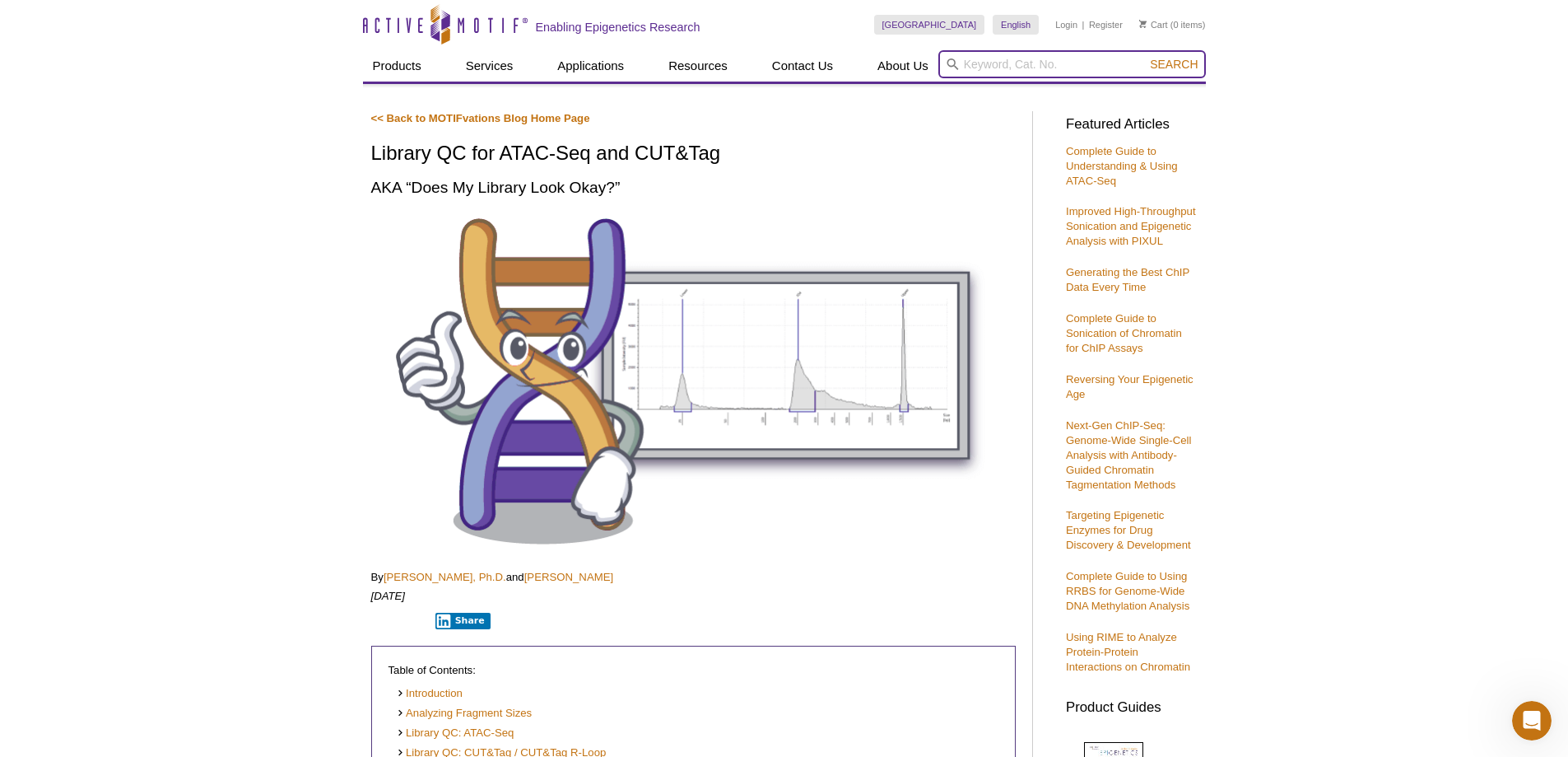
click at [986, 70] on input "search" at bounding box center [1073, 64] width 267 height 28
paste input "53157"
type input "53157"
click at [1145, 57] on button "Search" at bounding box center [1174, 64] width 58 height 14
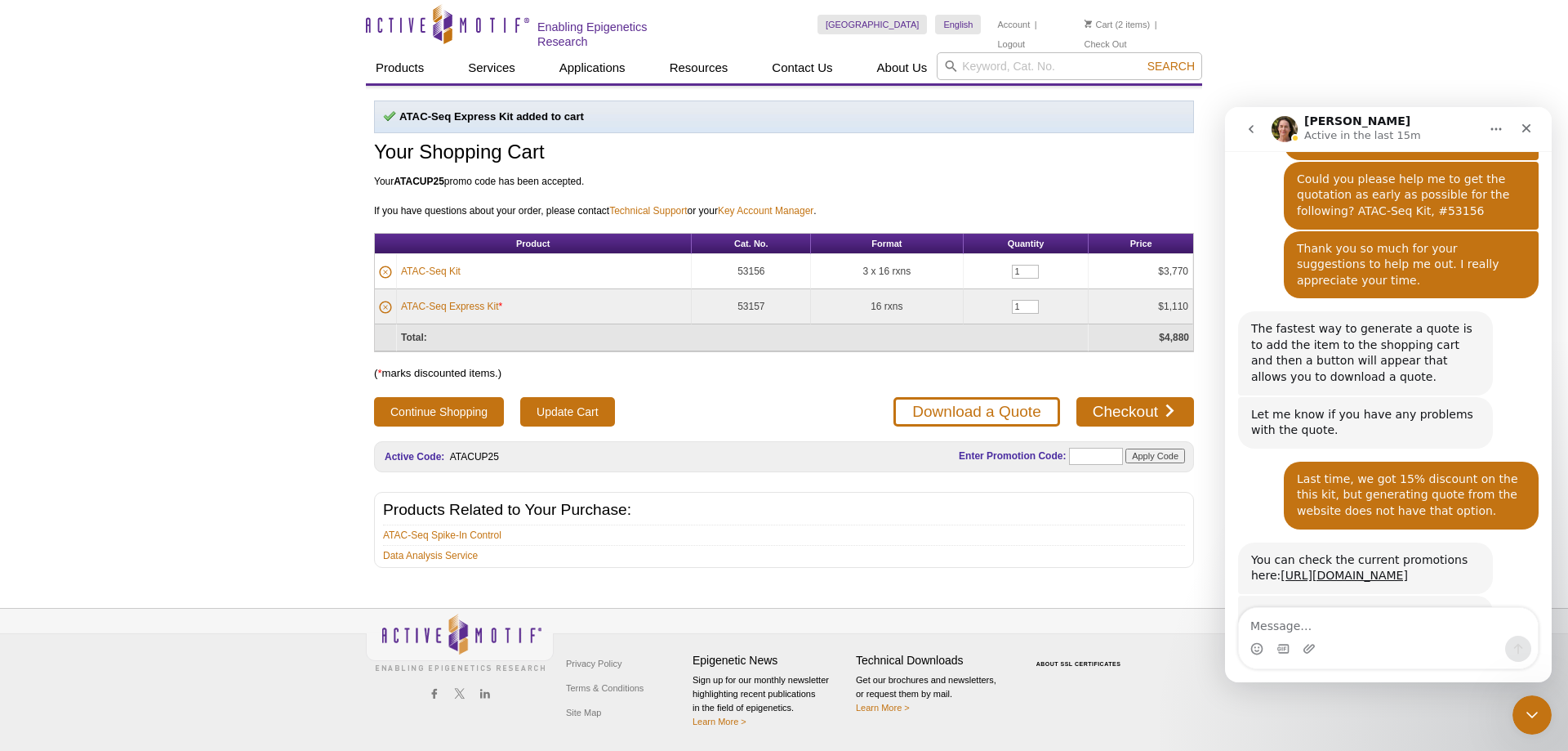
scroll to position [2879, 0]
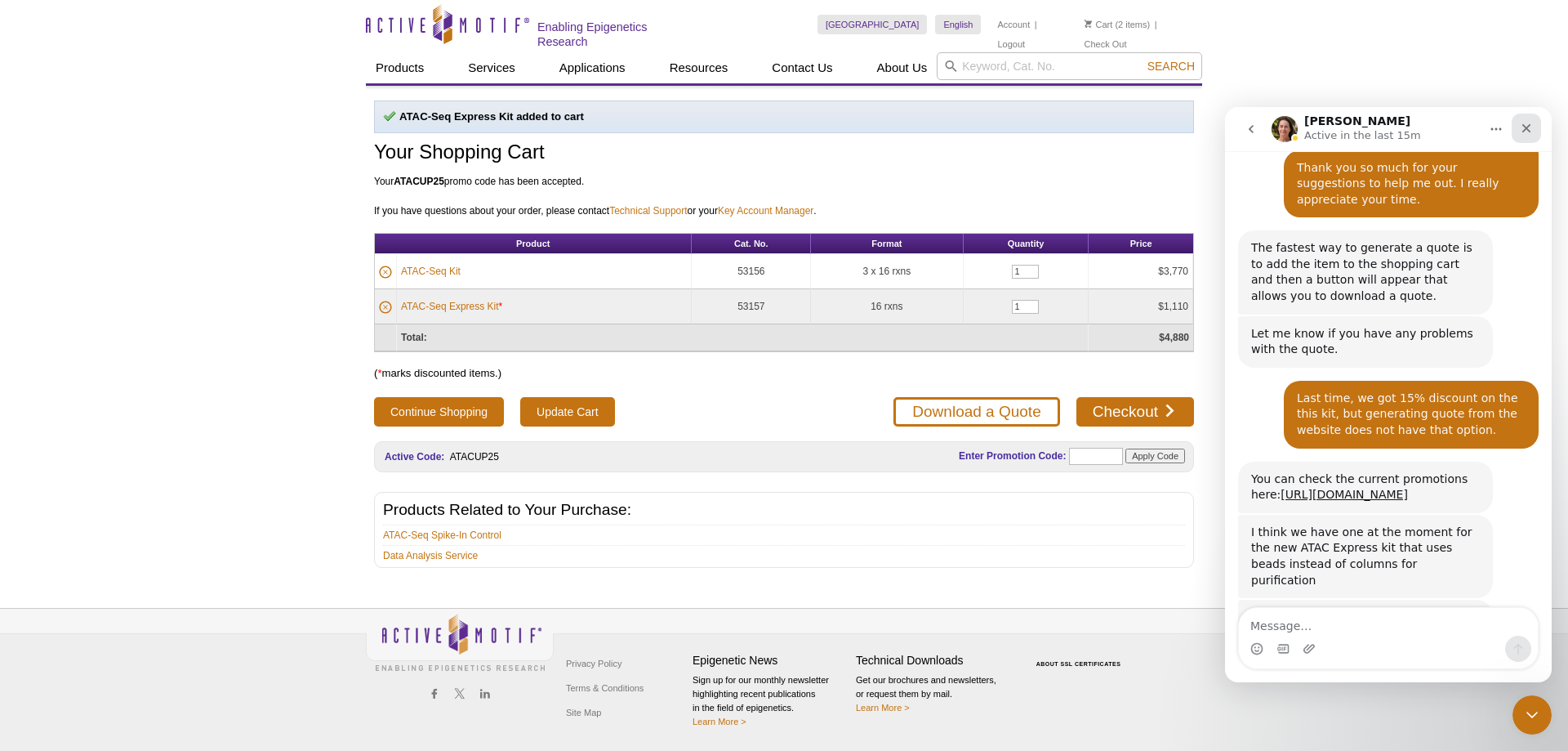
click at [1537, 123] on div "Close" at bounding box center [1526, 128] width 30 height 30
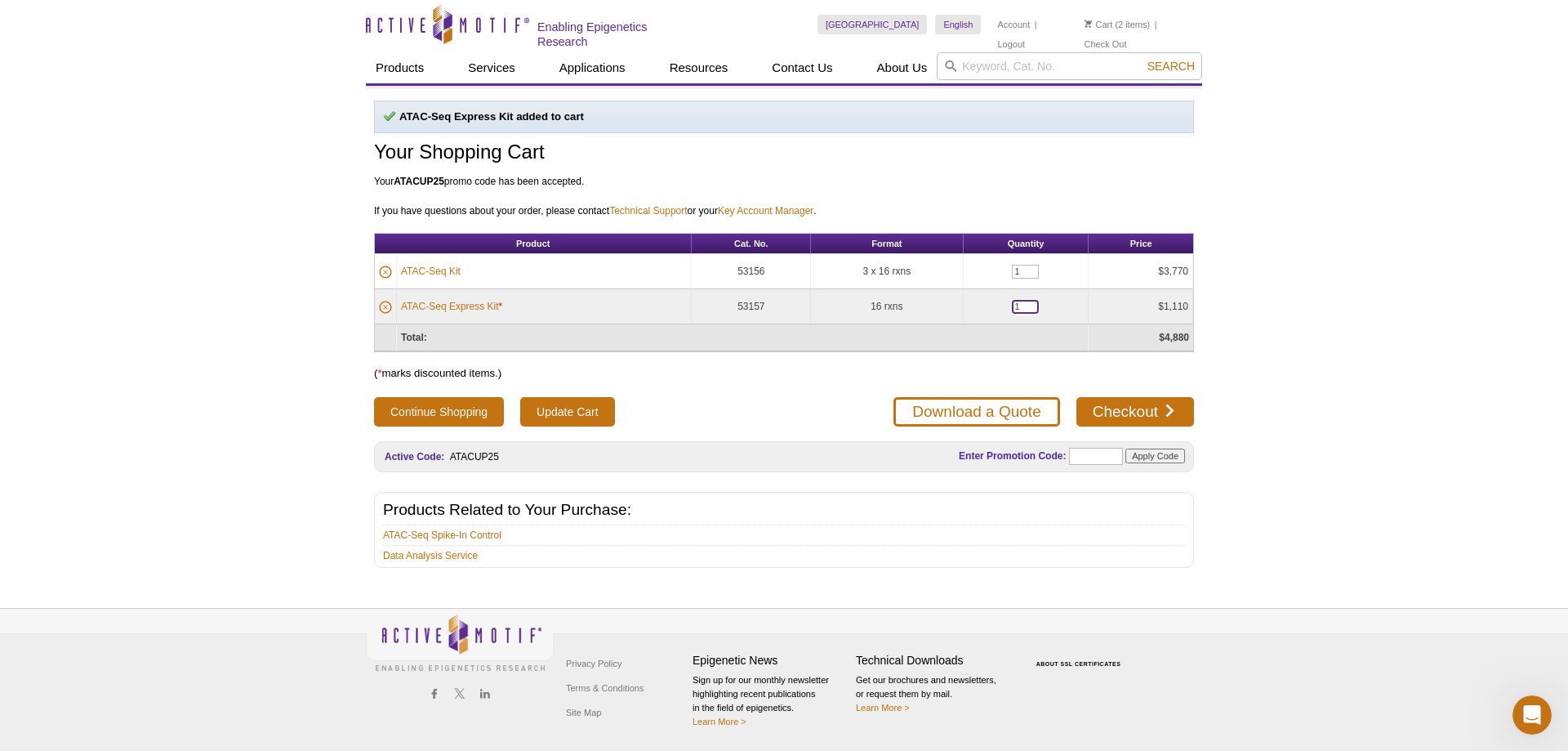
drag, startPoint x: 1023, startPoint y: 306, endPoint x: 1009, endPoint y: 305, distance: 14.0
click at [1012, 305] on input "1" at bounding box center [1025, 307] width 27 height 14
type input "3"
click at [1055, 325] on td "Total:" at bounding box center [742, 338] width 692 height 27
click at [384, 269] on icon at bounding box center [385, 271] width 13 height 13
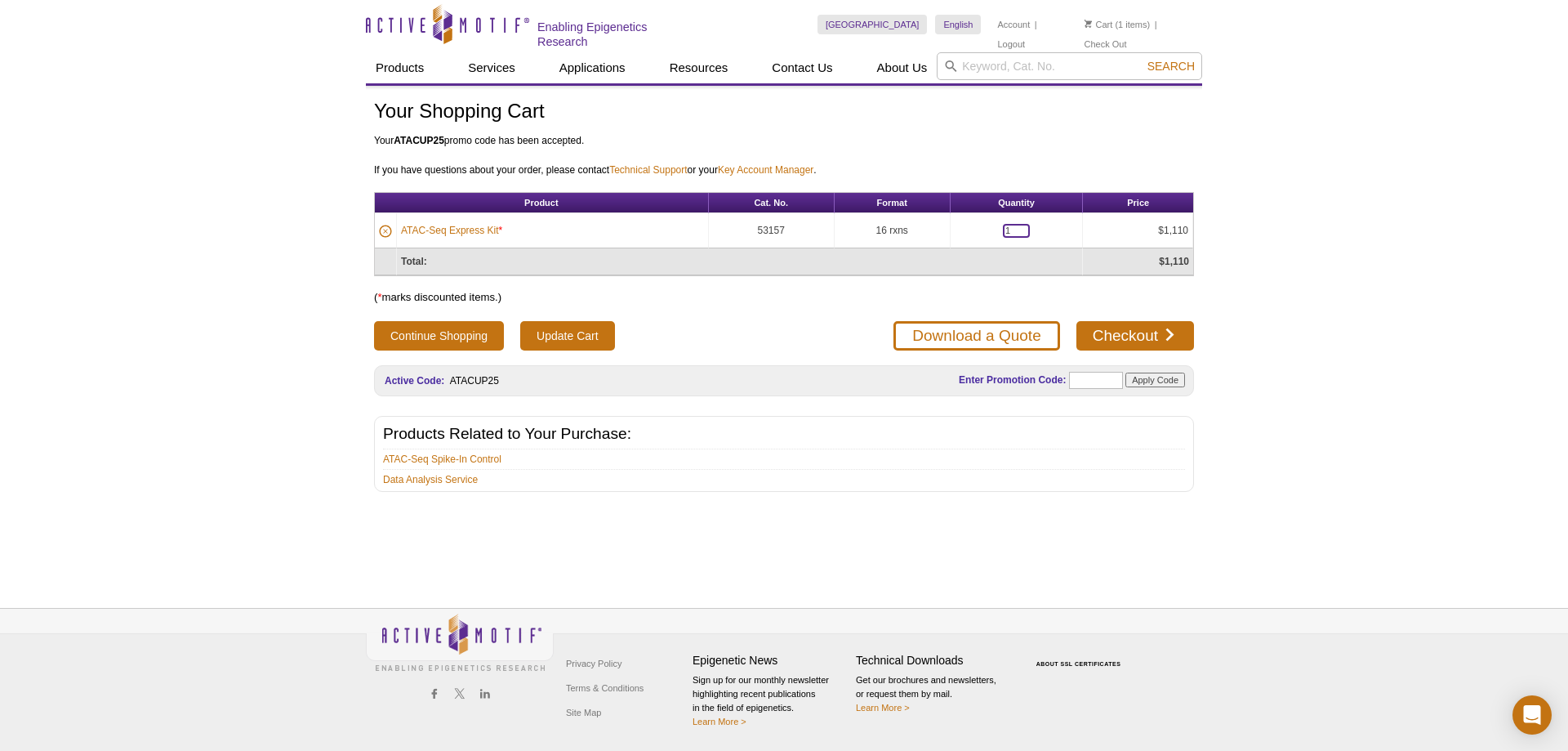
drag, startPoint x: 1013, startPoint y: 228, endPoint x: 1002, endPoint y: 227, distance: 11.0
click at [1003, 227] on input "1" at bounding box center [1017, 231] width 27 height 14
type input "3"
click at [374, 321] on button "Continue Shopping" at bounding box center [439, 335] width 130 height 30
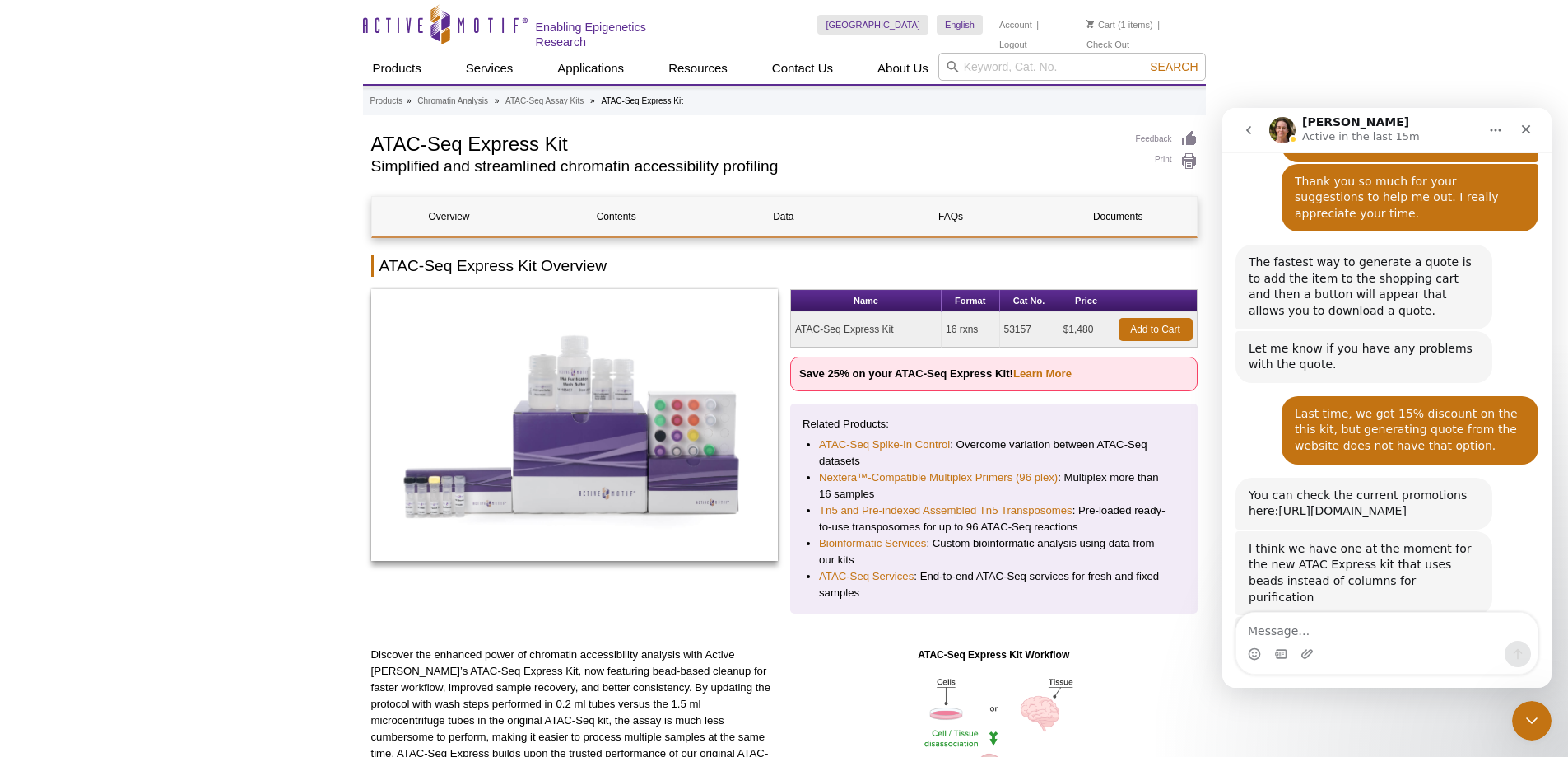
scroll to position [2902, 0]
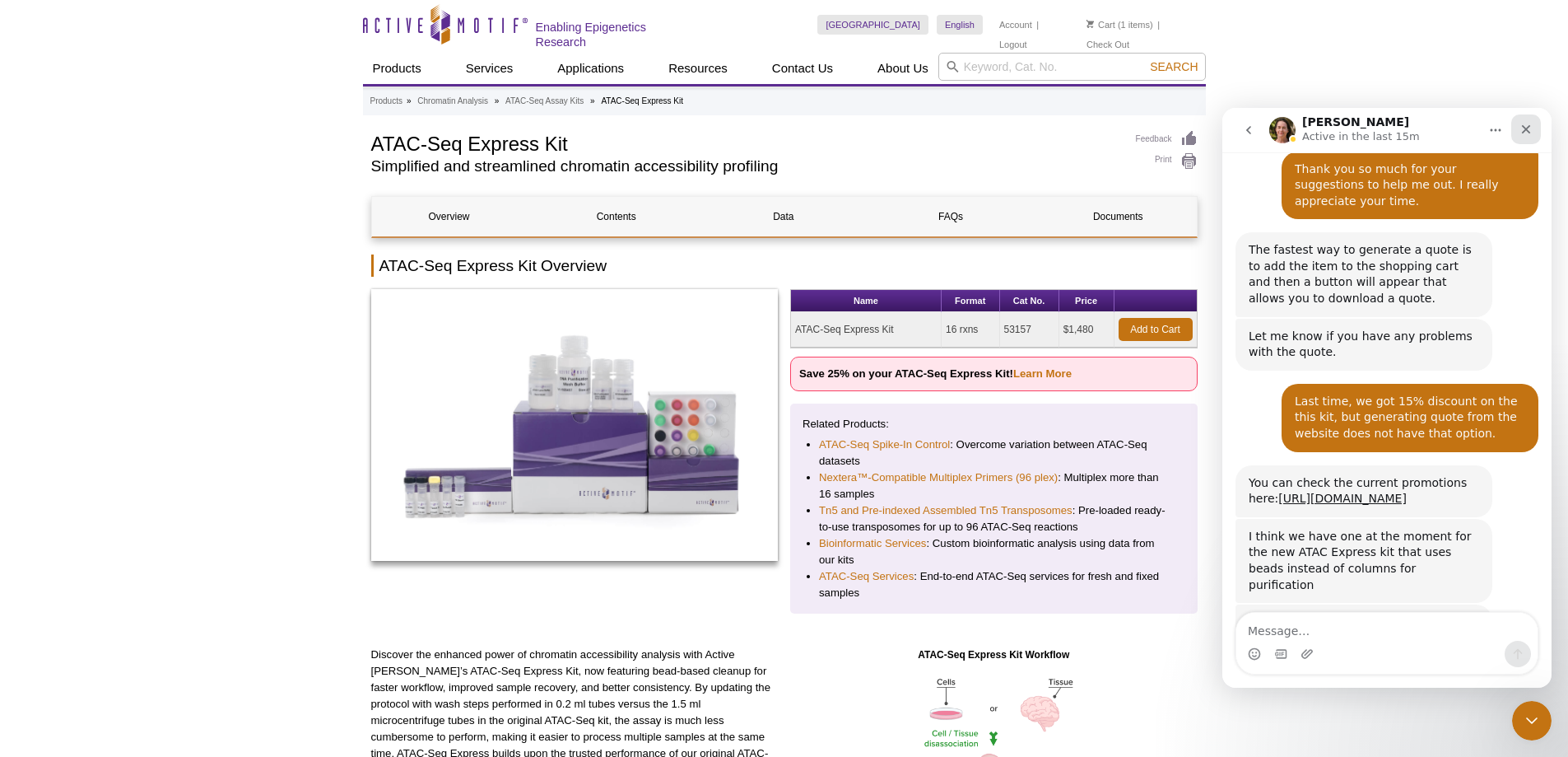
click at [1528, 131] on icon "Close" at bounding box center [1525, 129] width 13 height 13
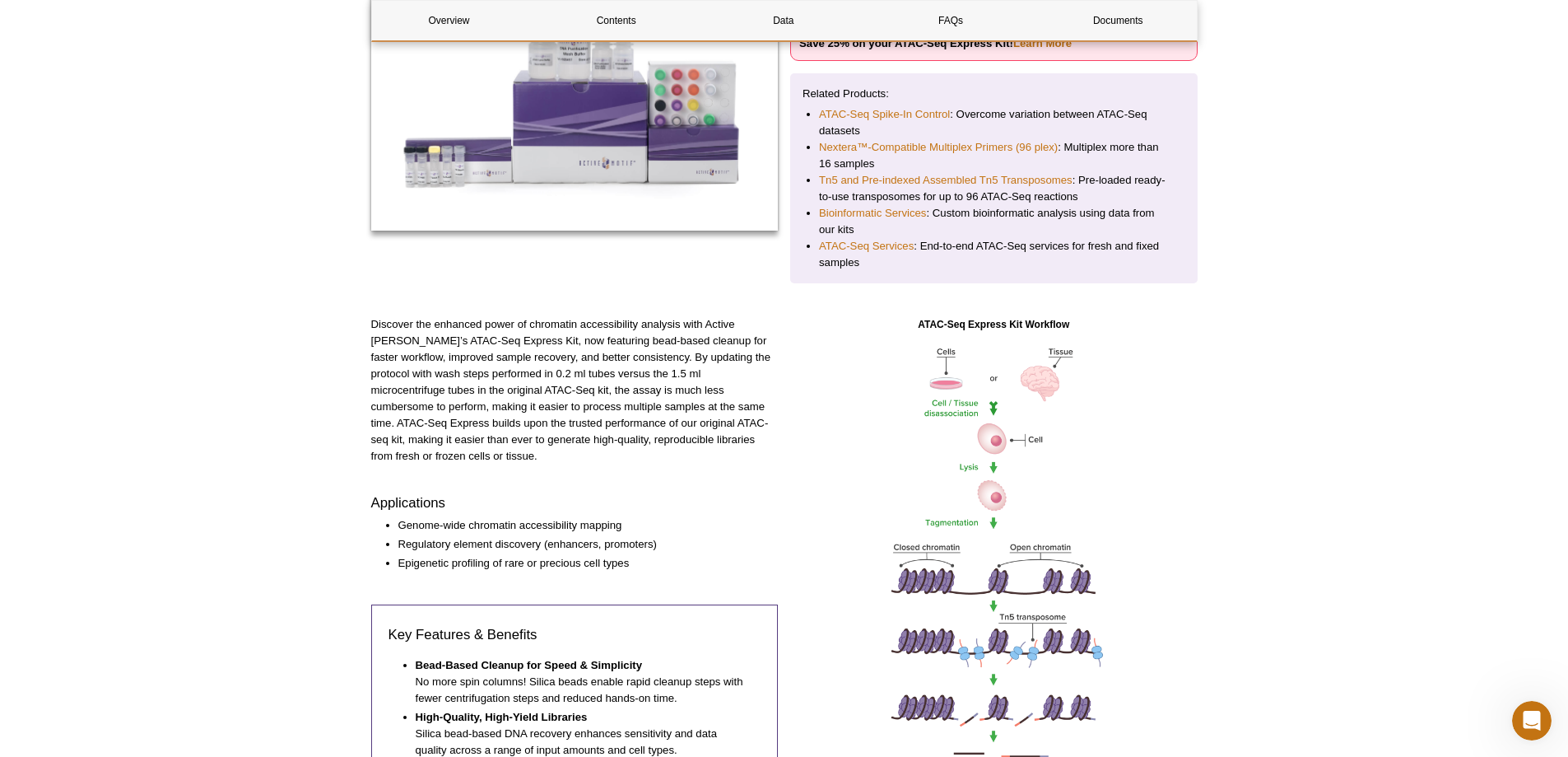
scroll to position [0, 0]
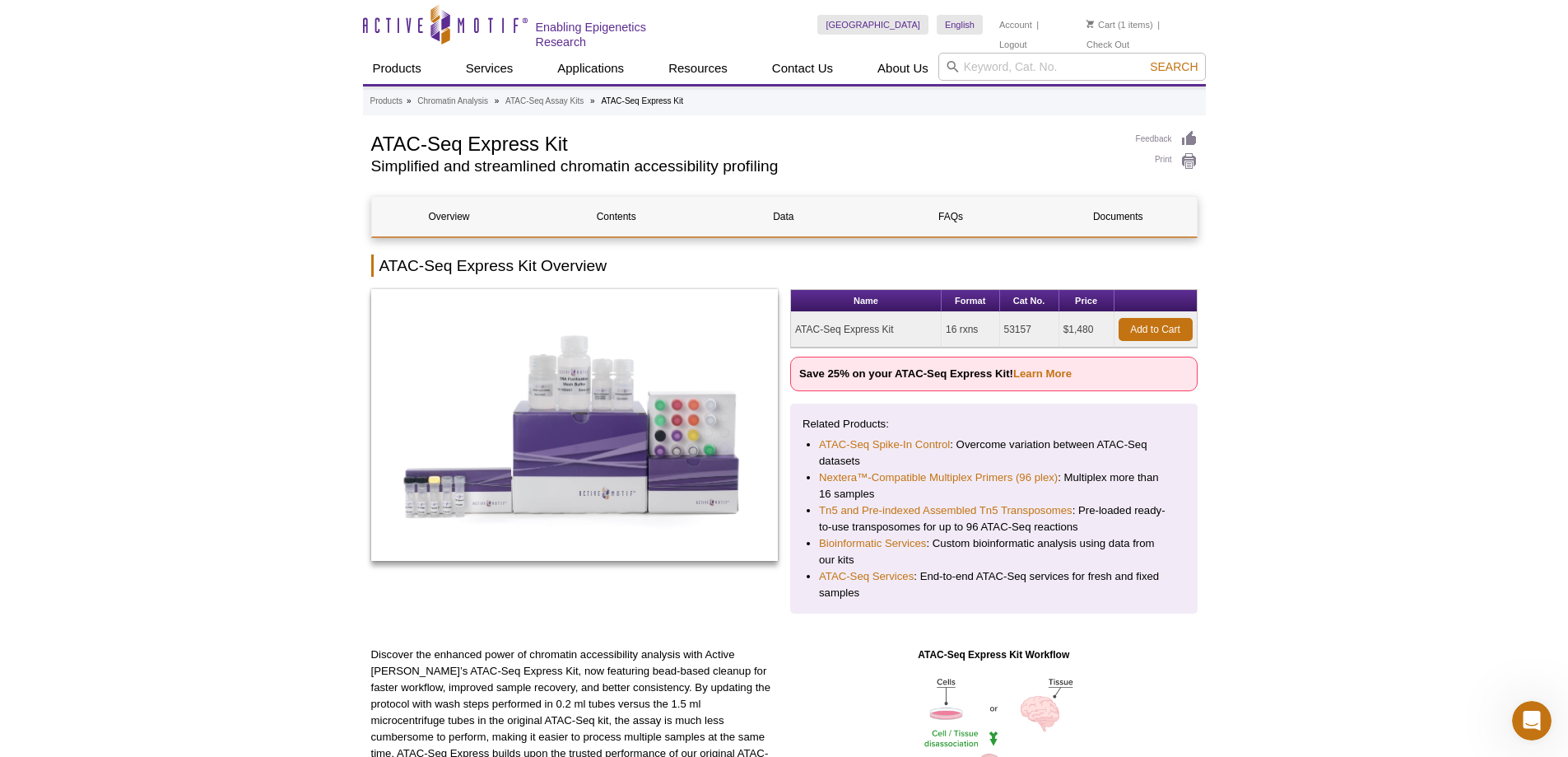
click at [1035, 335] on td "53157" at bounding box center [1030, 330] width 60 height 36
click at [1148, 330] on link "Add to Cart" at bounding box center [1155, 329] width 74 height 23
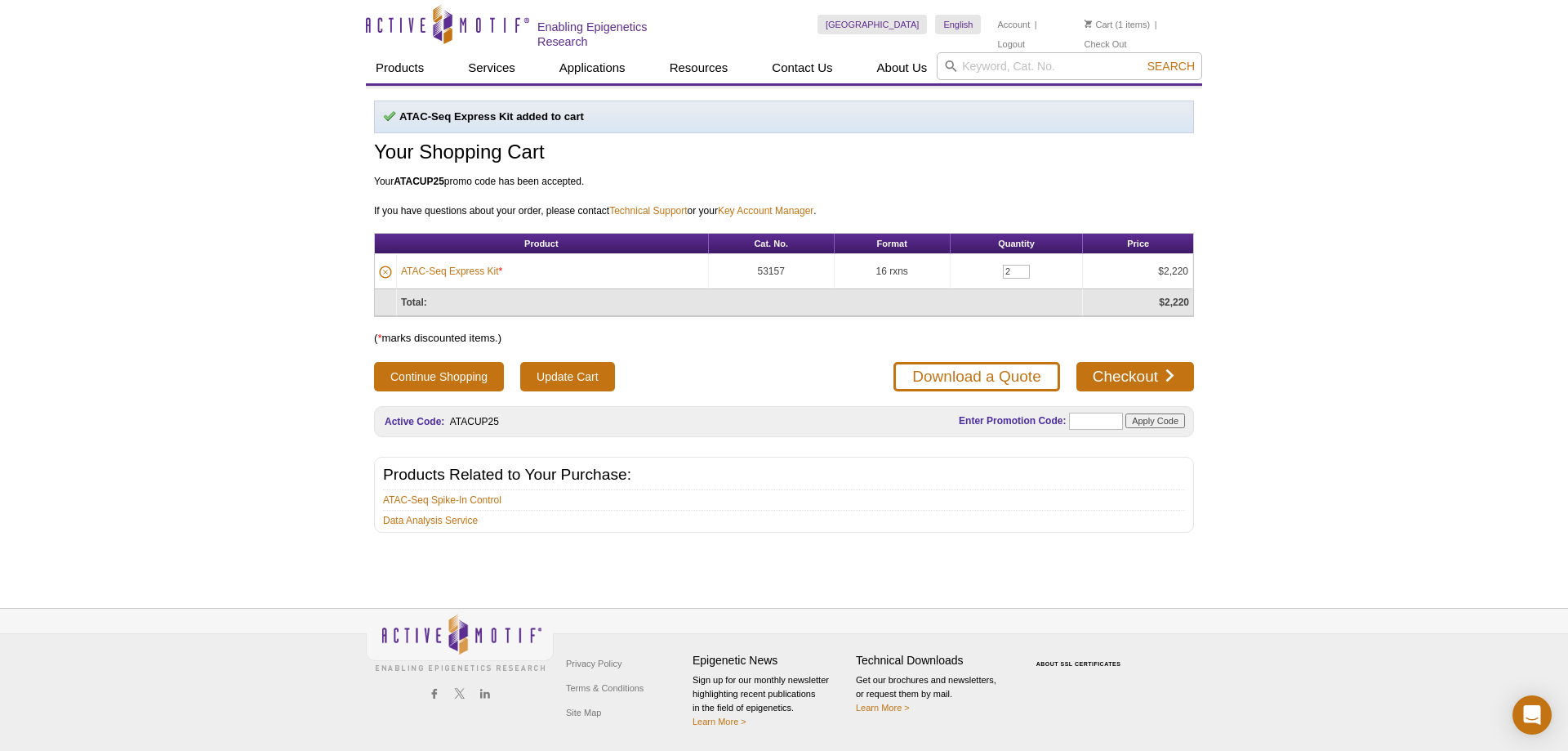
click at [775, 271] on td "53157" at bounding box center [772, 272] width 126 height 35
copy td "53157"
click at [832, 338] on p "( * marks discounted items.)" at bounding box center [784, 338] width 820 height 14
click at [996, 375] on link "Download a Quote" at bounding box center [976, 376] width 165 height 30
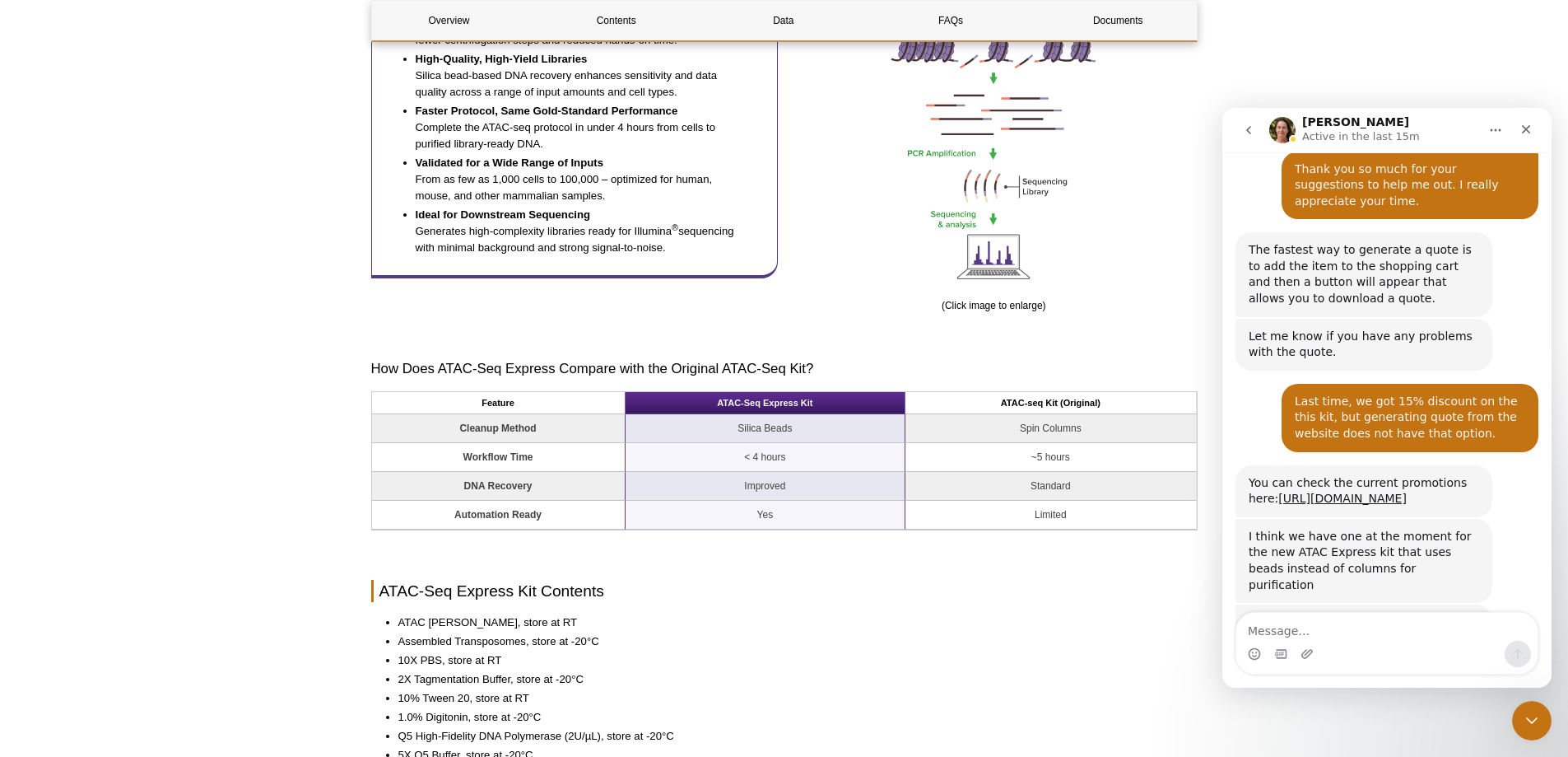
scroll to position [989, 0]
click at [793, 518] on td "Yes" at bounding box center [766, 514] width 281 height 29
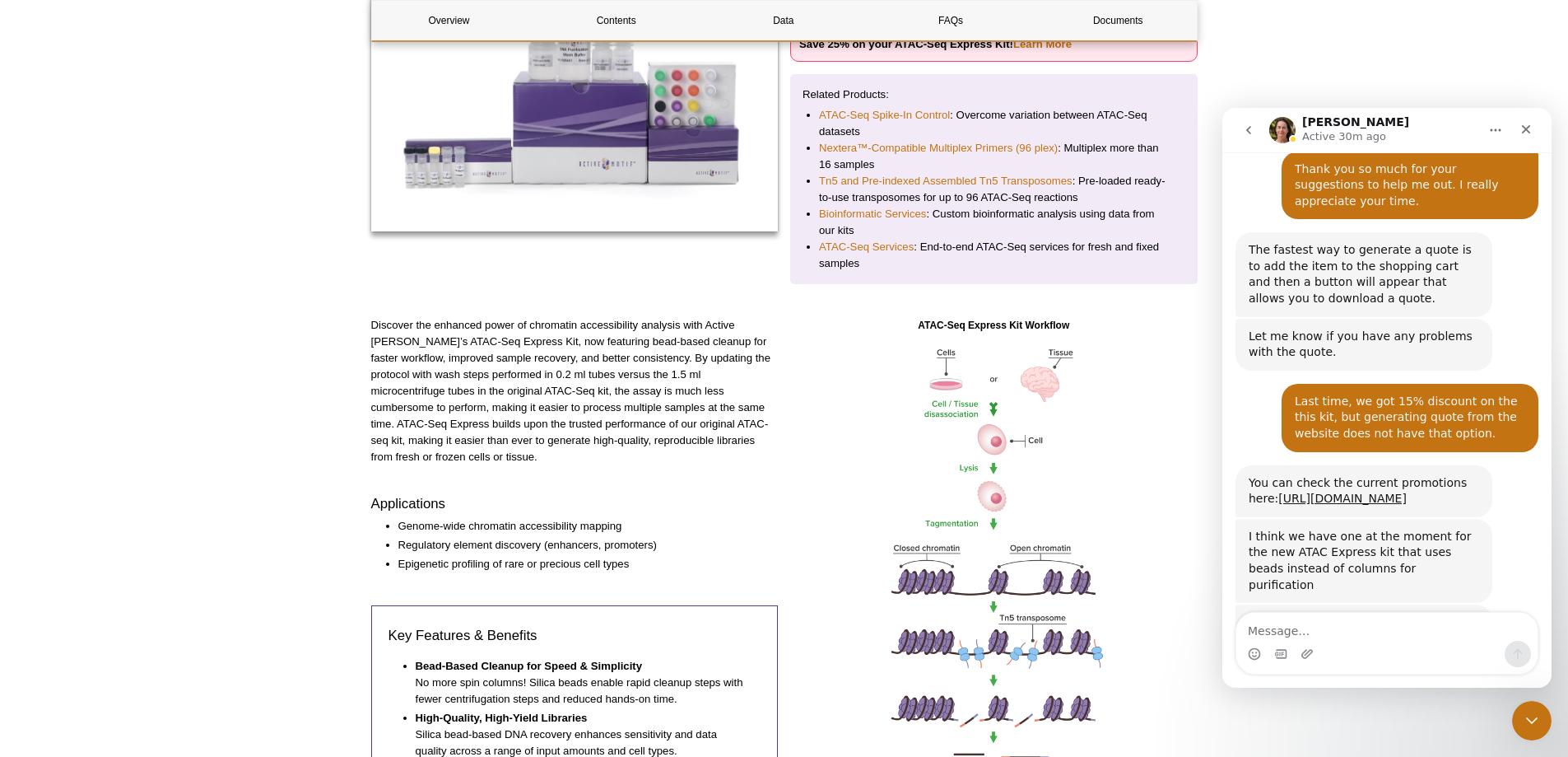
scroll to position [330, 0]
click at [1307, 624] on textarea "Message…" at bounding box center [1388, 627] width 301 height 28
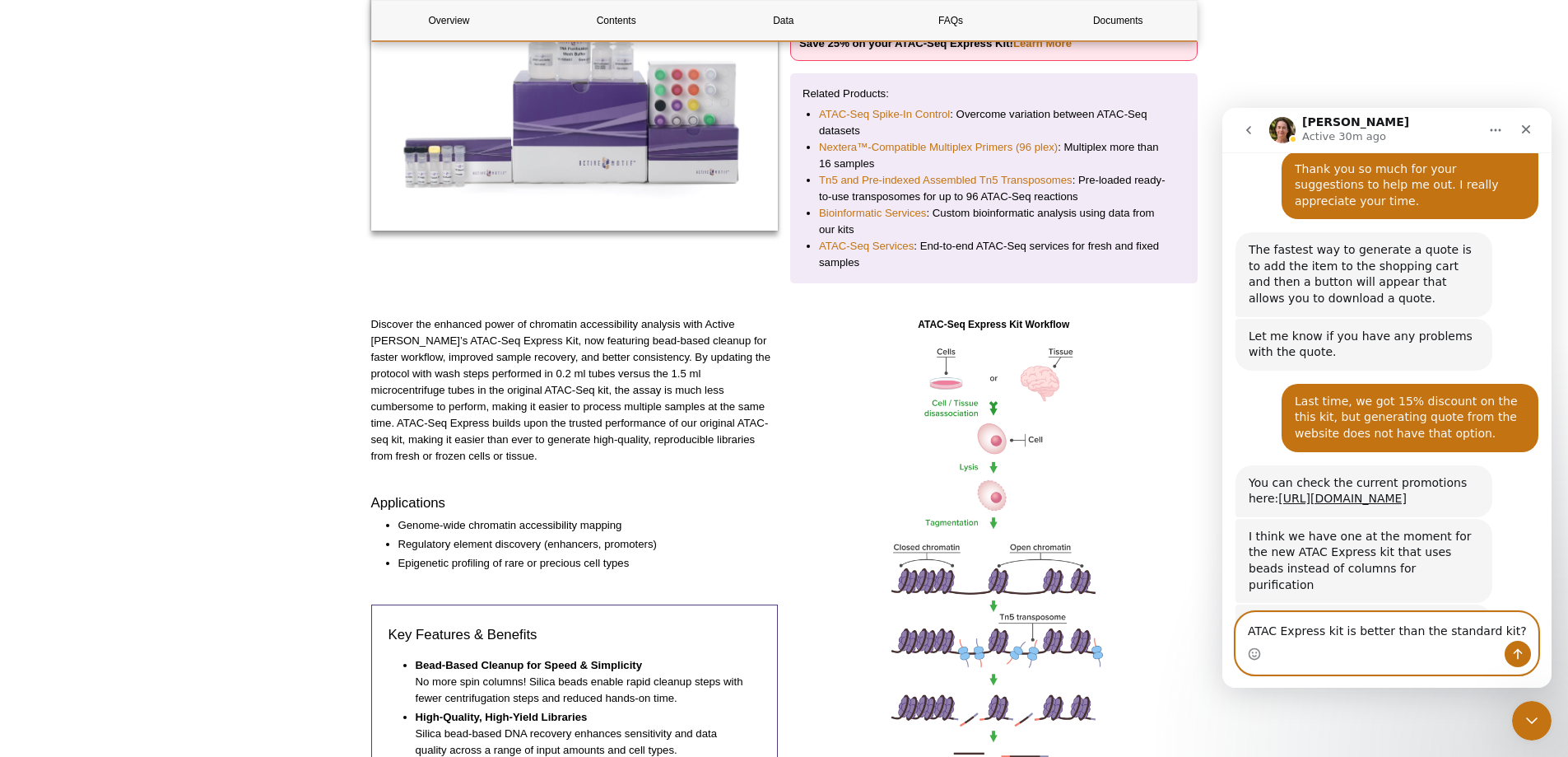
click at [1249, 628] on textarea "ATAC Express kit is better than the standard kit?" at bounding box center [1388, 627] width 301 height 28
click at [1251, 625] on textarea "is ATAC Express kit is better than the standard kit?" at bounding box center [1388, 618] width 301 height 44
click at [1347, 635] on textarea "Is ATAC Express kit is better than the standard kit?" at bounding box center [1388, 618] width 301 height 44
type textarea "Is ATAC Express kit better than the standard kit?"
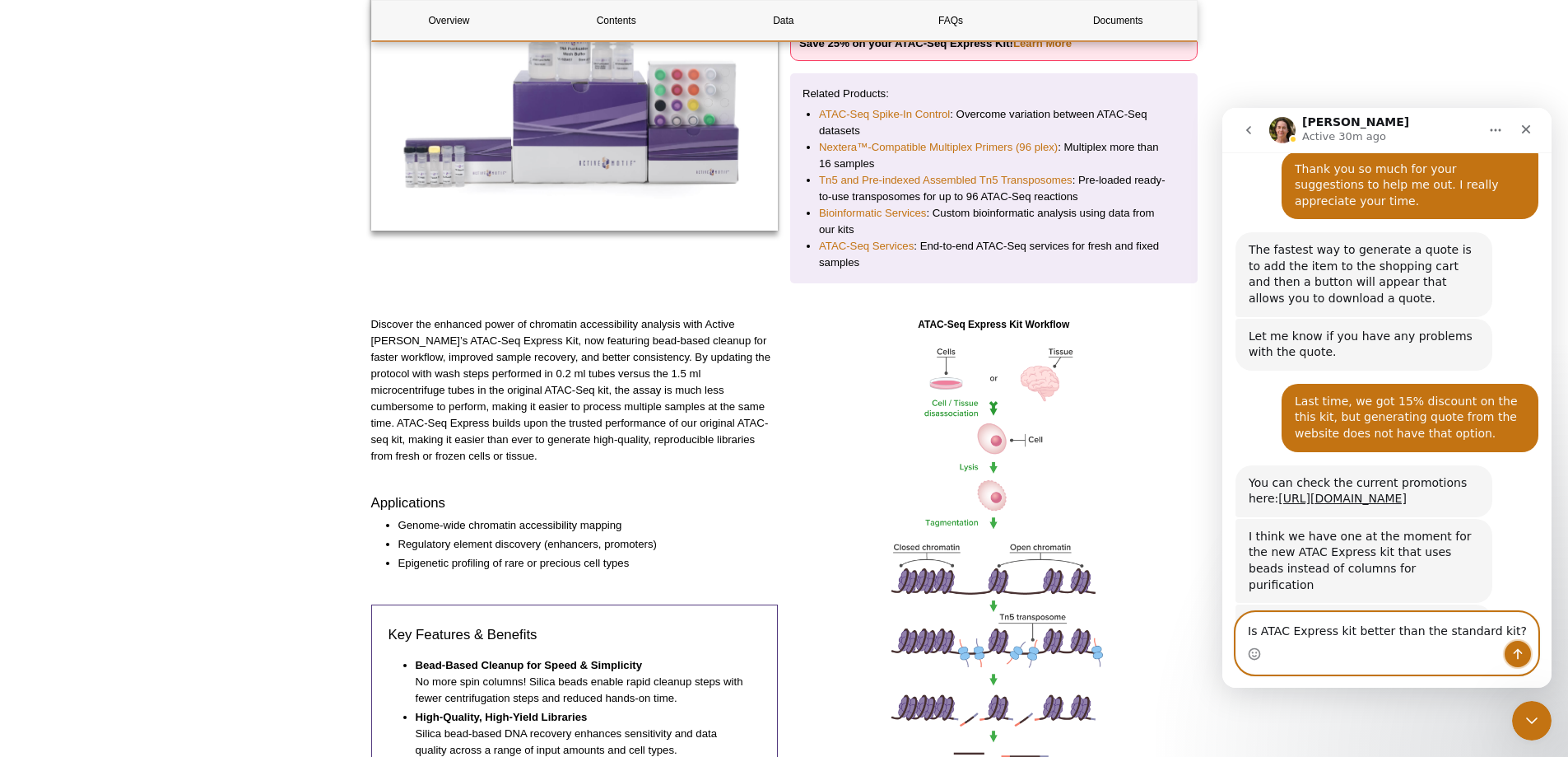
click at [1520, 654] on icon "Send a message…" at bounding box center [1518, 653] width 13 height 13
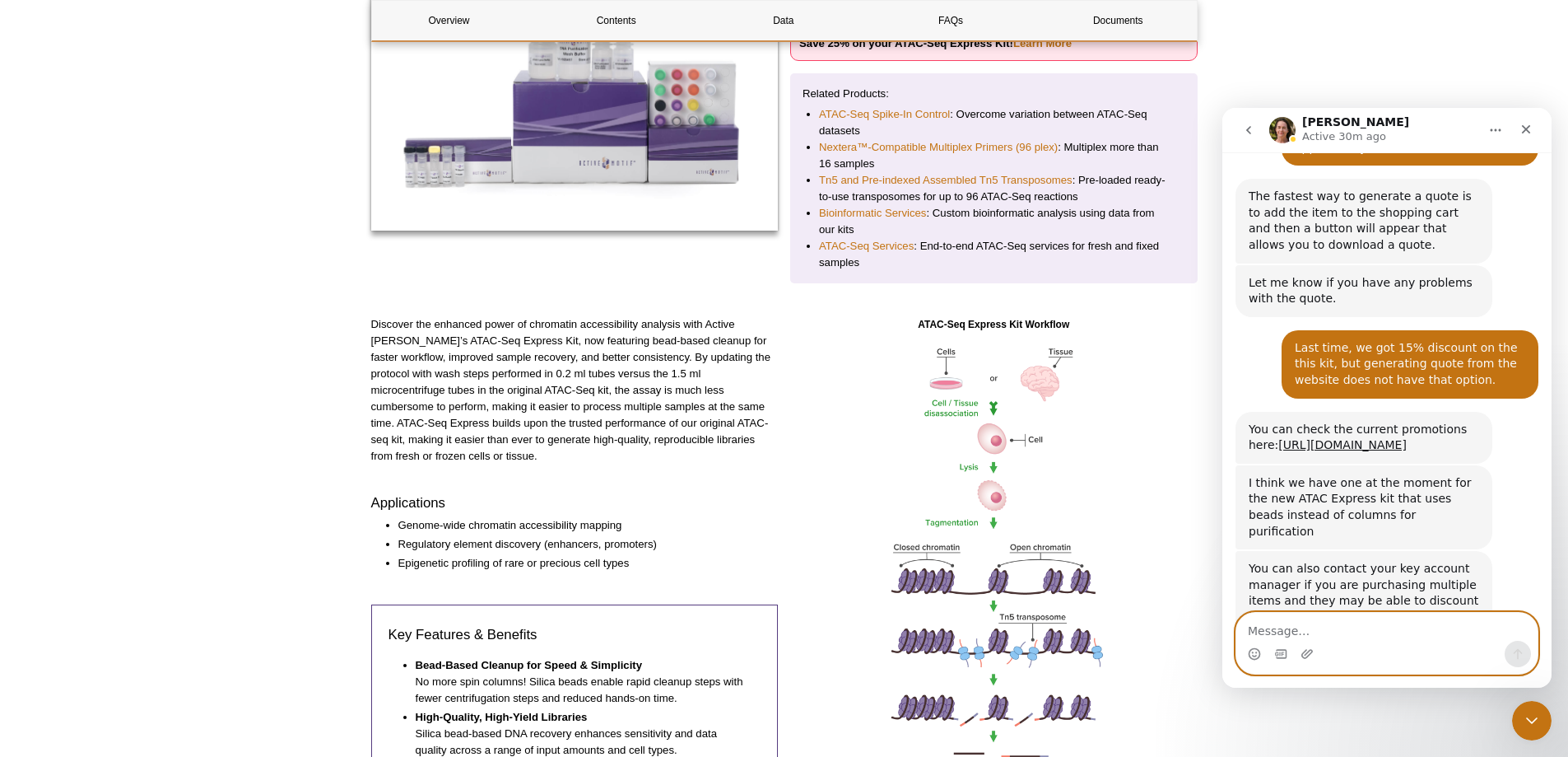
click at [1359, 632] on textarea "Message…" at bounding box center [1388, 627] width 301 height 28
type textarea "If so, I will go for express kit"
click at [1519, 657] on icon "Send a message…" at bounding box center [1518, 653] width 13 height 13
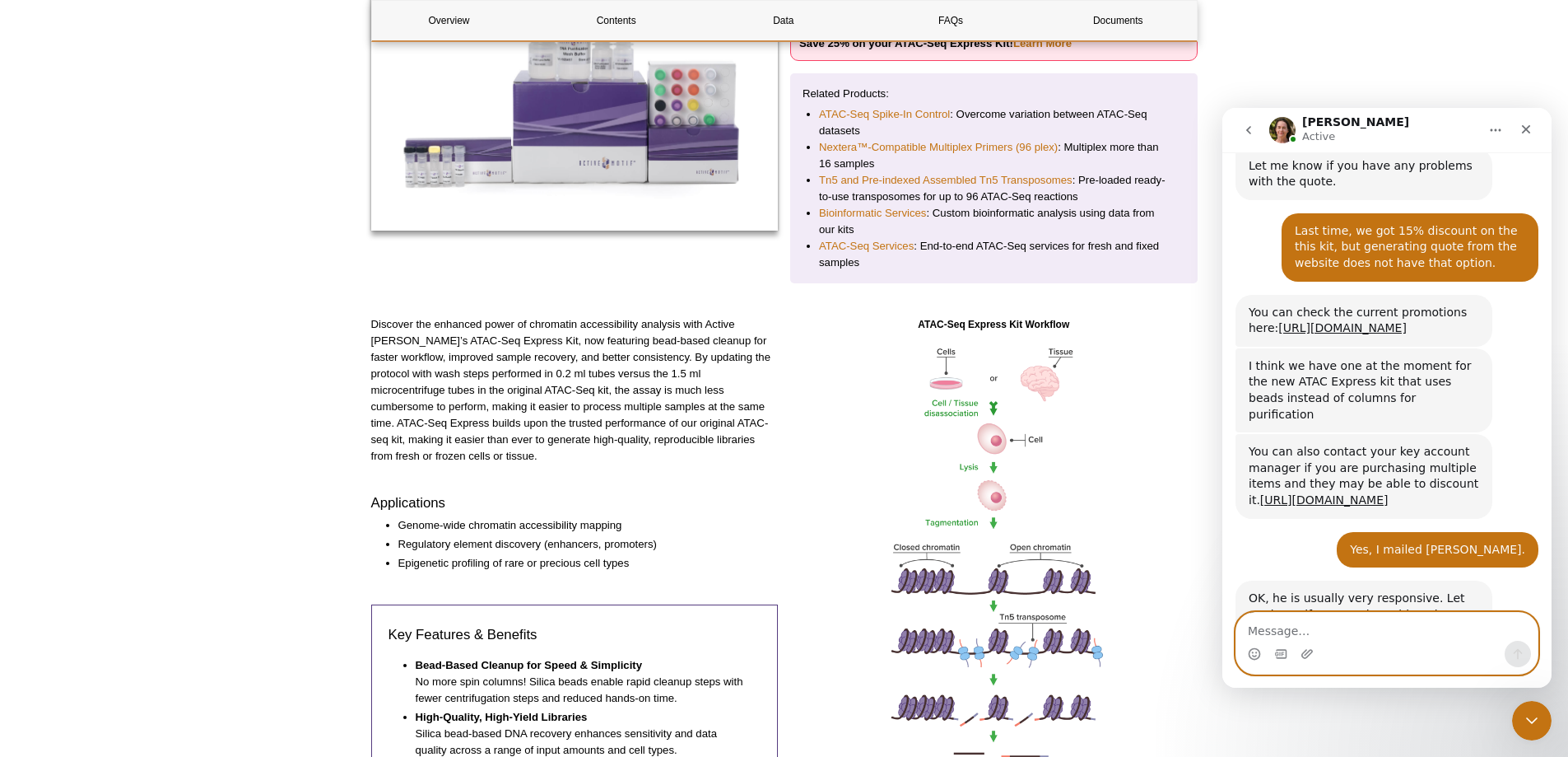
scroll to position [3107, 0]
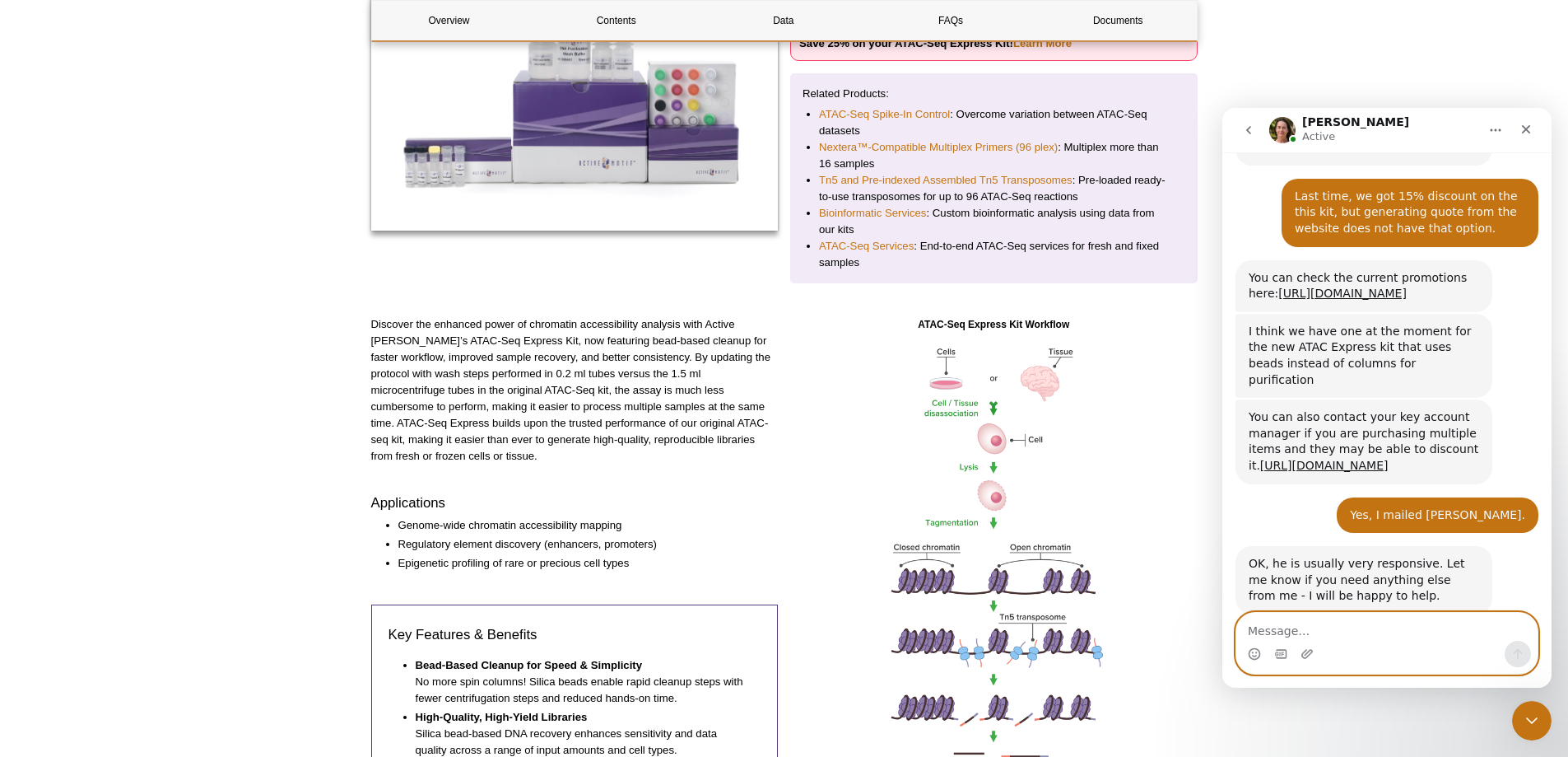
click at [1320, 628] on textarea "Message…" at bounding box center [1388, 627] width 301 height 28
type textarea "Okay, thank you for the information."
click at [1519, 655] on icon "Send a message…" at bounding box center [1518, 653] width 13 height 13
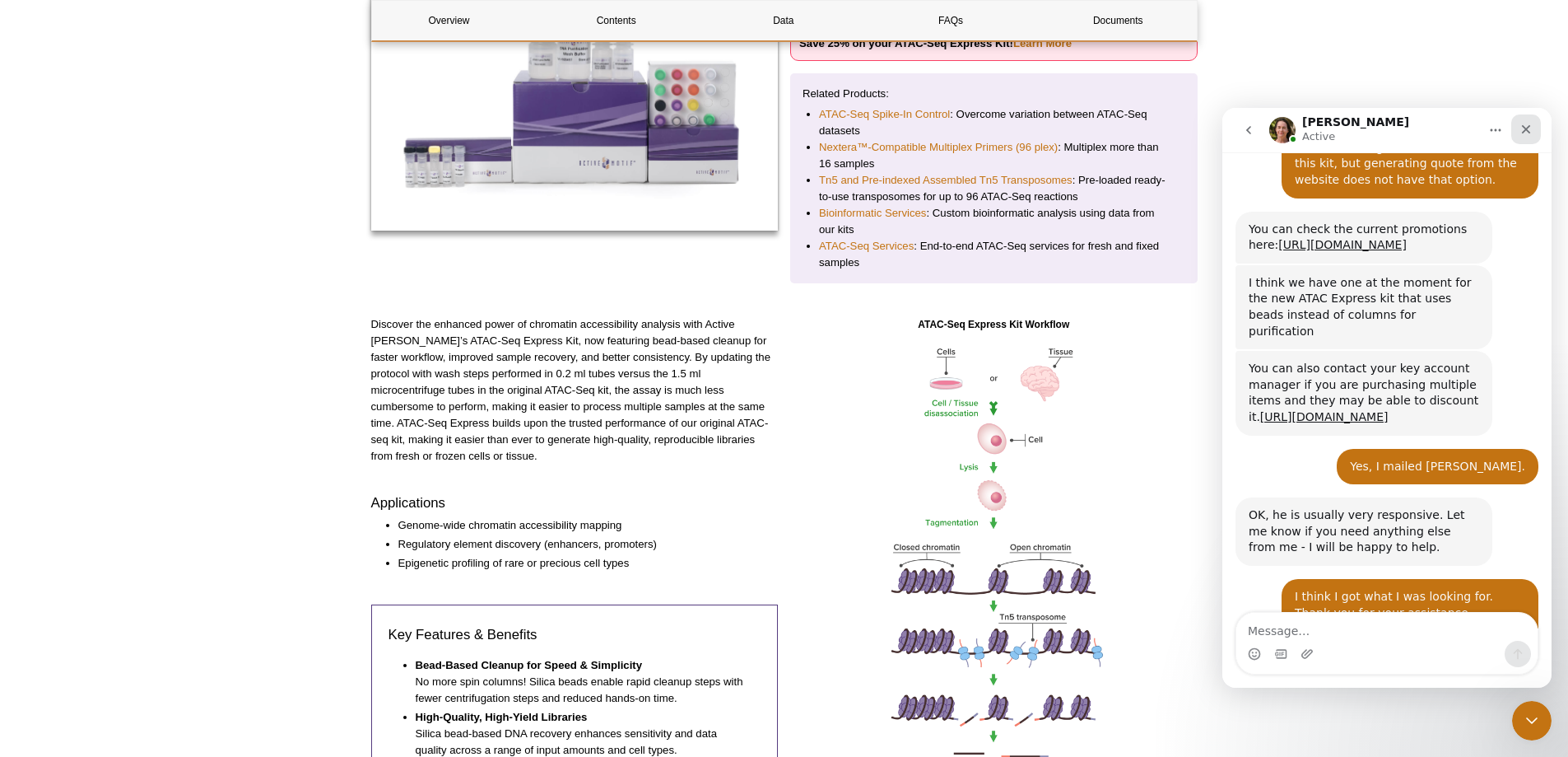
click at [1530, 126] on icon "Close" at bounding box center [1526, 129] width 9 height 9
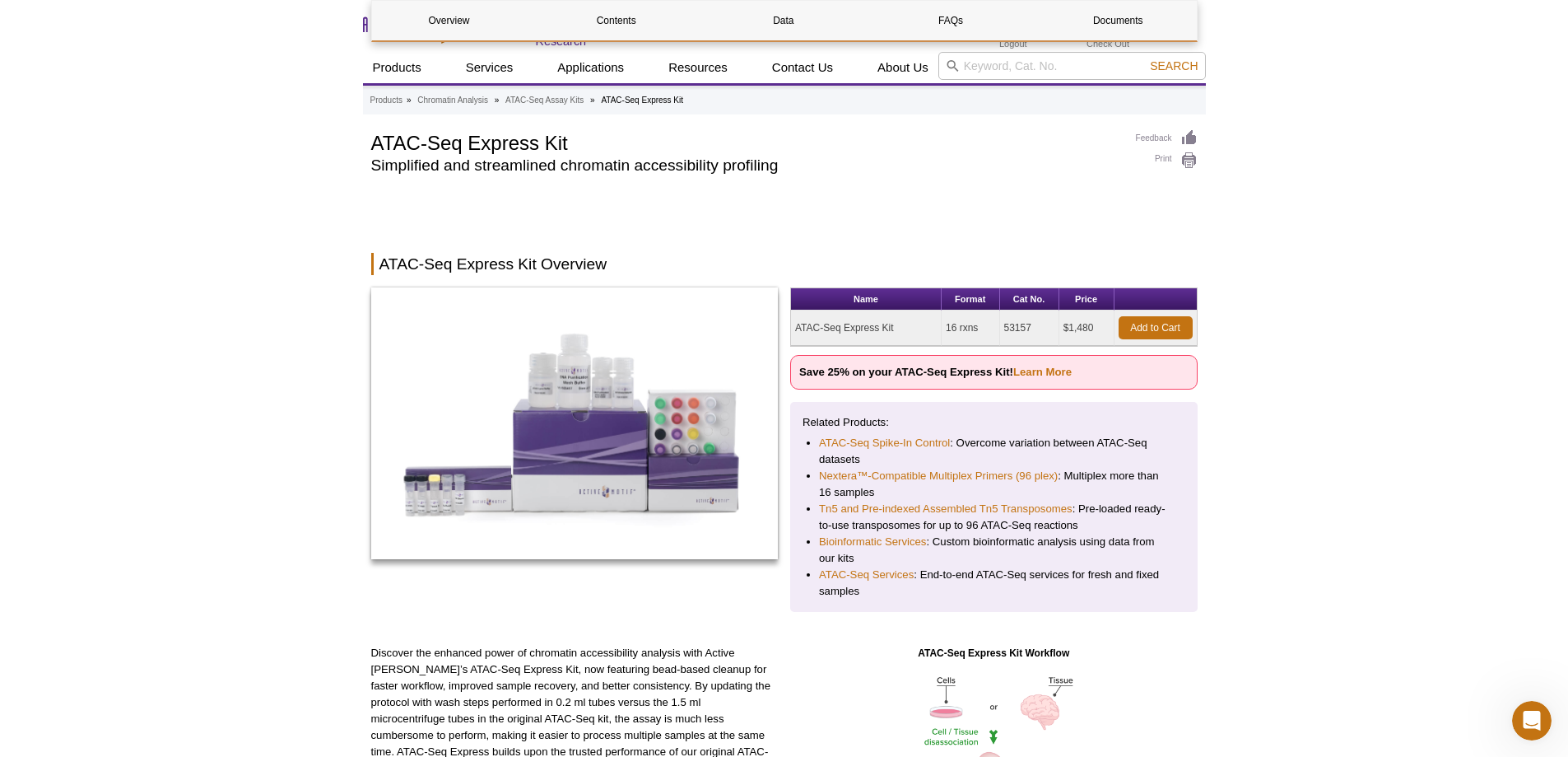
scroll to position [0, 0]
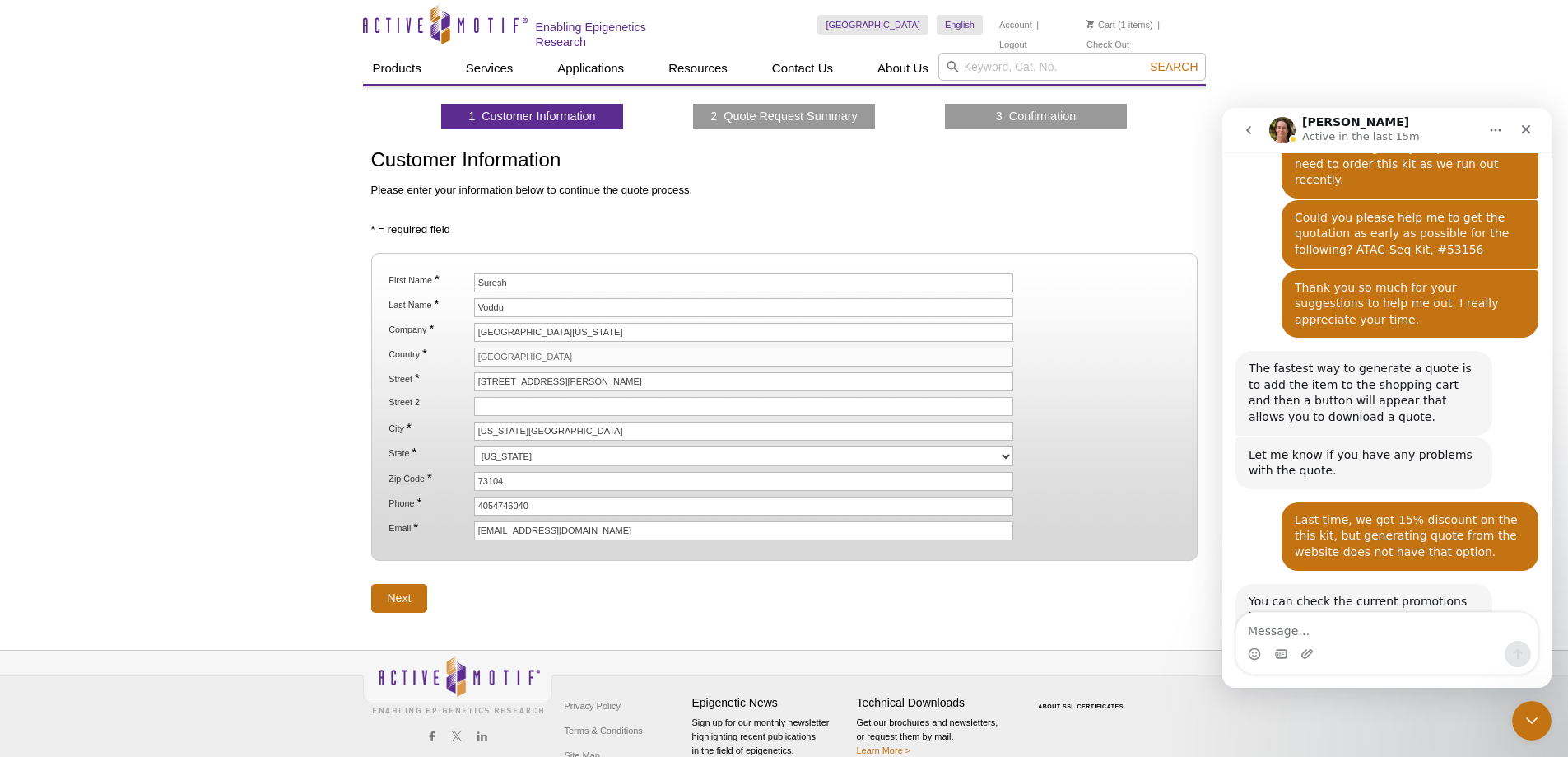
scroll to position [2902, 0]
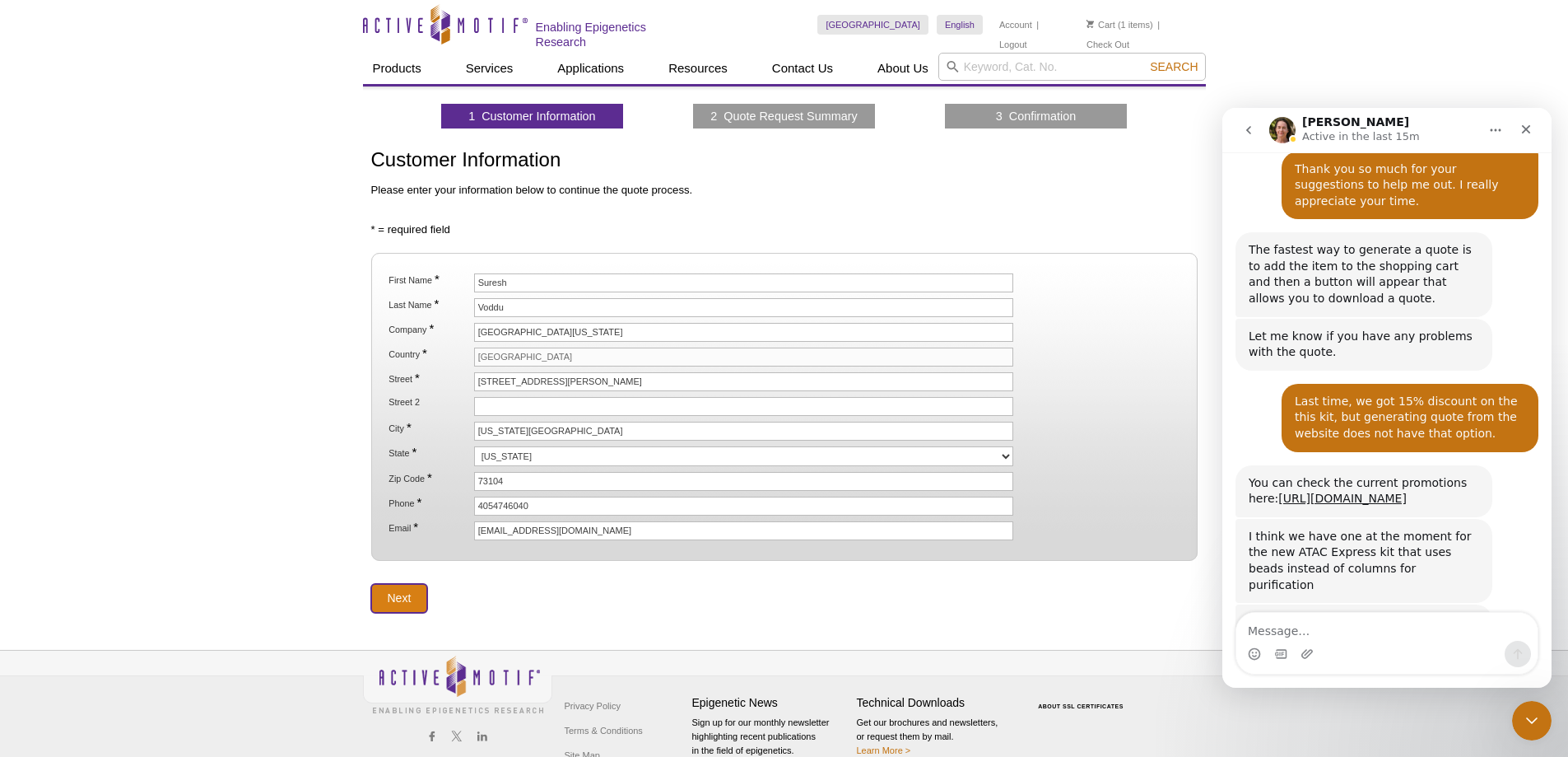
click at [400, 596] on input "Next" at bounding box center [399, 599] width 57 height 29
click at [1531, 127] on icon "Close" at bounding box center [1525, 129] width 13 height 13
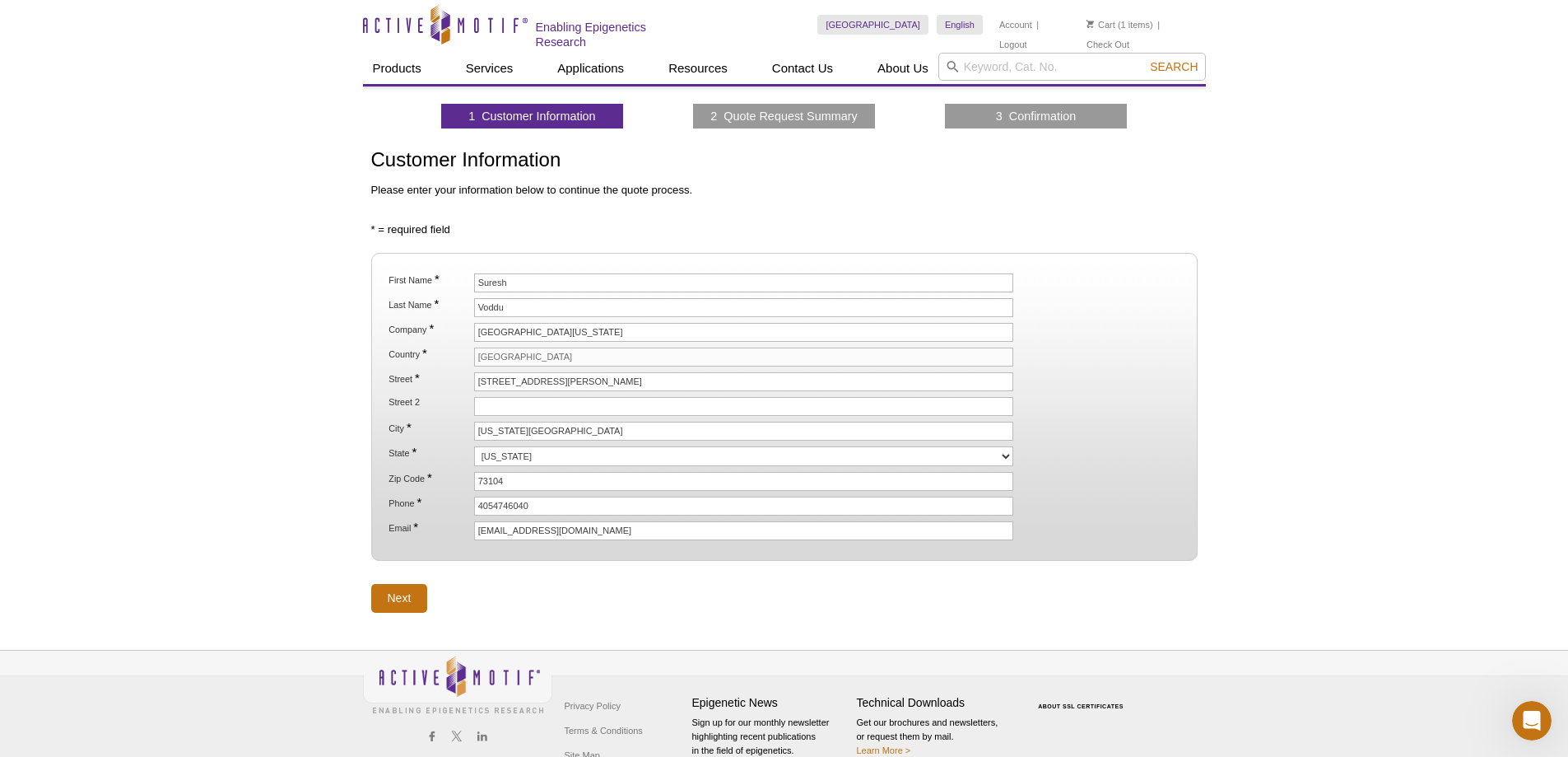
scroll to position [2832, 0]
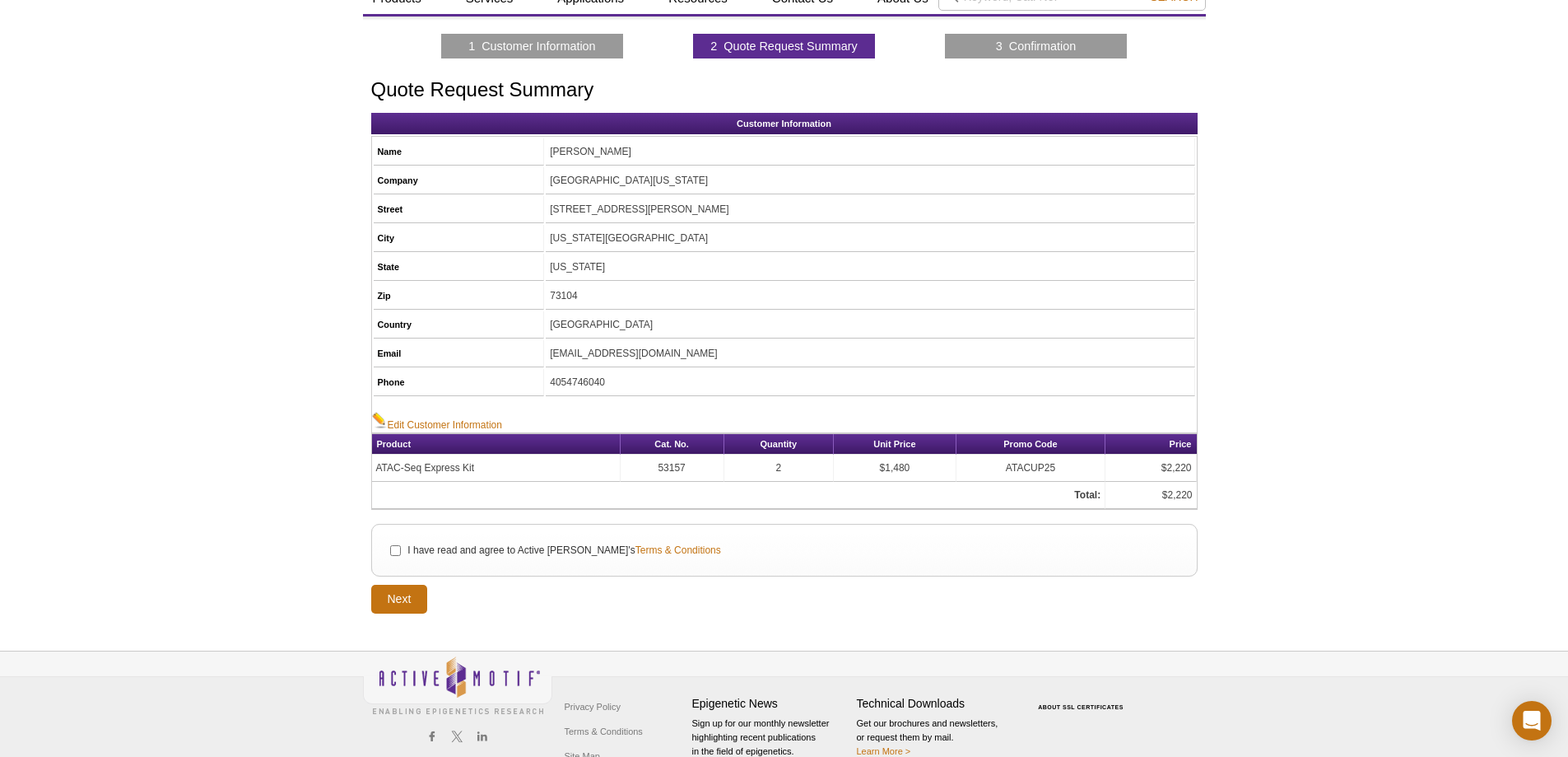
scroll to position [106, 0]
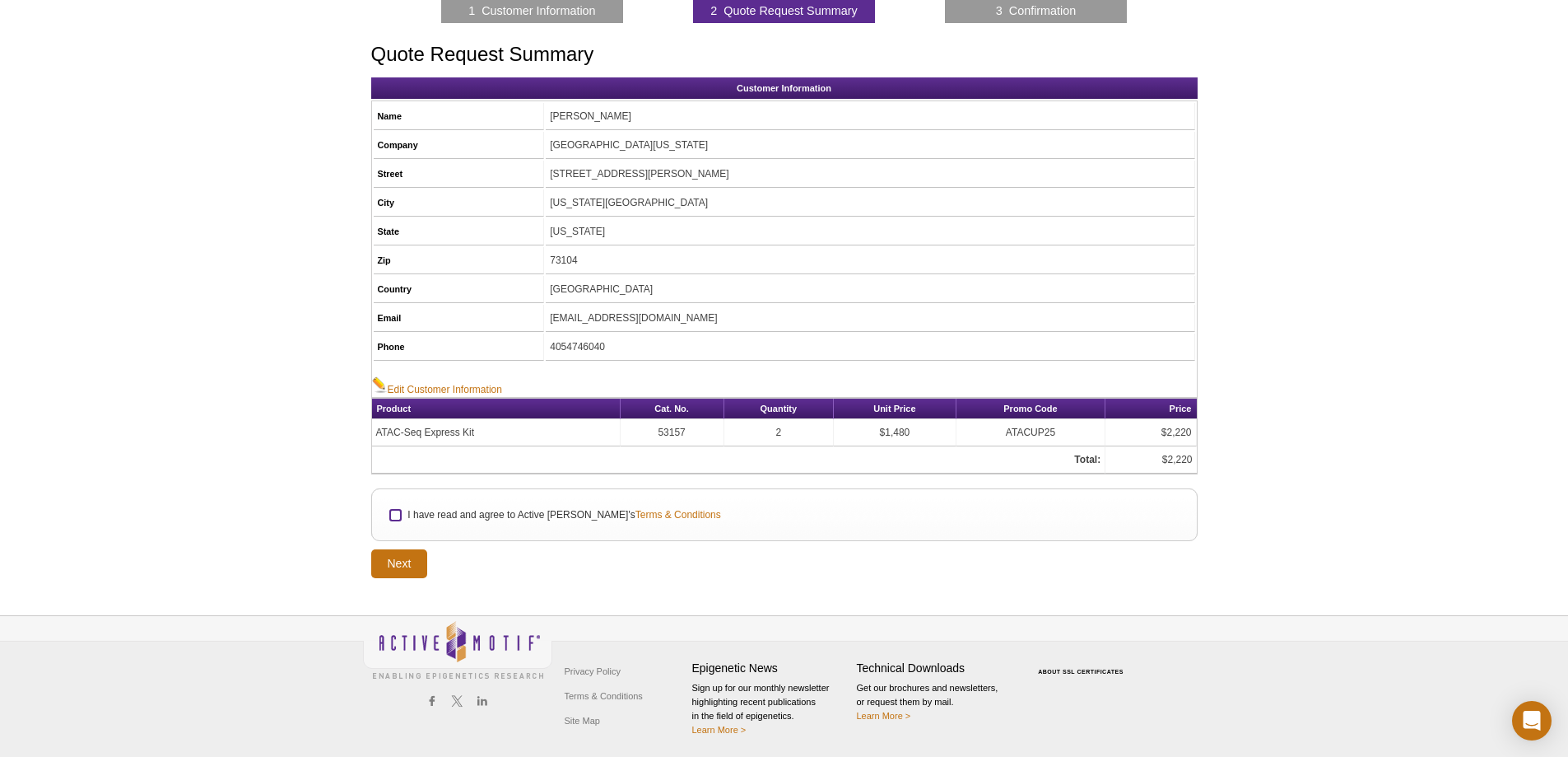
click at [393, 516] on input "I have read and agree to Active [PERSON_NAME]'s Terms & Conditions" at bounding box center [395, 515] width 11 height 11
checkbox input "true"
click at [394, 571] on input "Next" at bounding box center [399, 564] width 57 height 29
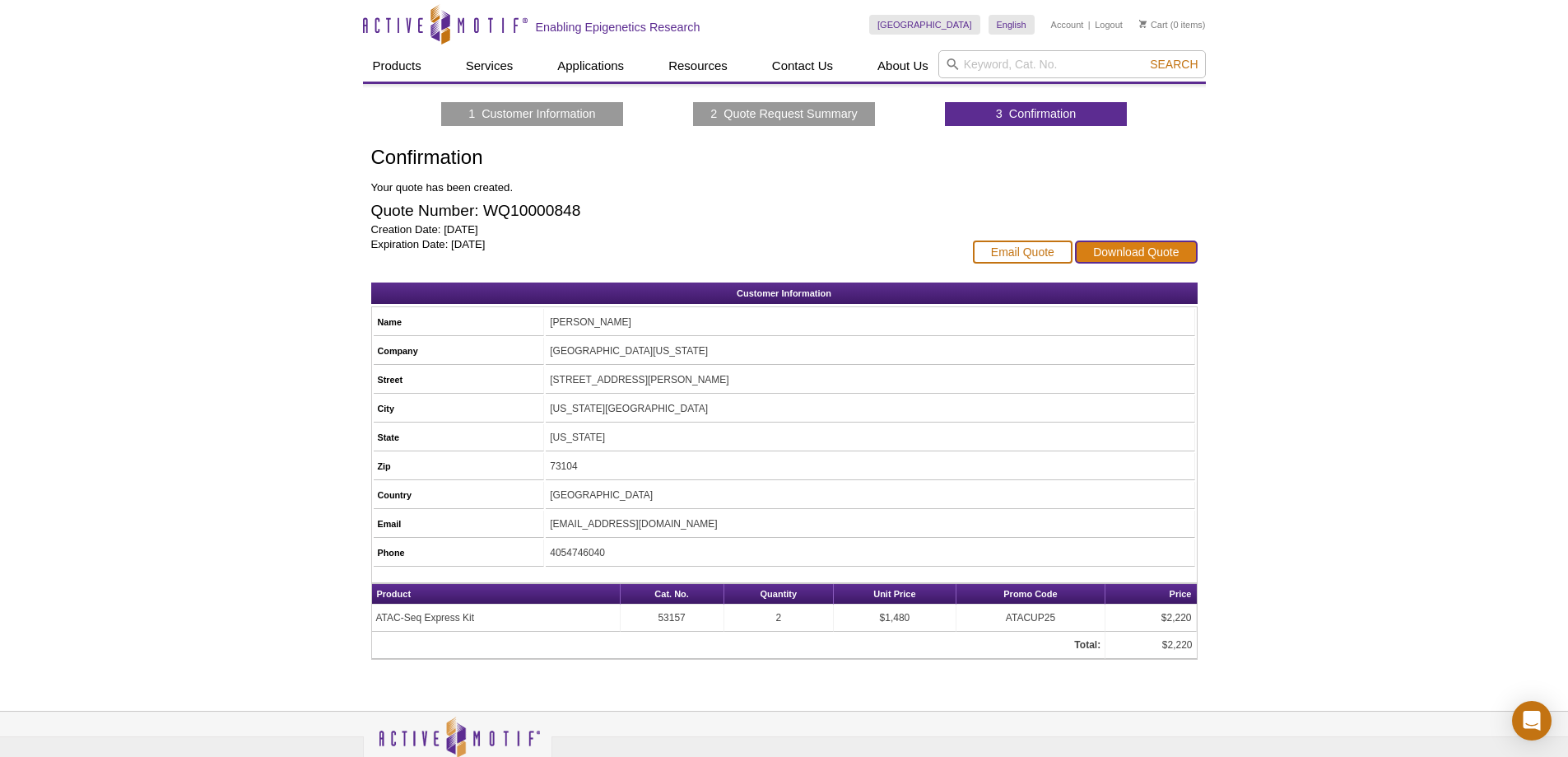
click at [1136, 248] on link "Download Quote" at bounding box center [1136, 251] width 122 height 23
